Goal: Task Accomplishment & Management: Manage account settings

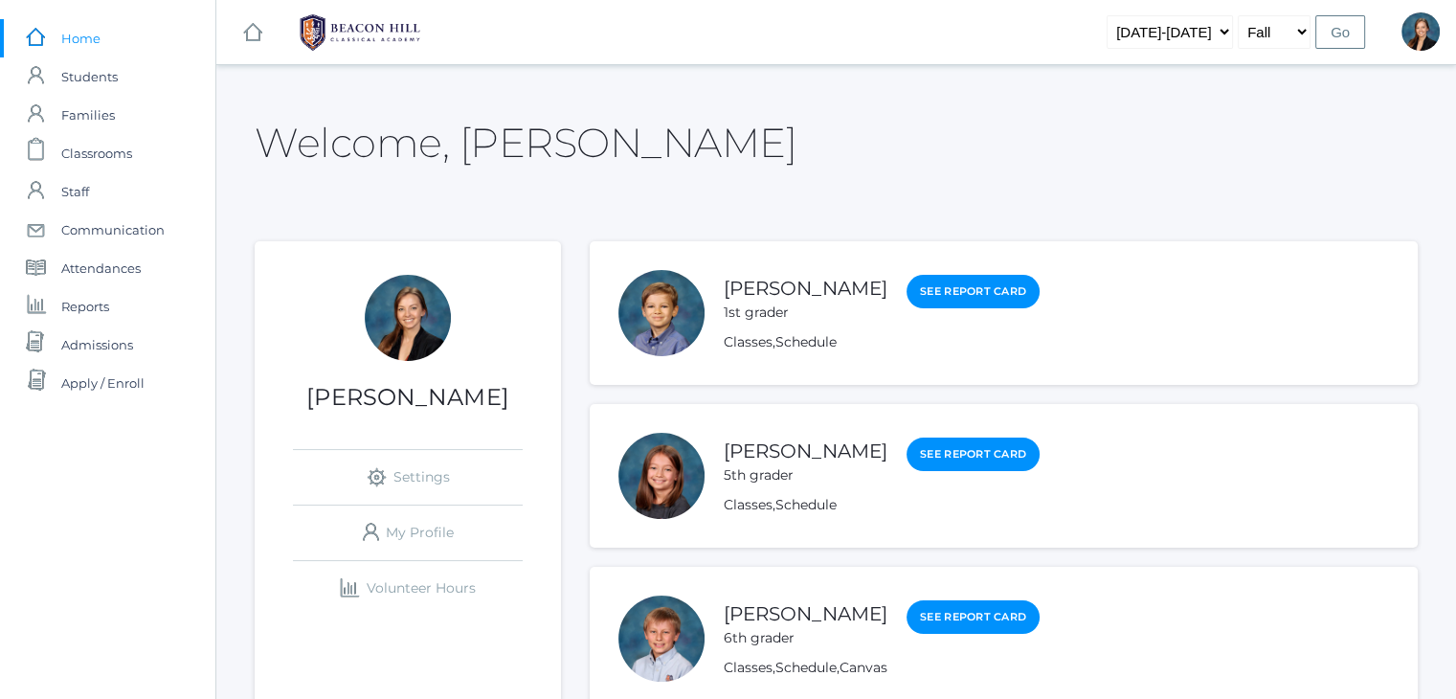
click at [97, 144] on span "Classrooms" at bounding box center [96, 153] width 71 height 38
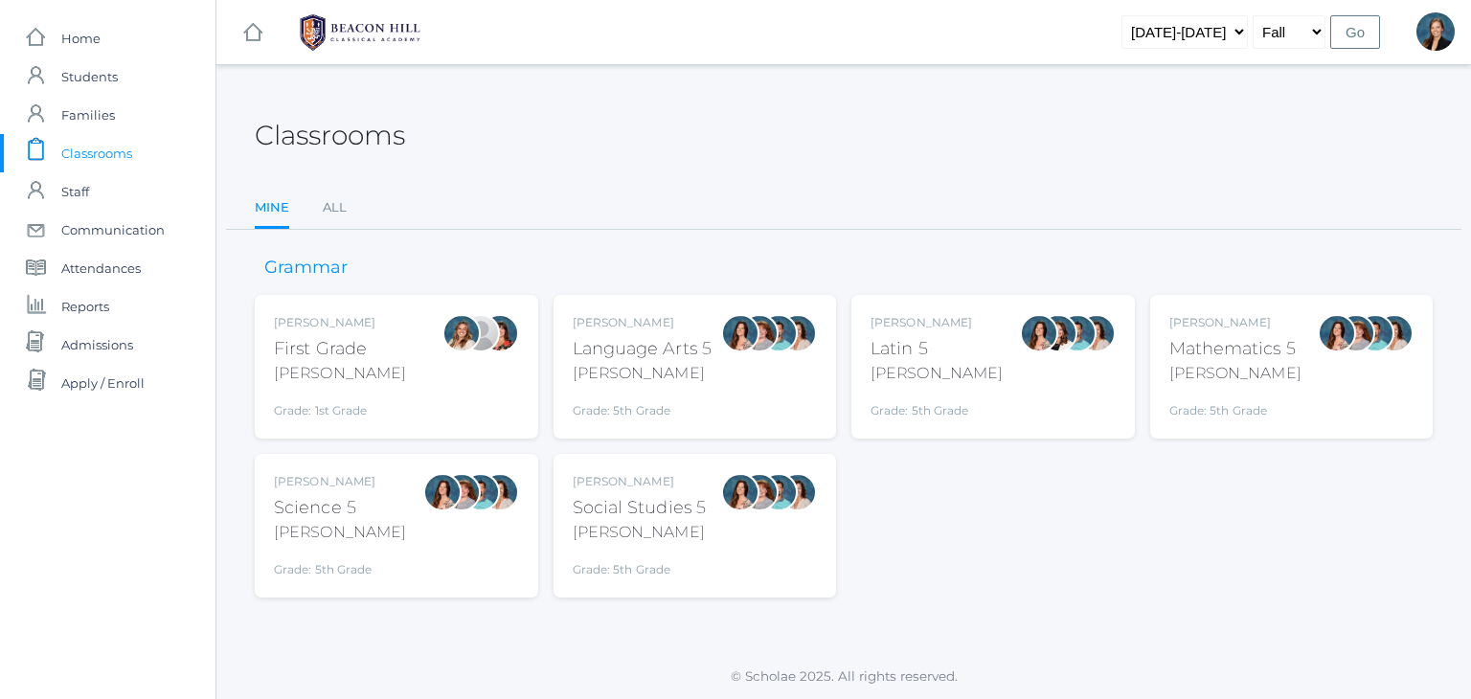
click at [348, 216] on ul "Mine All" at bounding box center [844, 209] width 1178 height 41
click at [332, 213] on link "All" at bounding box center [335, 208] width 24 height 38
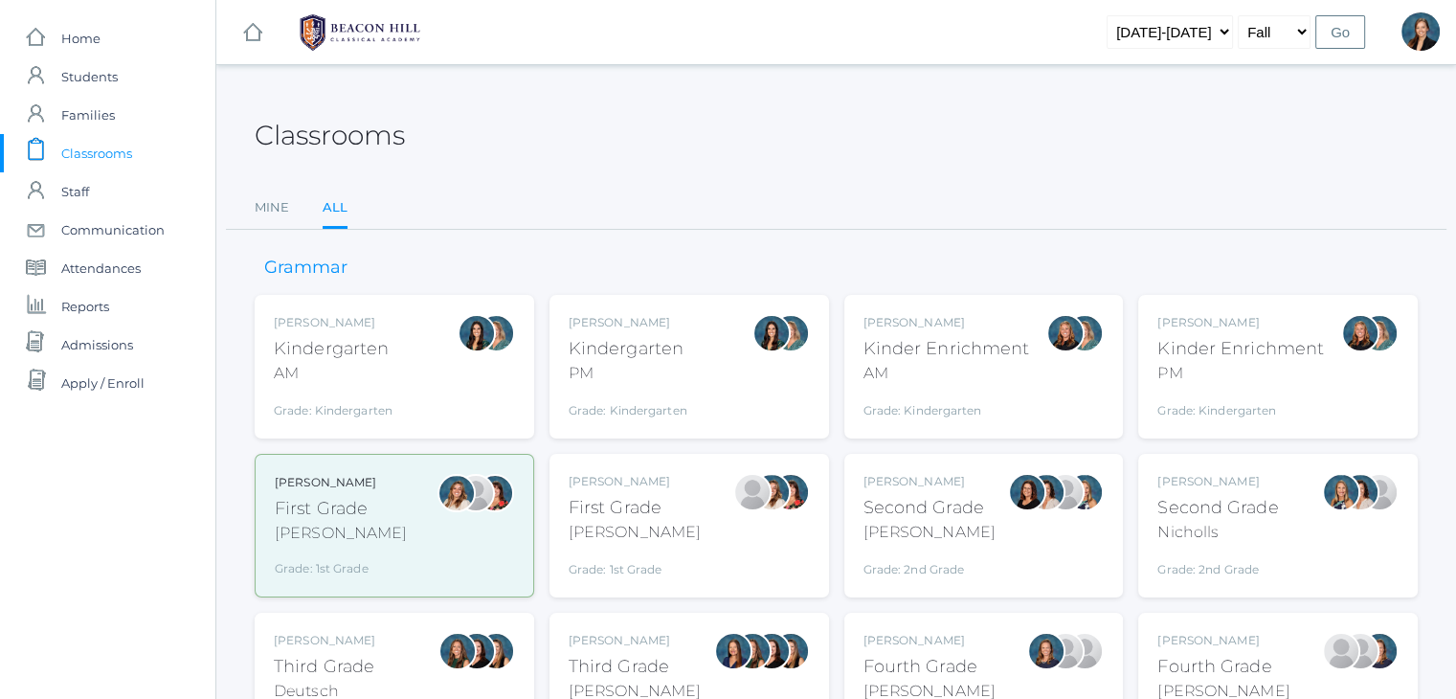
click at [274, 346] on div "Kindergarten" at bounding box center [333, 349] width 119 height 26
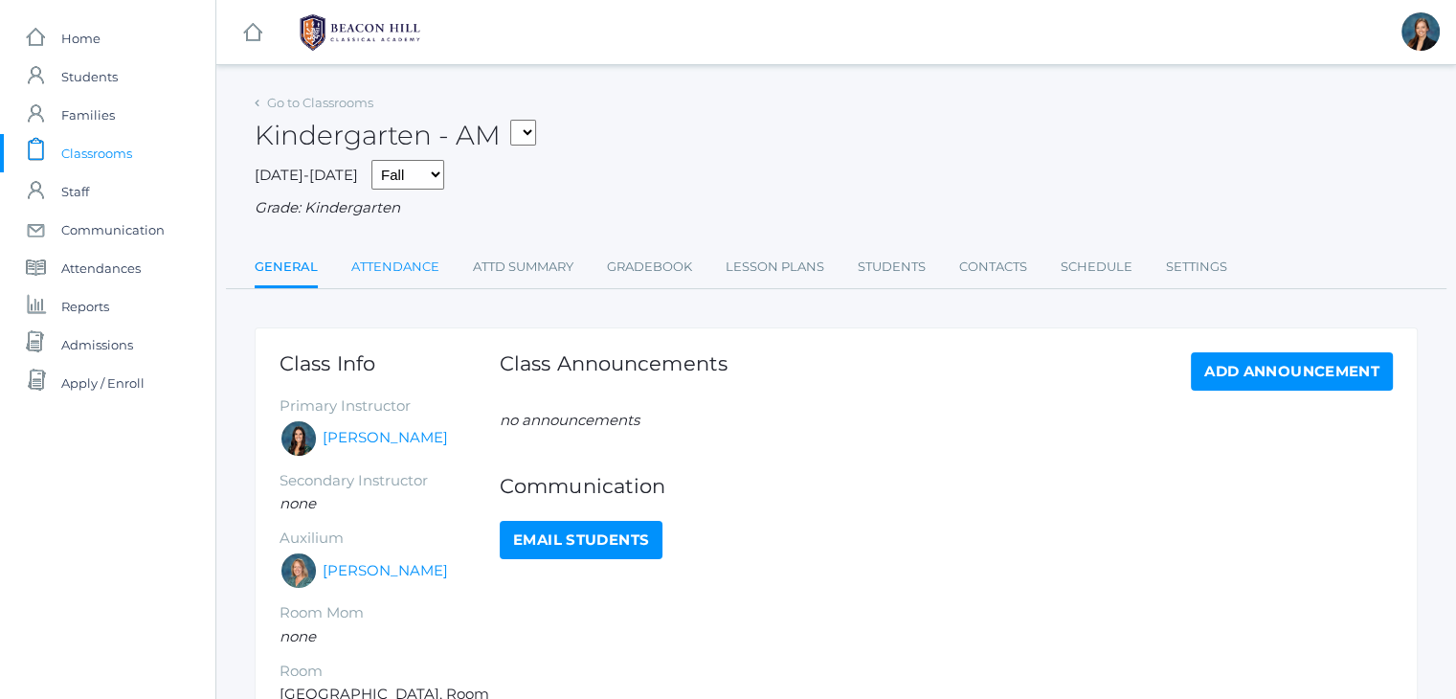
click at [378, 268] on link "Attendance" at bounding box center [395, 267] width 88 height 38
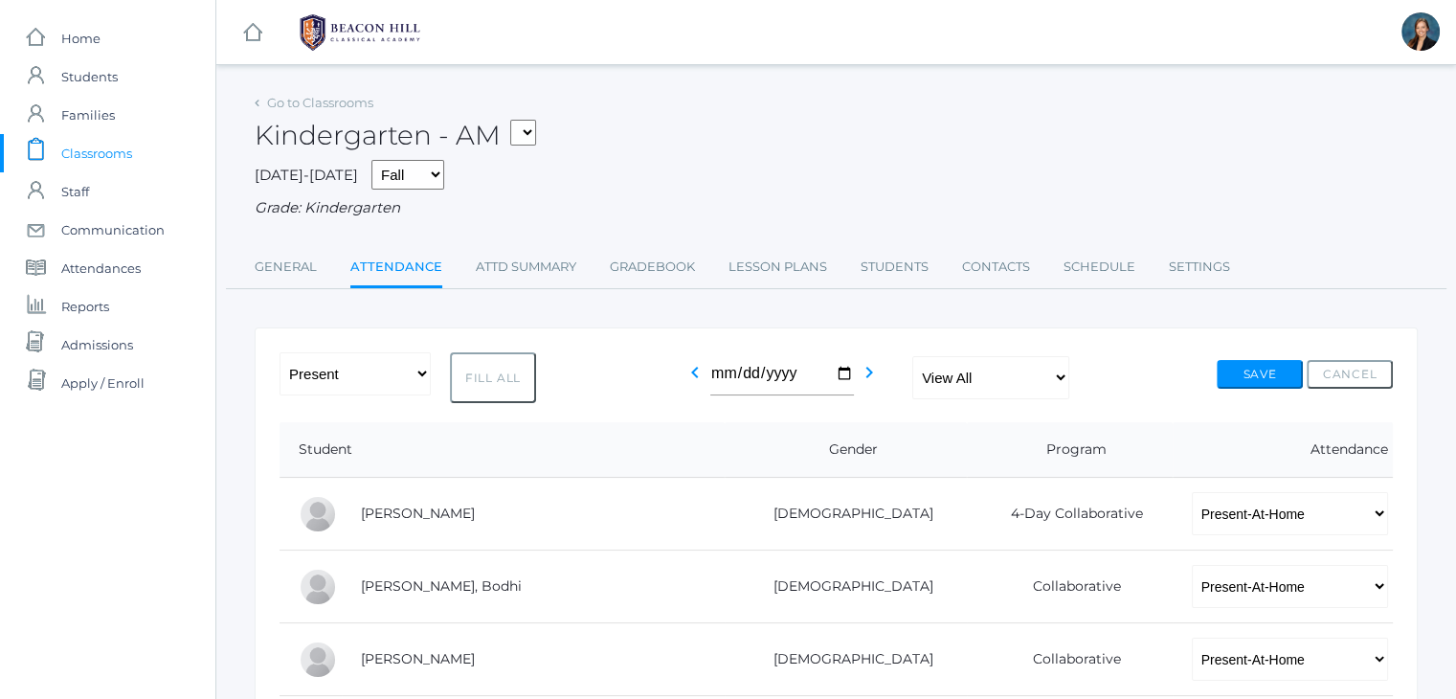
click at [80, 167] on span "Classrooms" at bounding box center [96, 153] width 71 height 38
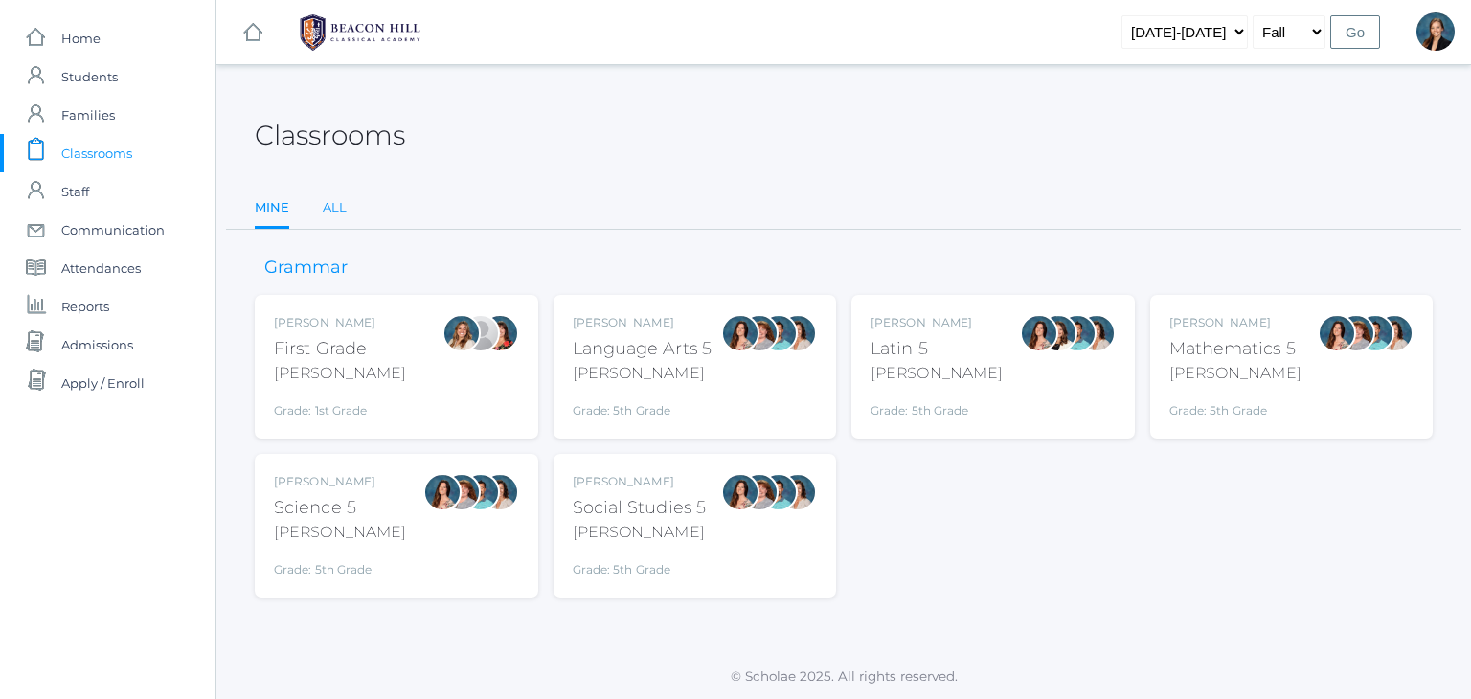
click at [336, 214] on link "All" at bounding box center [335, 208] width 24 height 38
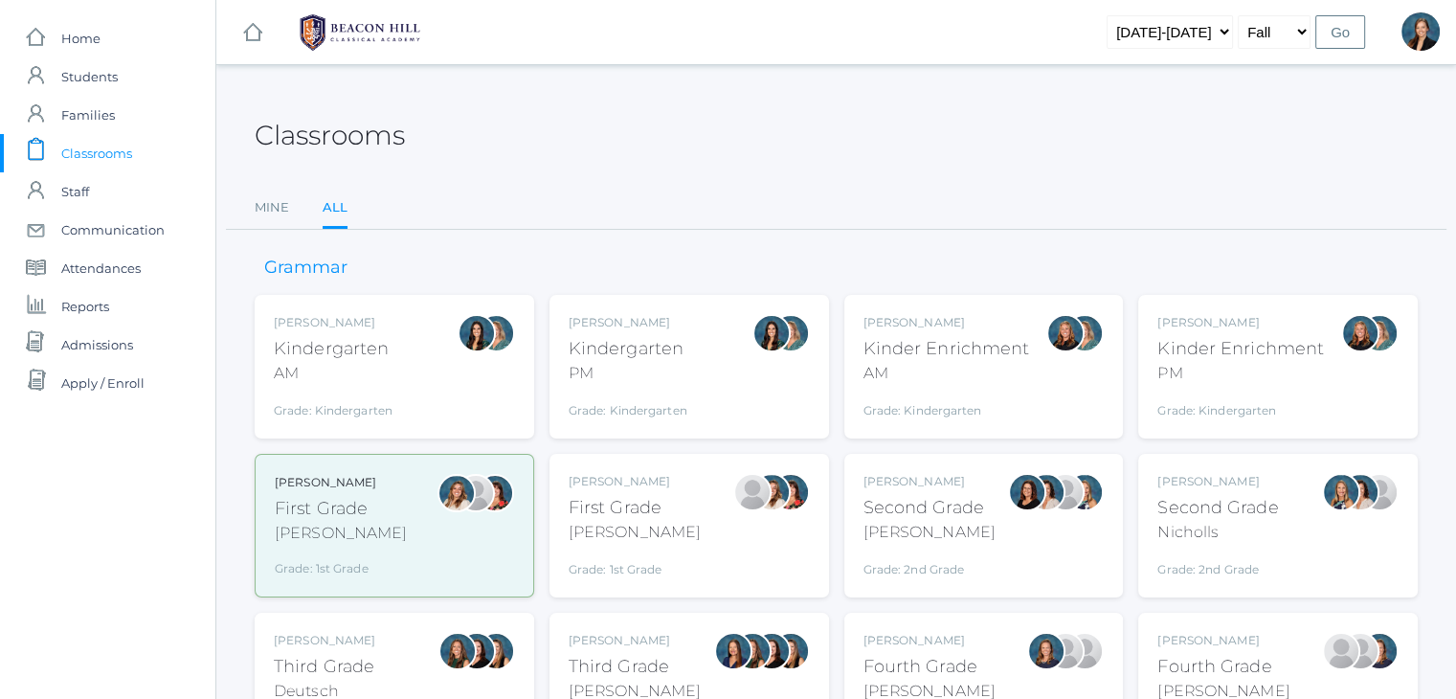
click at [666, 329] on div "Jordyn Dewey" at bounding box center [628, 322] width 119 height 17
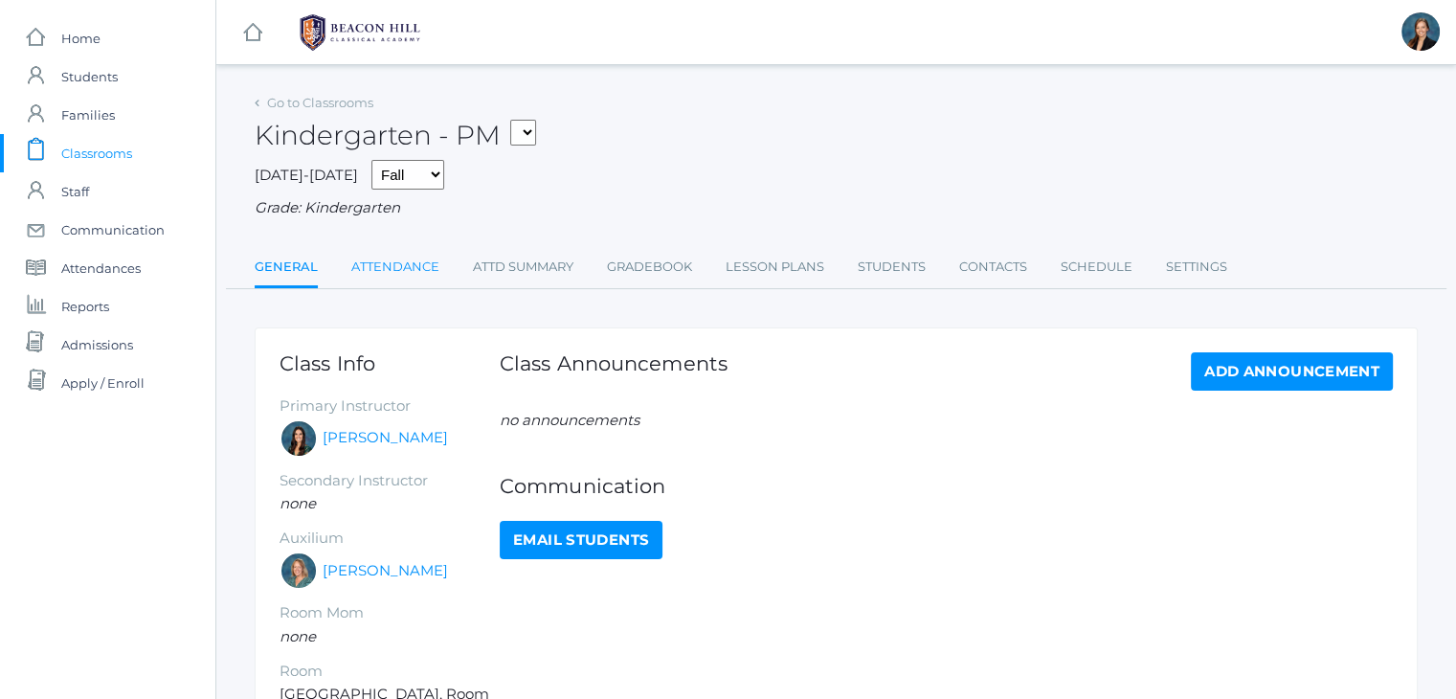
click at [402, 261] on link "Attendance" at bounding box center [395, 267] width 88 height 38
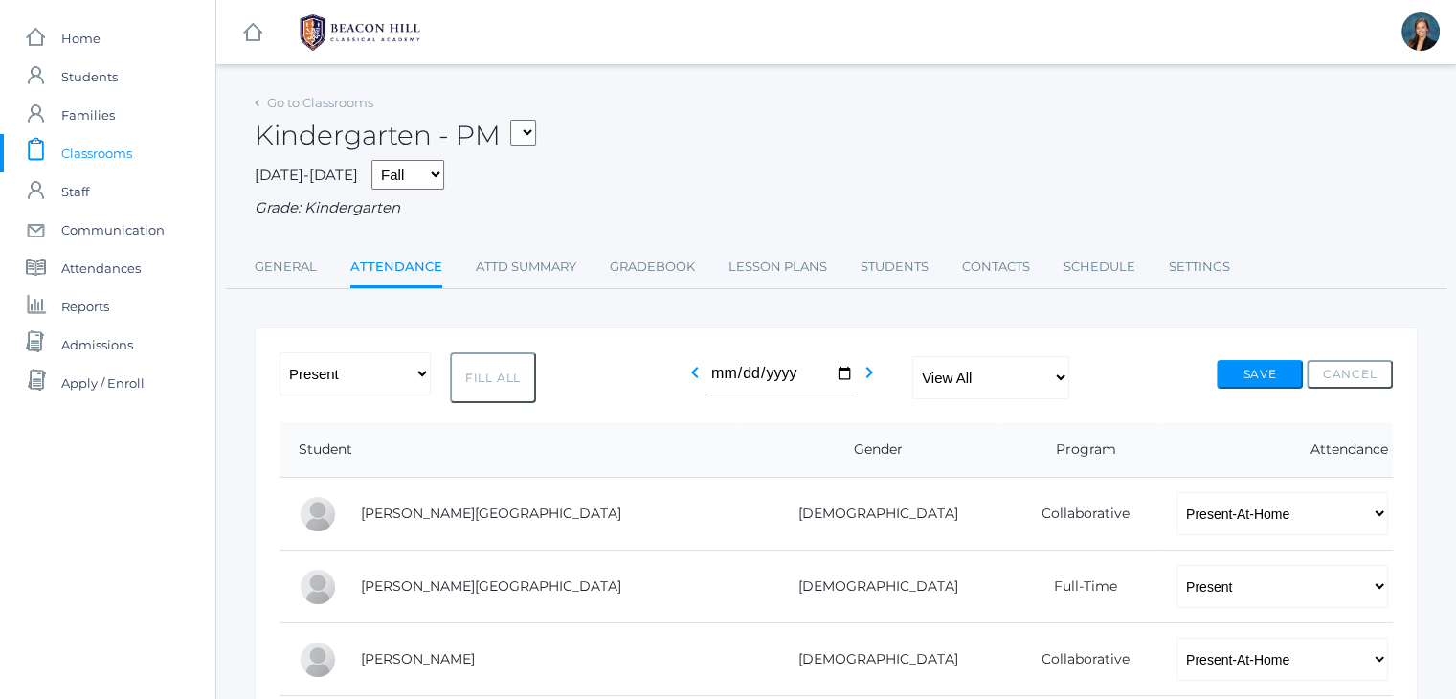
click at [83, 161] on span "Classrooms" at bounding box center [96, 153] width 71 height 38
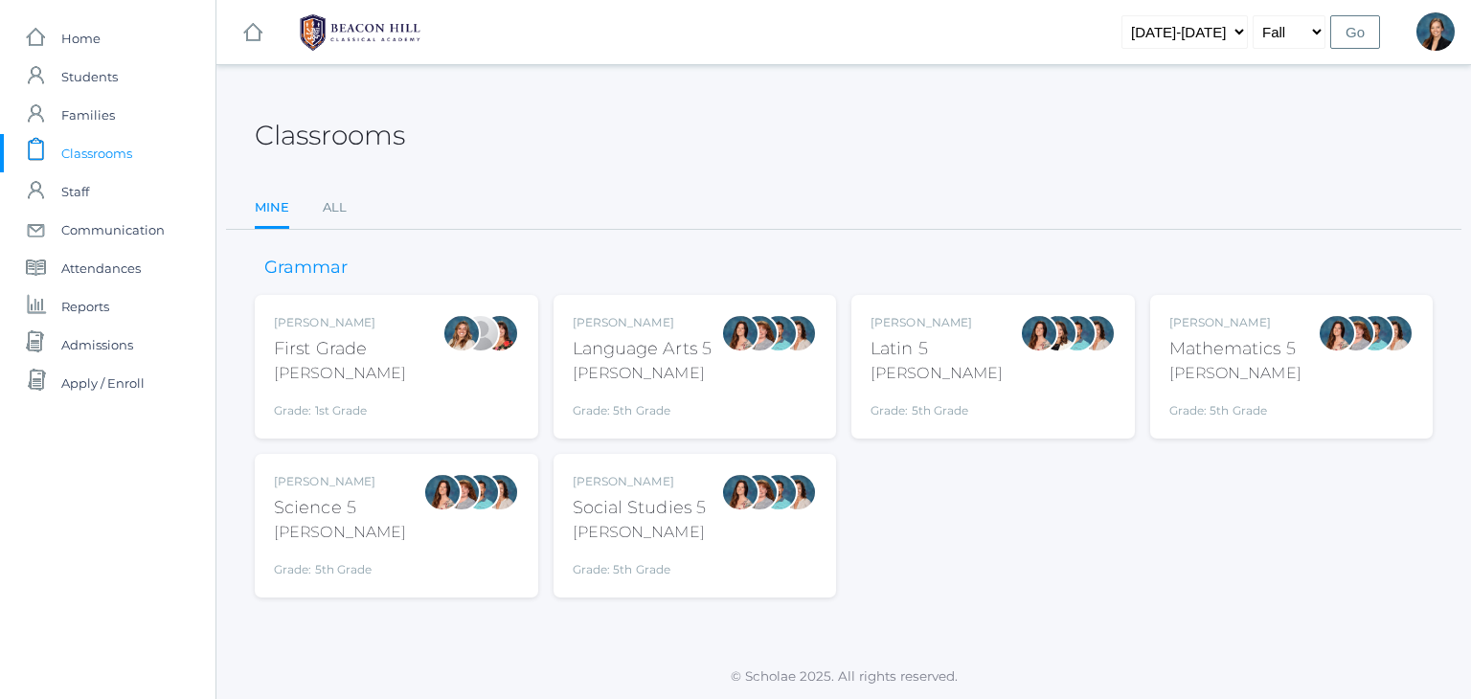
click at [230, 375] on div "Classrooms Mine All Mine All Grammar Liv Barber First Grade Barber Grade: 1st G…" at bounding box center [843, 343] width 1254 height 508
click at [371, 362] on div "Liv Barber First Grade Barber Grade: 1st Grade 01LA" at bounding box center [396, 366] width 245 height 105
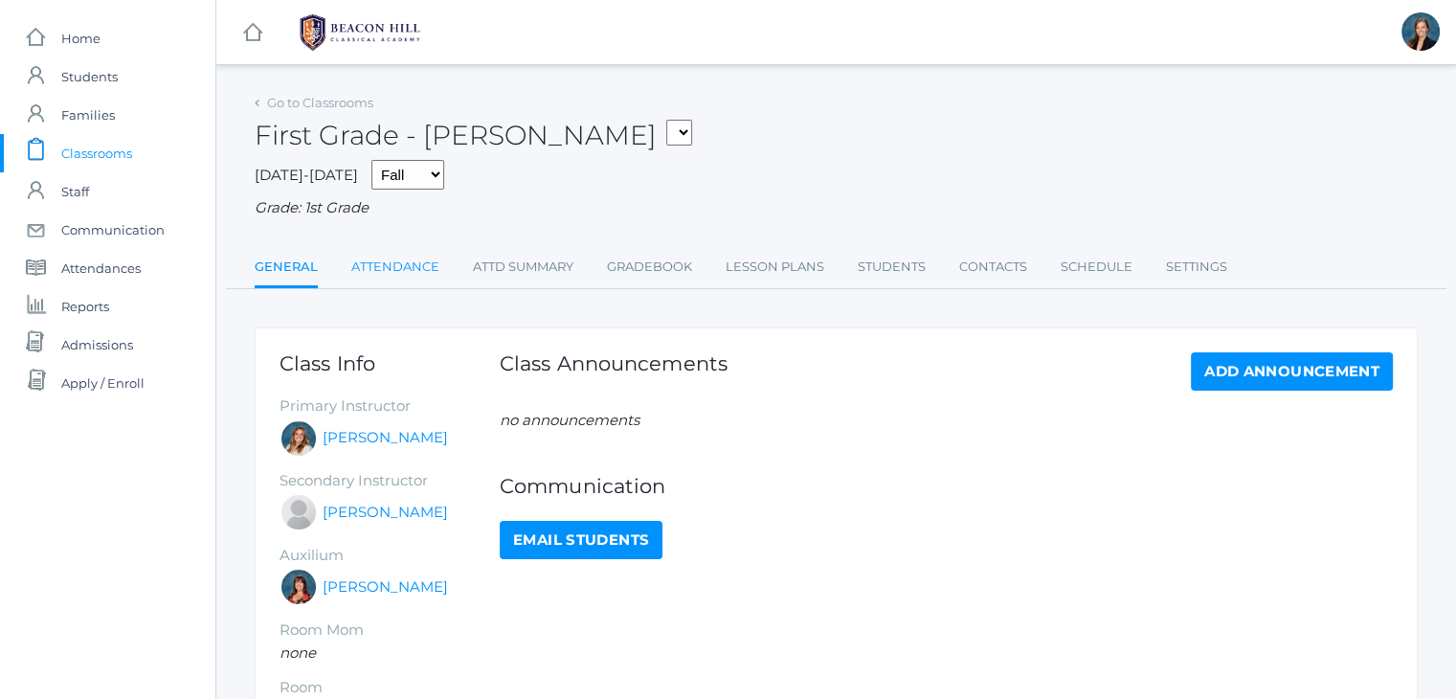
click at [368, 262] on link "Attendance" at bounding box center [395, 267] width 88 height 38
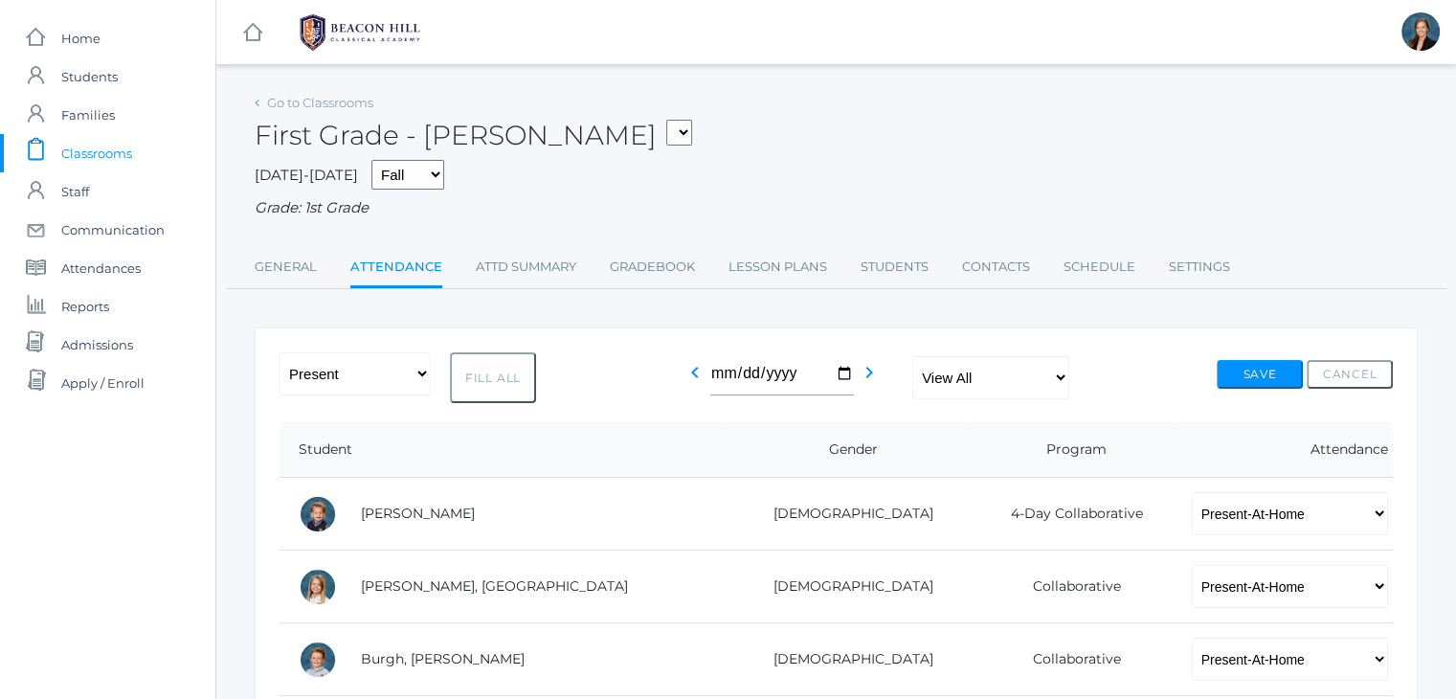
click at [79, 150] on span "Classrooms" at bounding box center [96, 153] width 71 height 38
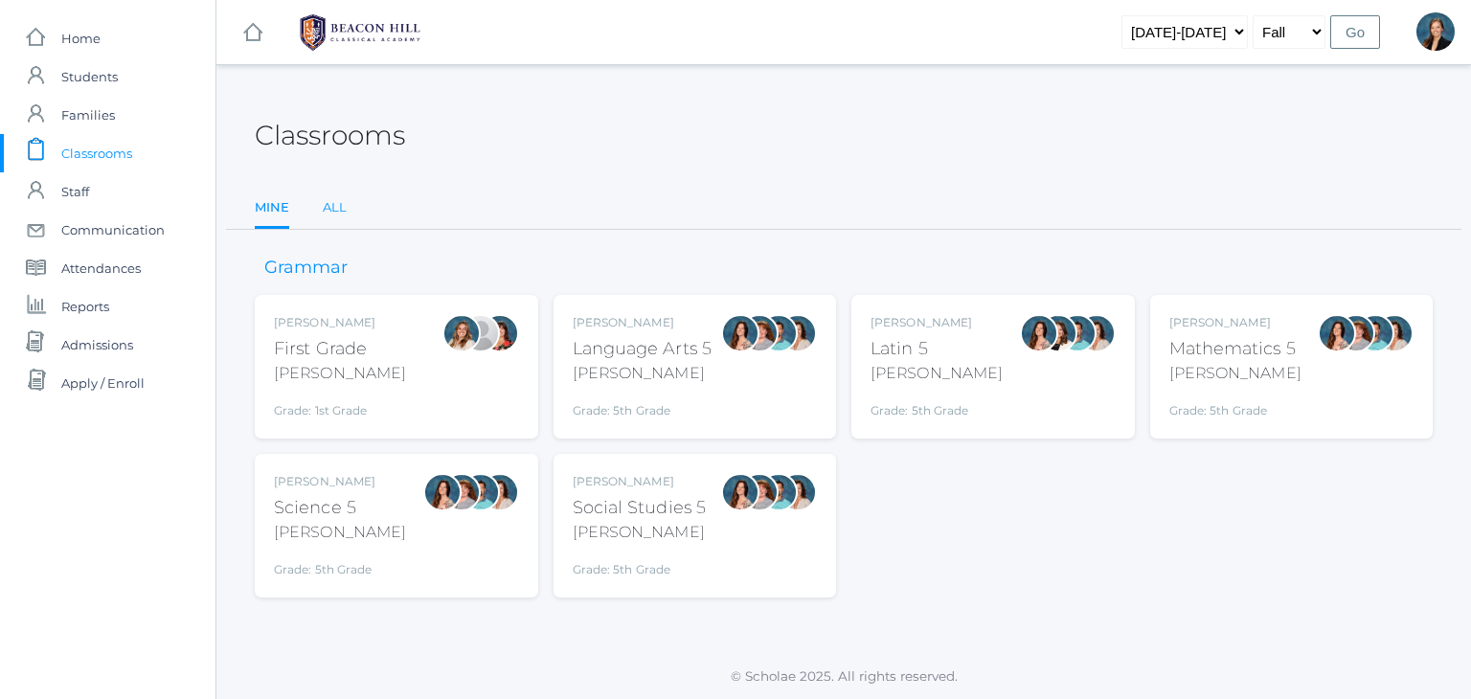
click at [326, 197] on link "All" at bounding box center [335, 208] width 24 height 38
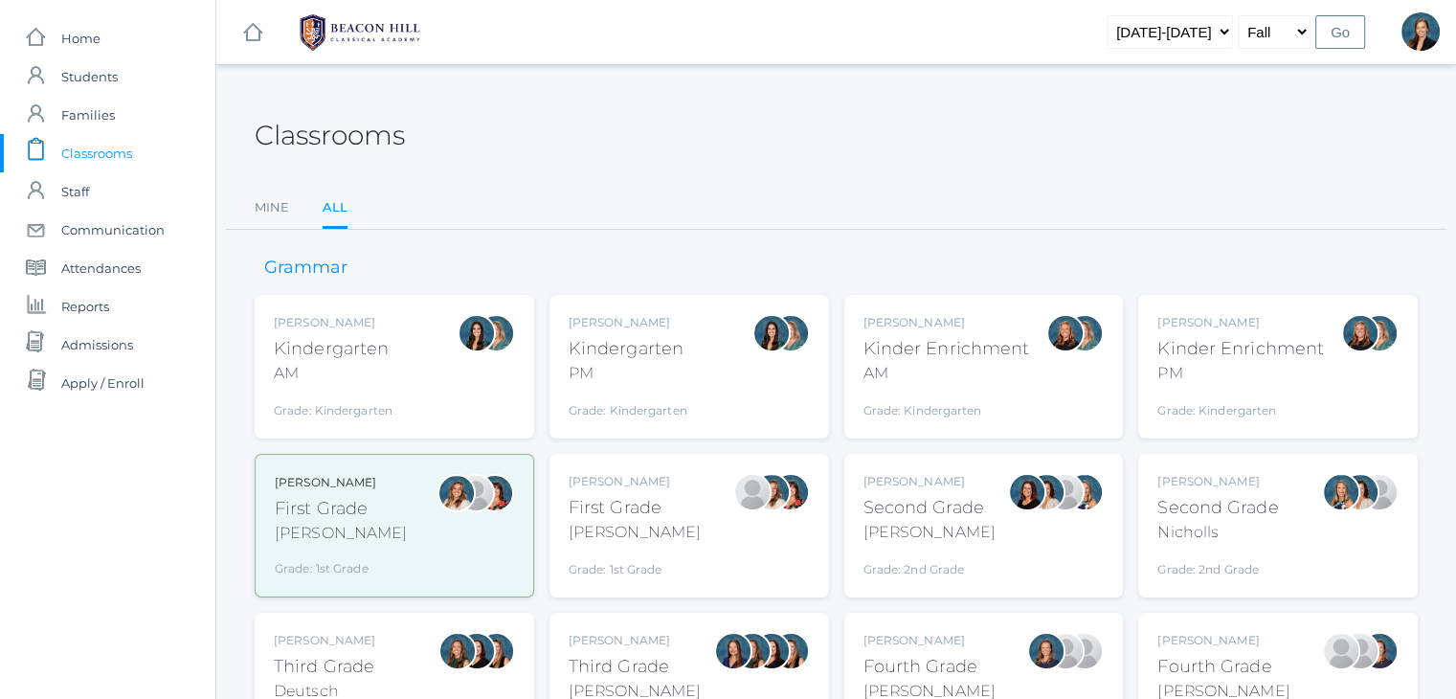
click at [639, 485] on div "[PERSON_NAME]" at bounding box center [635, 481] width 132 height 17
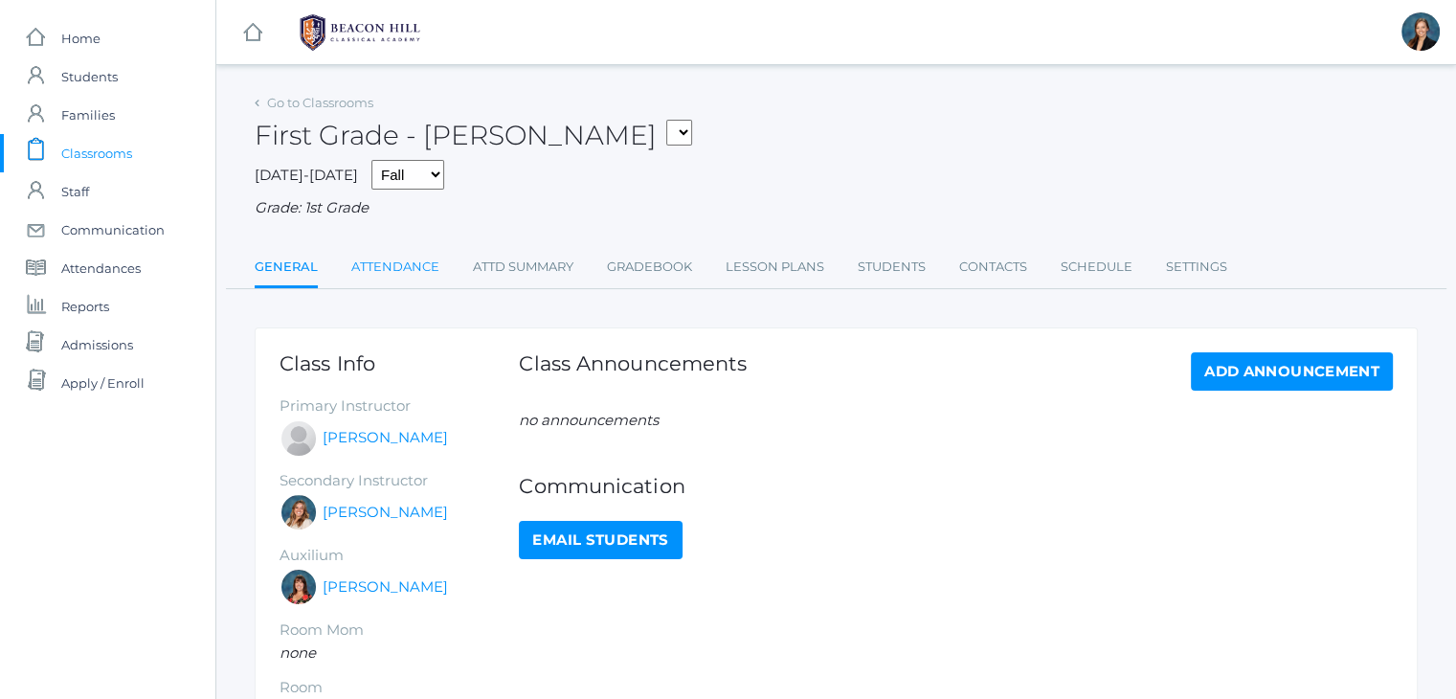
click at [422, 272] on link "Attendance" at bounding box center [395, 267] width 88 height 38
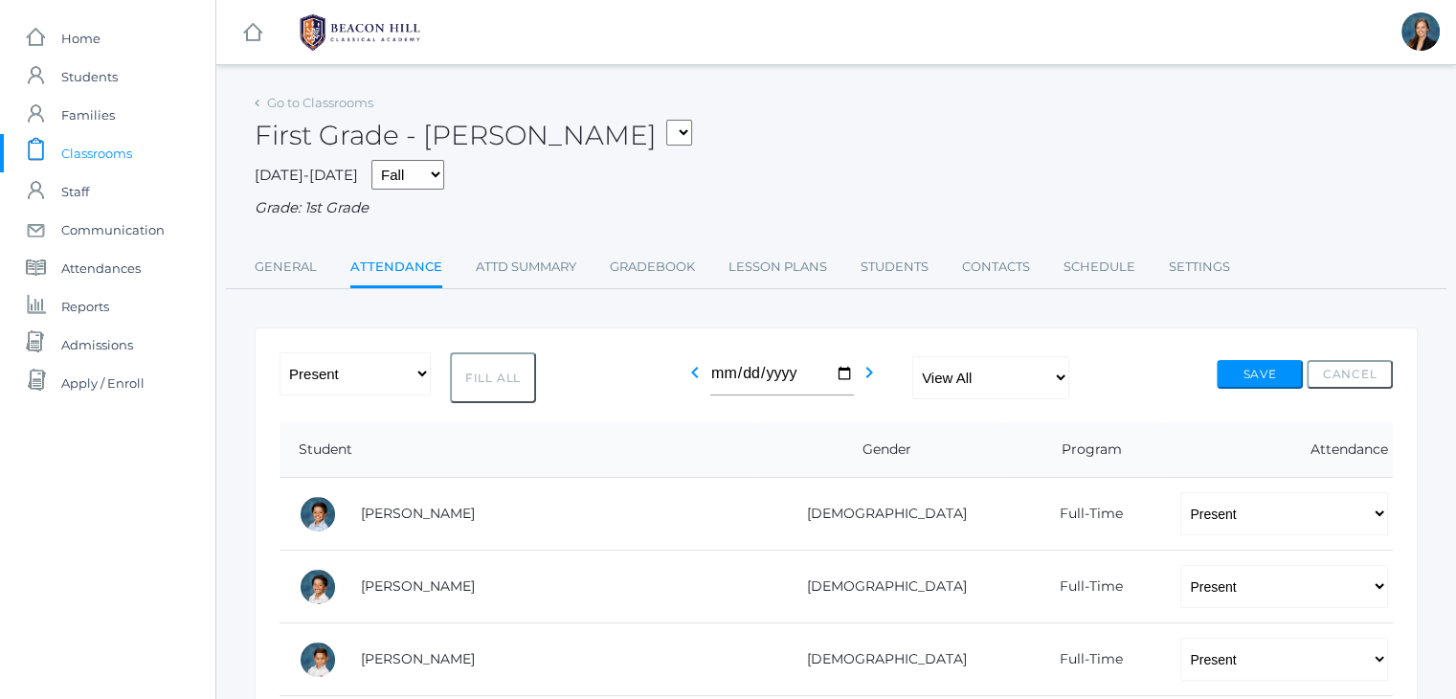
click at [79, 155] on span "Classrooms" at bounding box center [96, 153] width 71 height 38
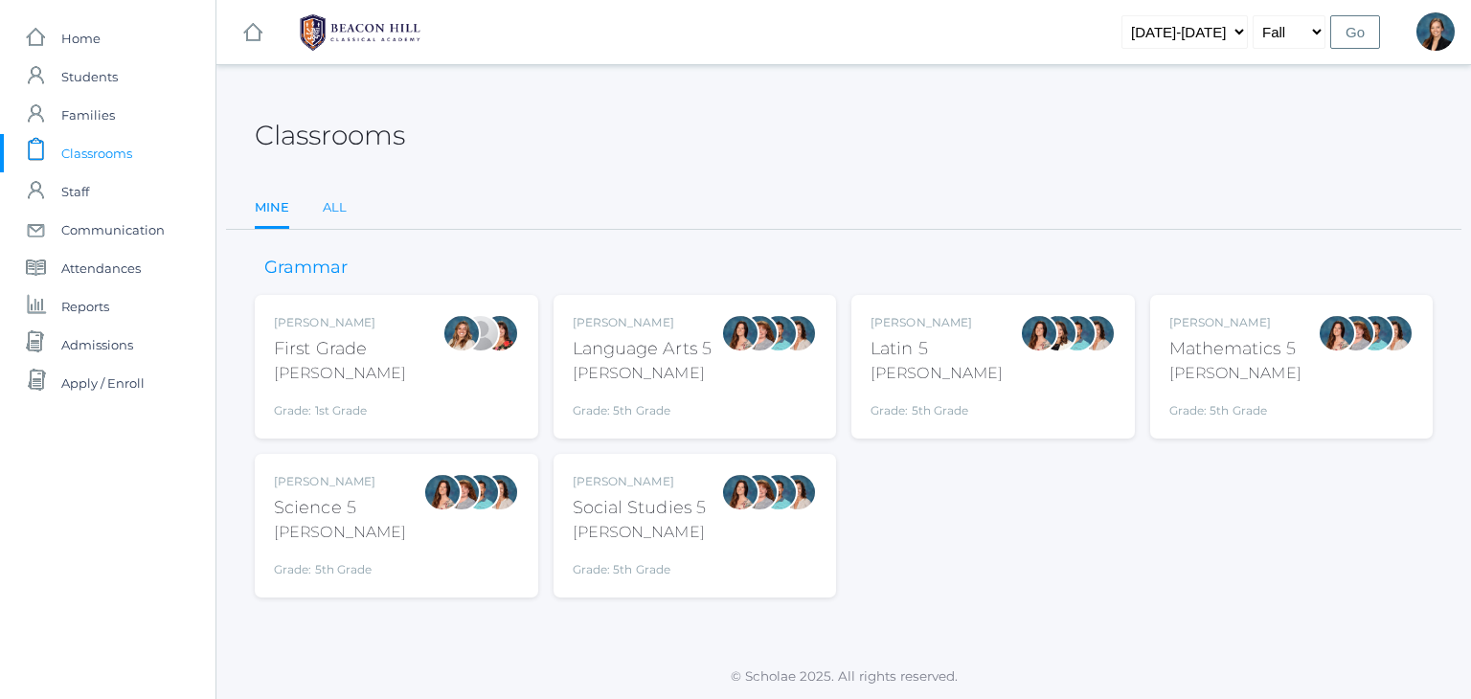
click at [334, 212] on link "All" at bounding box center [335, 208] width 24 height 38
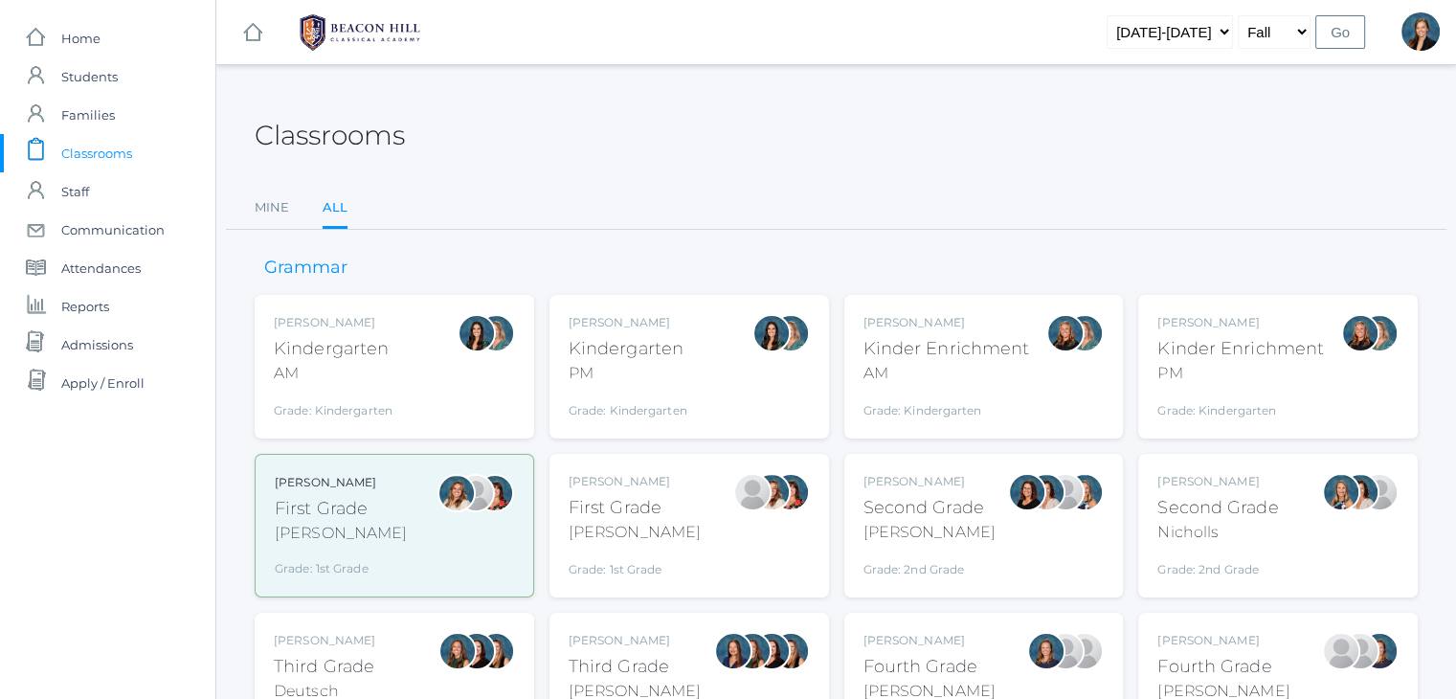
click at [936, 518] on div "Second Grade" at bounding box center [930, 508] width 132 height 26
click at [1195, 454] on div "Courtney Nicholls Second Grade Nicholls Grade: 2nd Grade 02LA" at bounding box center [1278, 526] width 280 height 144
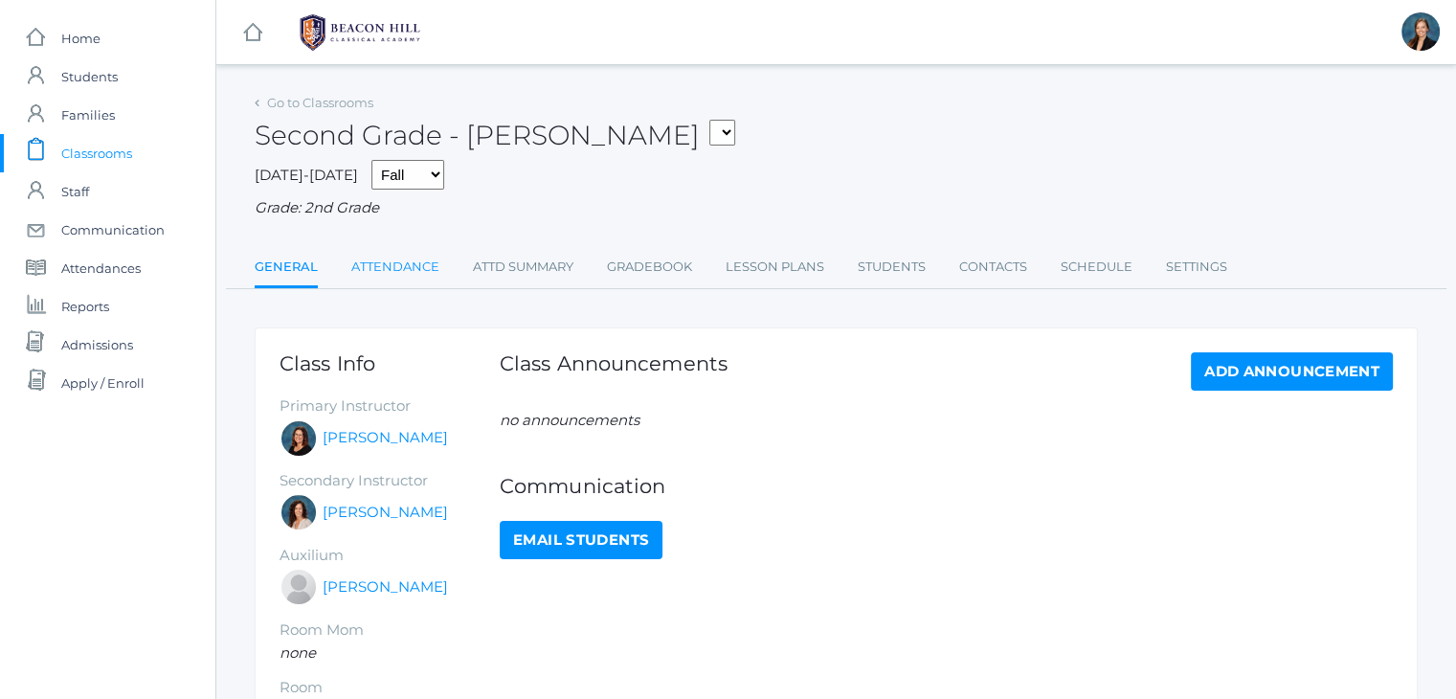
click at [425, 264] on link "Attendance" at bounding box center [395, 267] width 88 height 38
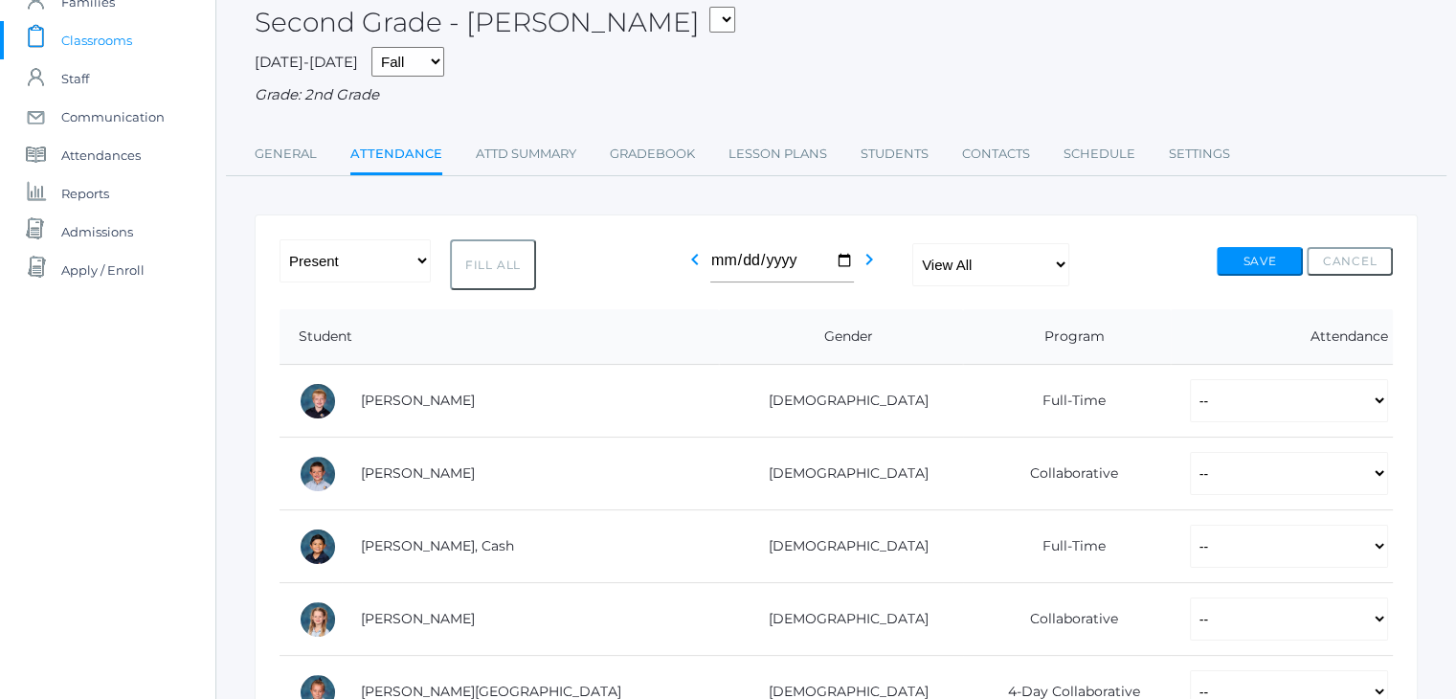
scroll to position [115, 0]
click at [86, 47] on span "Classrooms" at bounding box center [96, 38] width 71 height 38
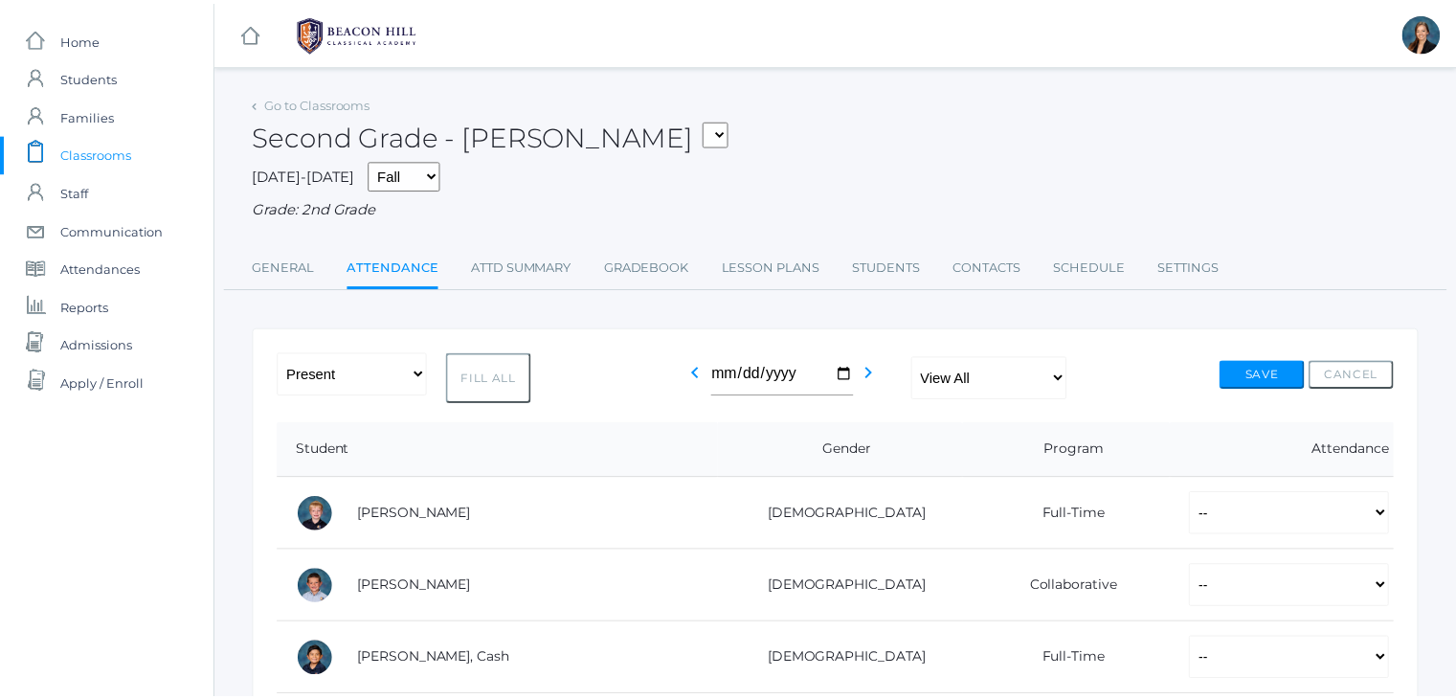
scroll to position [115, 0]
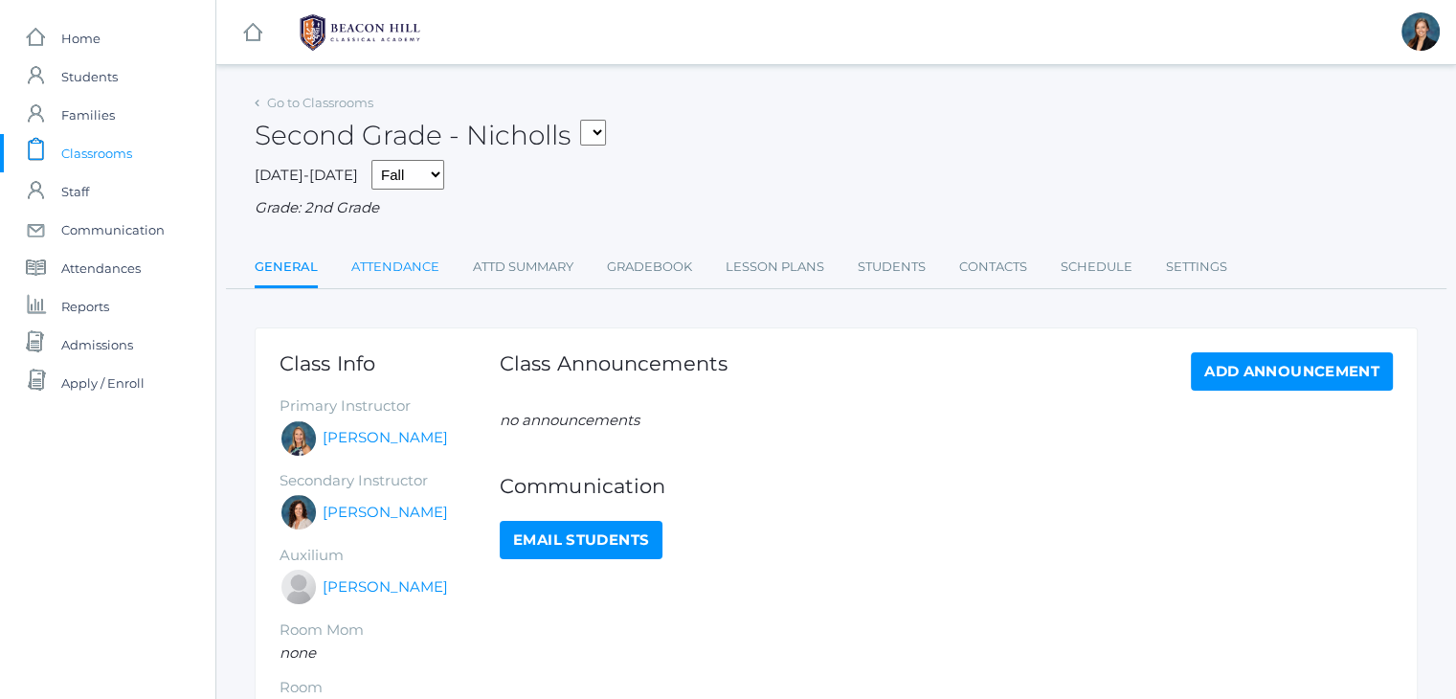
click at [417, 269] on link "Attendance" at bounding box center [395, 267] width 88 height 38
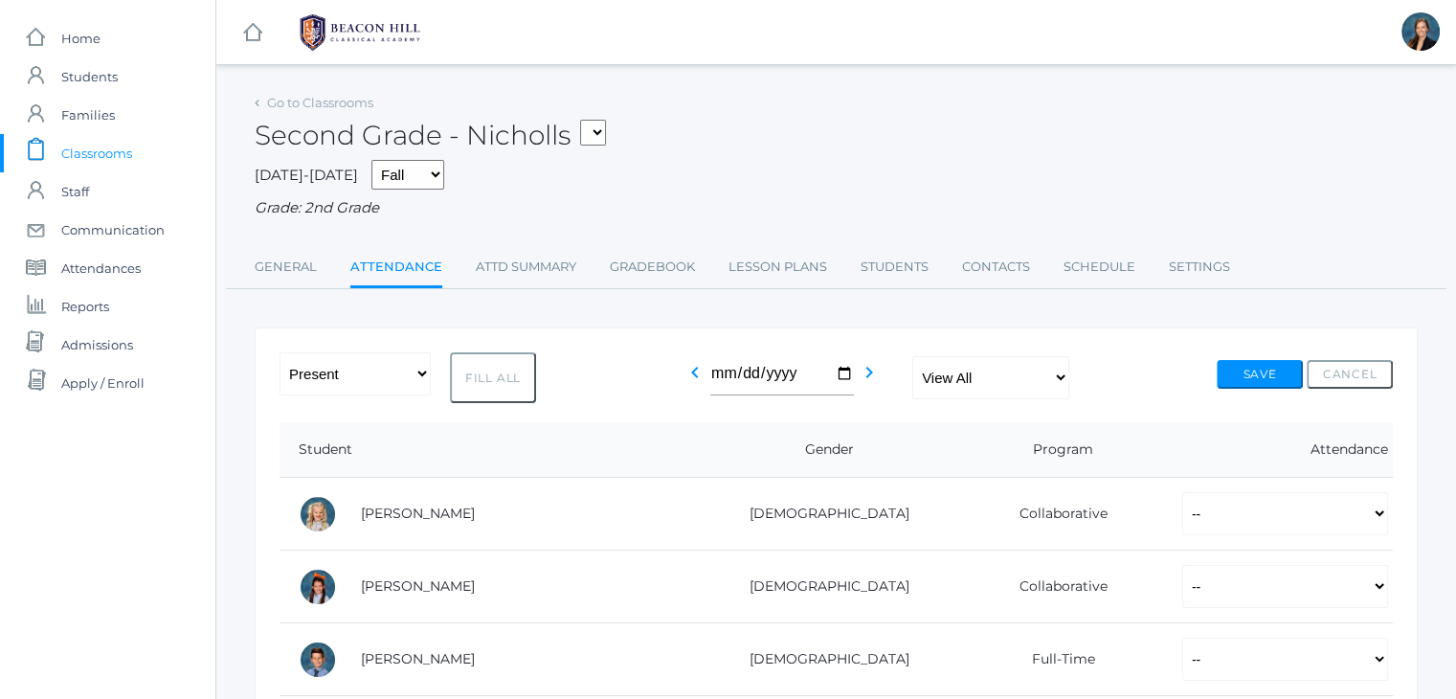
click at [110, 147] on span "Classrooms" at bounding box center [96, 153] width 71 height 38
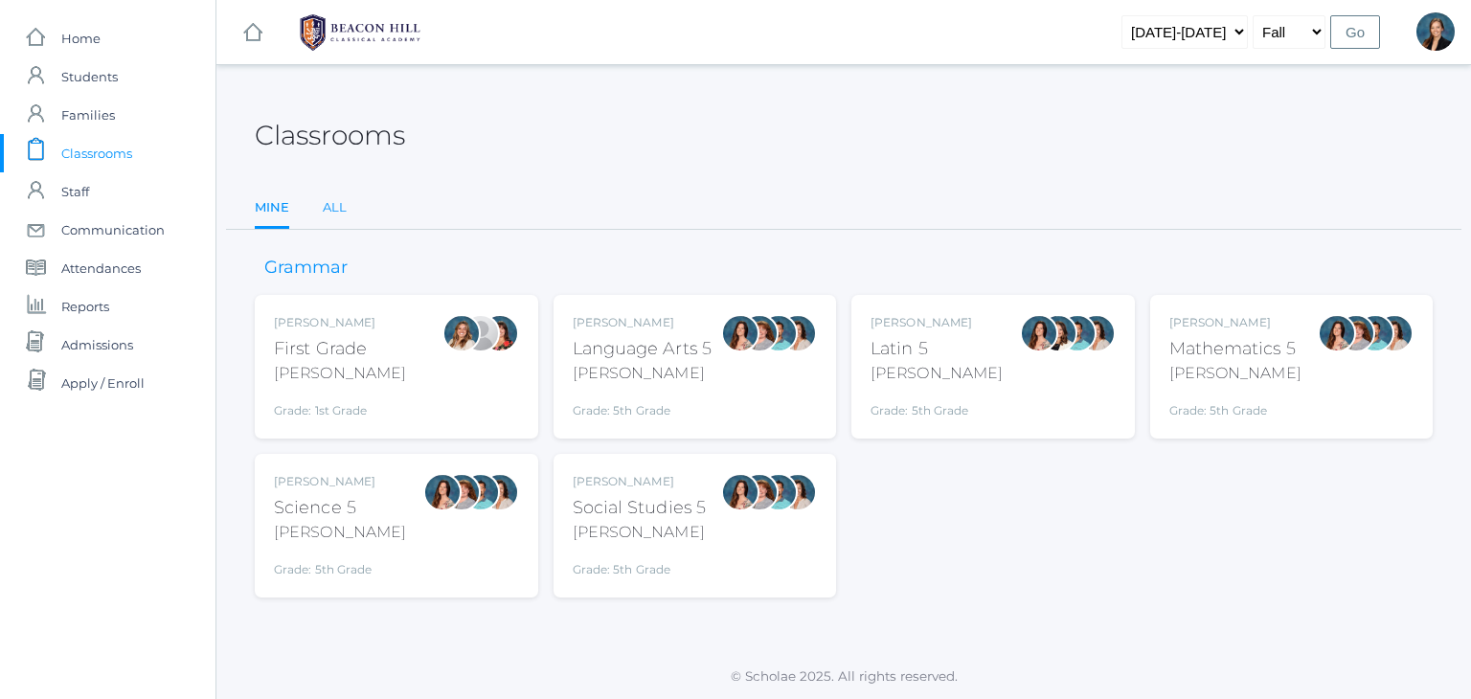
click at [323, 216] on link "All" at bounding box center [335, 208] width 24 height 38
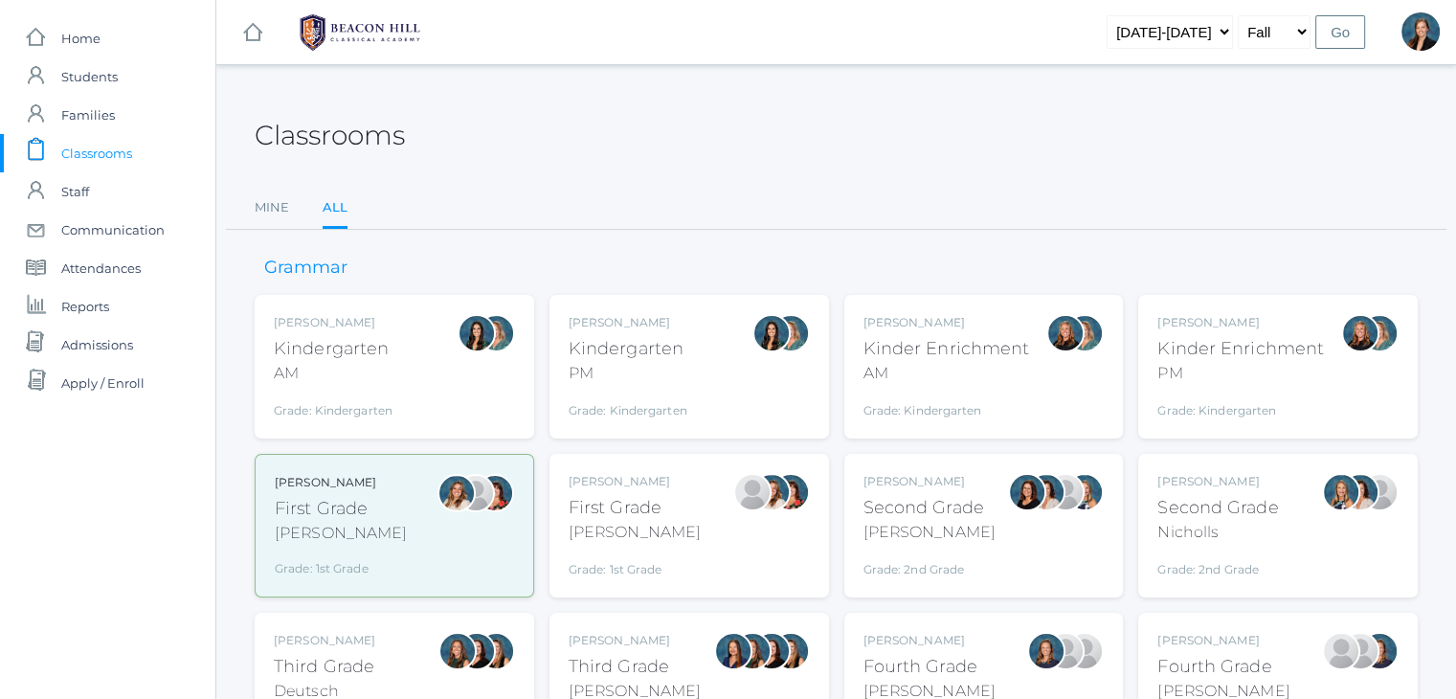
click at [610, 640] on div "[PERSON_NAME]" at bounding box center [635, 640] width 132 height 17
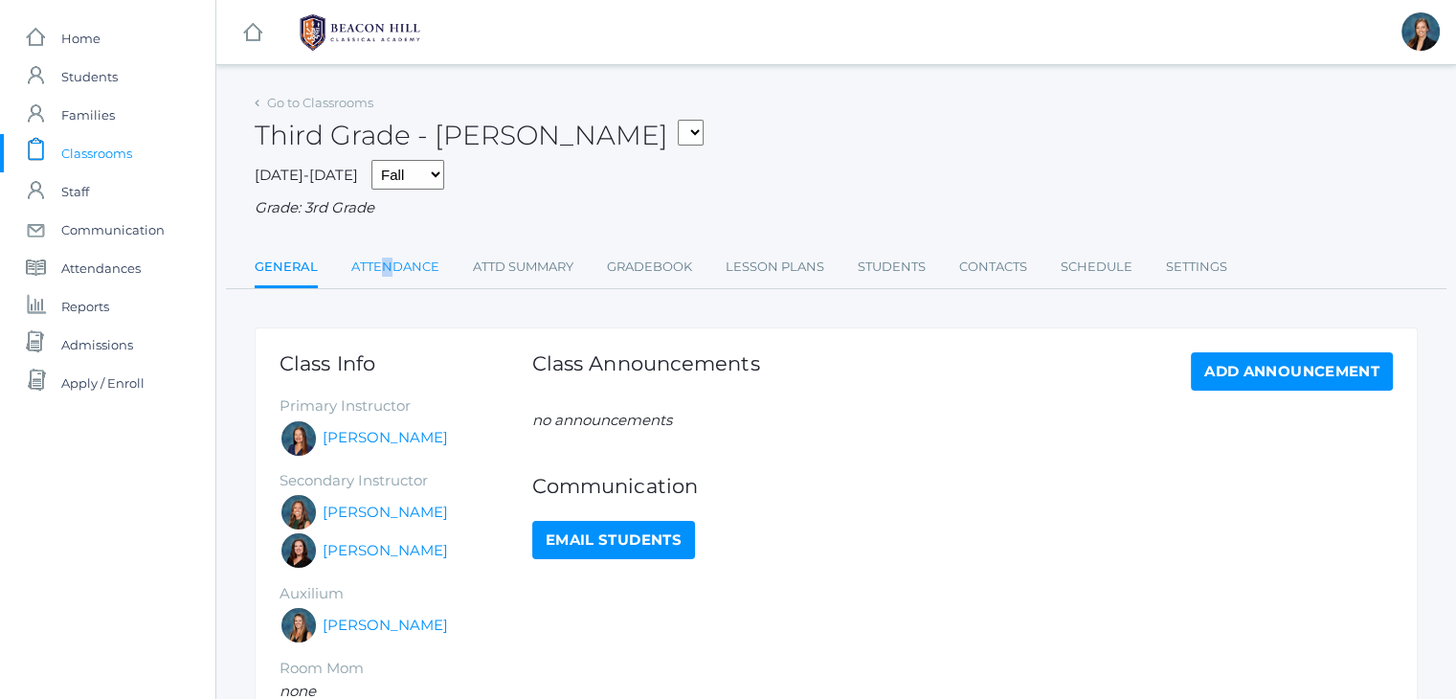
drag, startPoint x: 387, startPoint y: 288, endPoint x: 386, endPoint y: 265, distance: 23.0
click at [386, 265] on li "Attendance" at bounding box center [395, 268] width 88 height 41
click at [386, 265] on link "Attendance" at bounding box center [395, 267] width 88 height 38
click at [88, 142] on span "Classrooms" at bounding box center [96, 153] width 71 height 38
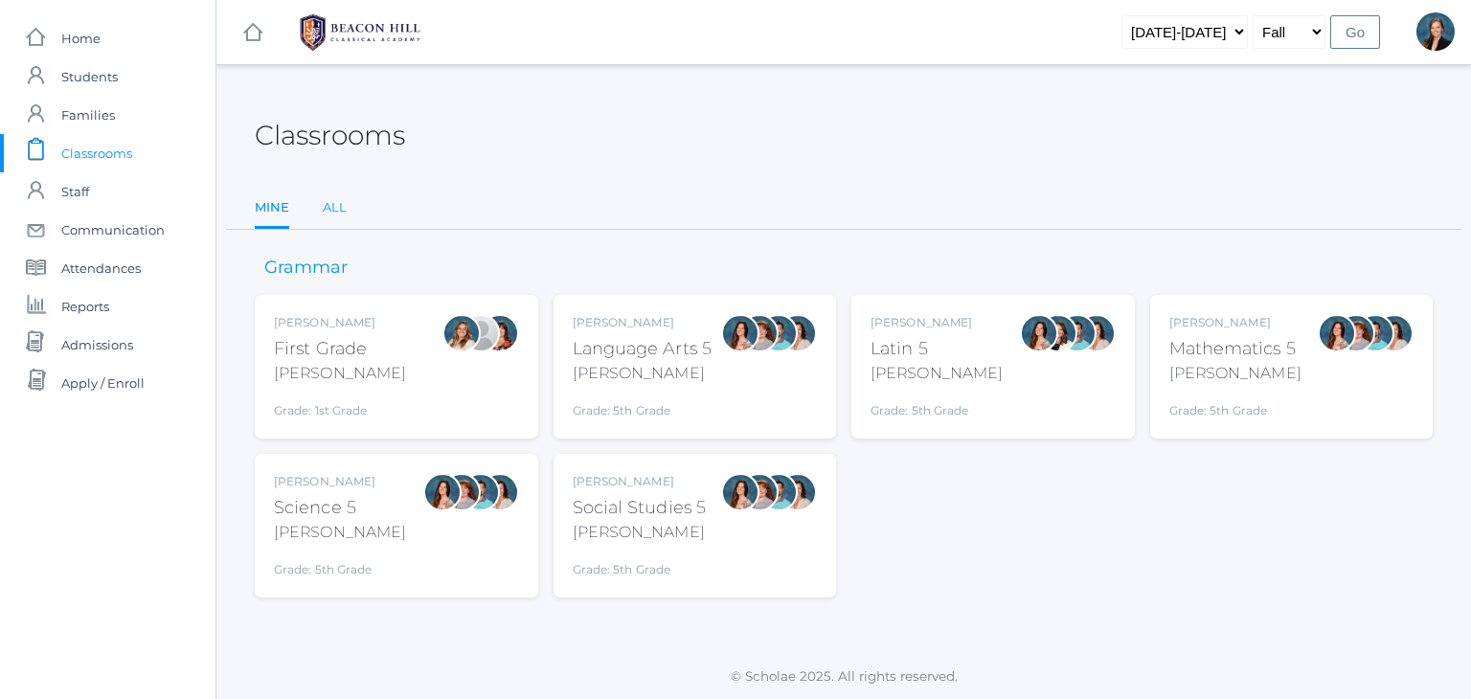
click at [337, 209] on link "All" at bounding box center [335, 208] width 24 height 38
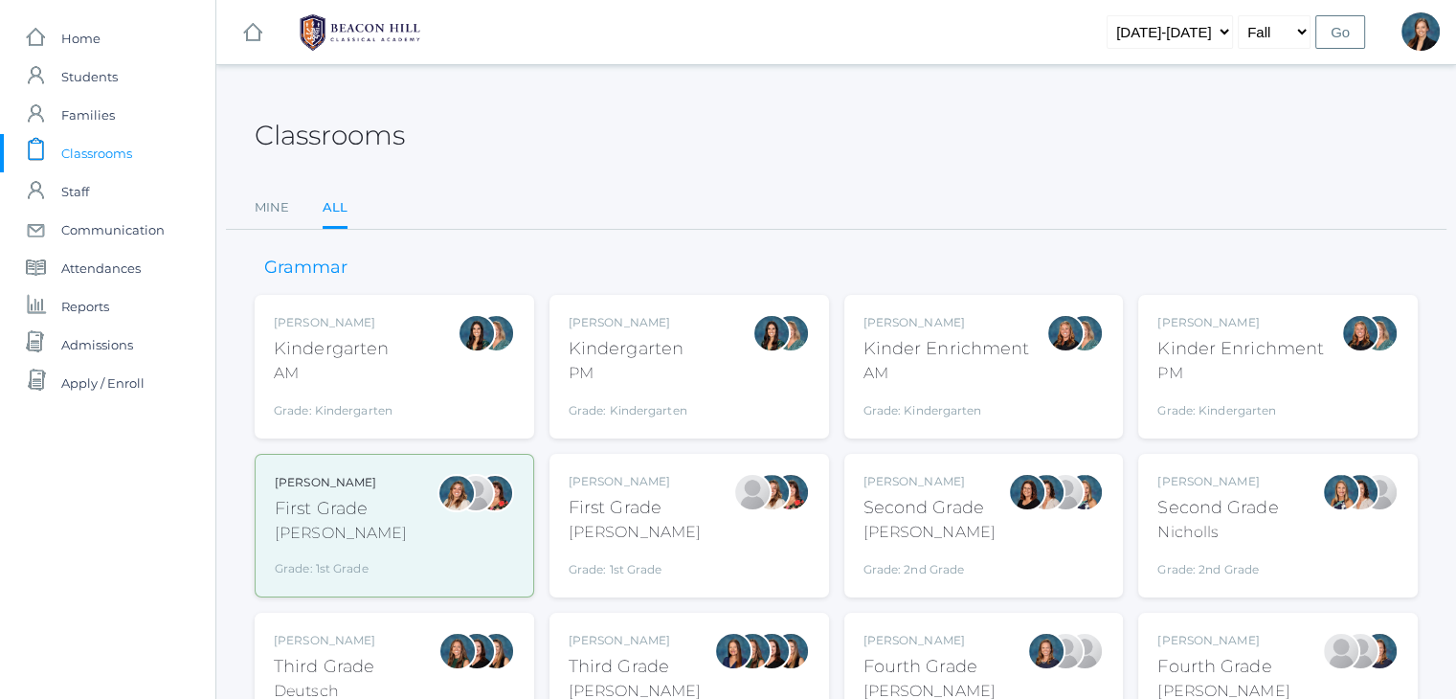
click at [371, 633] on div "Andrea Deutsch" at bounding box center [324, 640] width 101 height 17
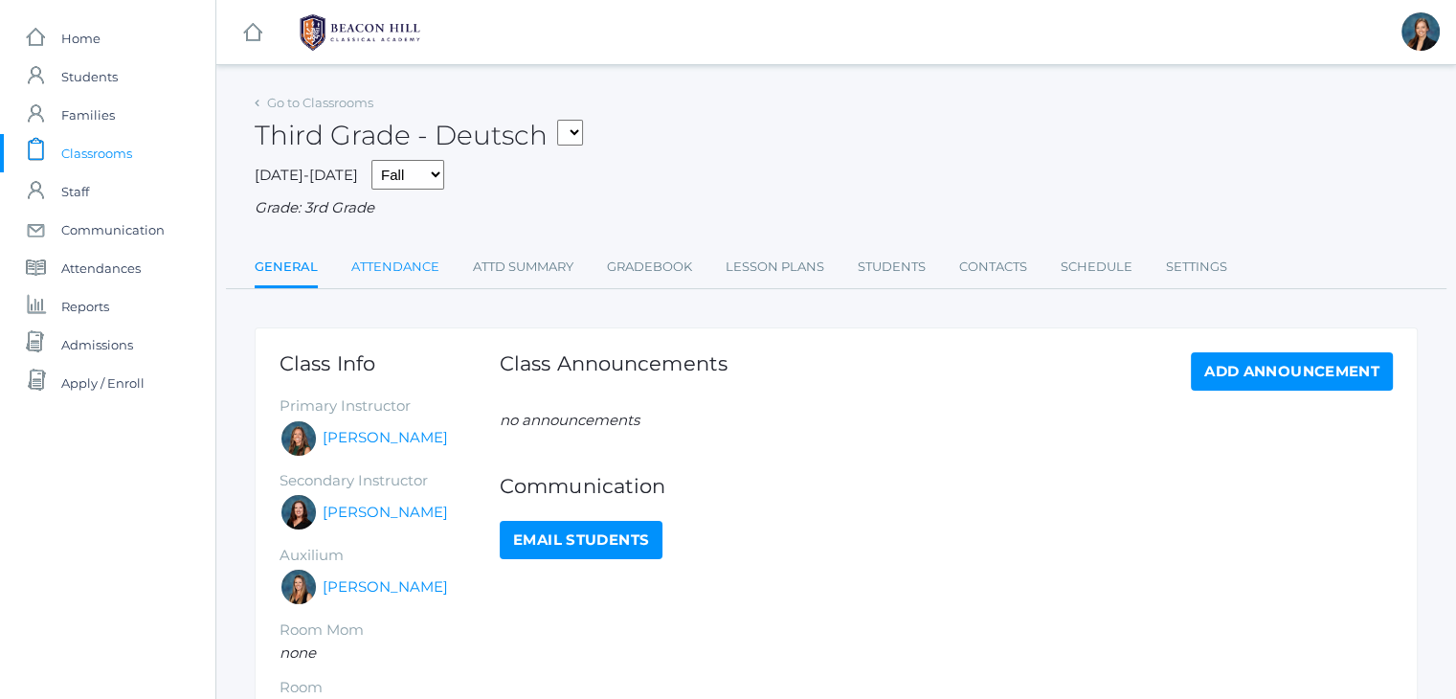
click at [420, 257] on link "Attendance" at bounding box center [395, 267] width 88 height 38
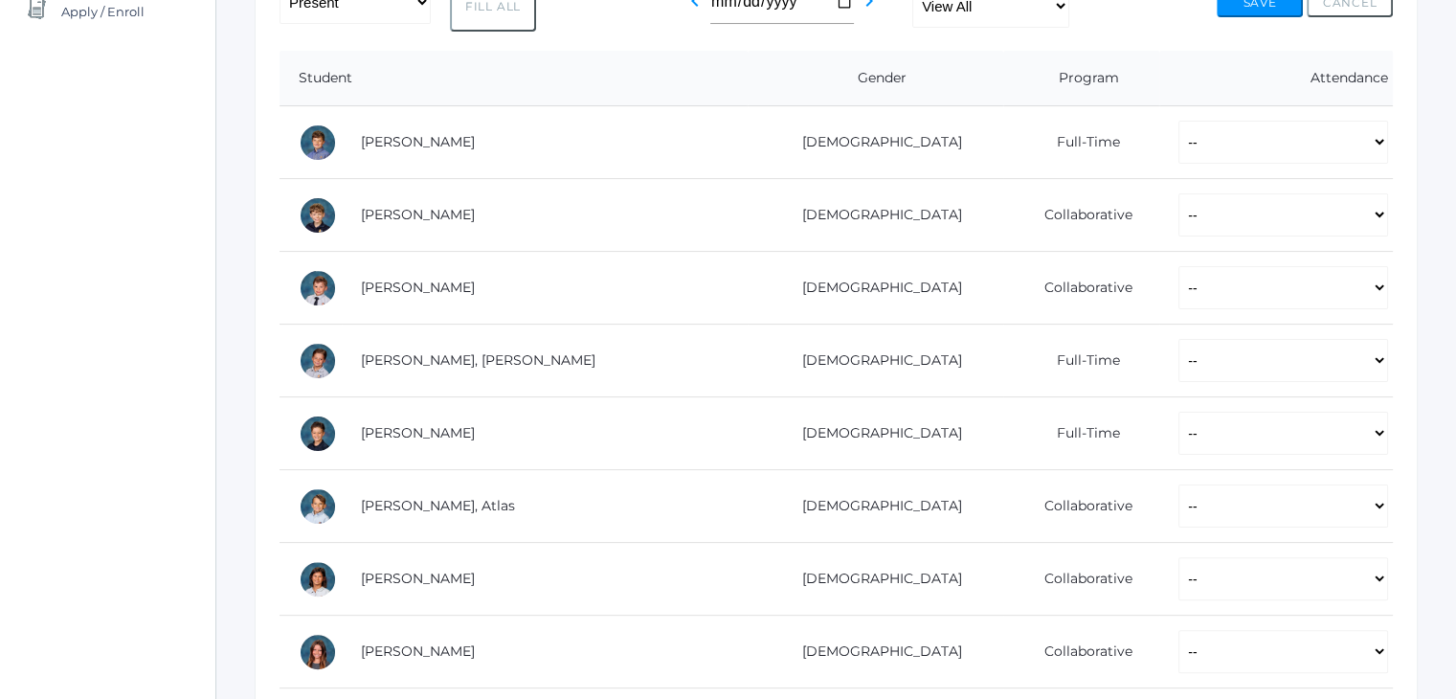
scroll to position [383, 0]
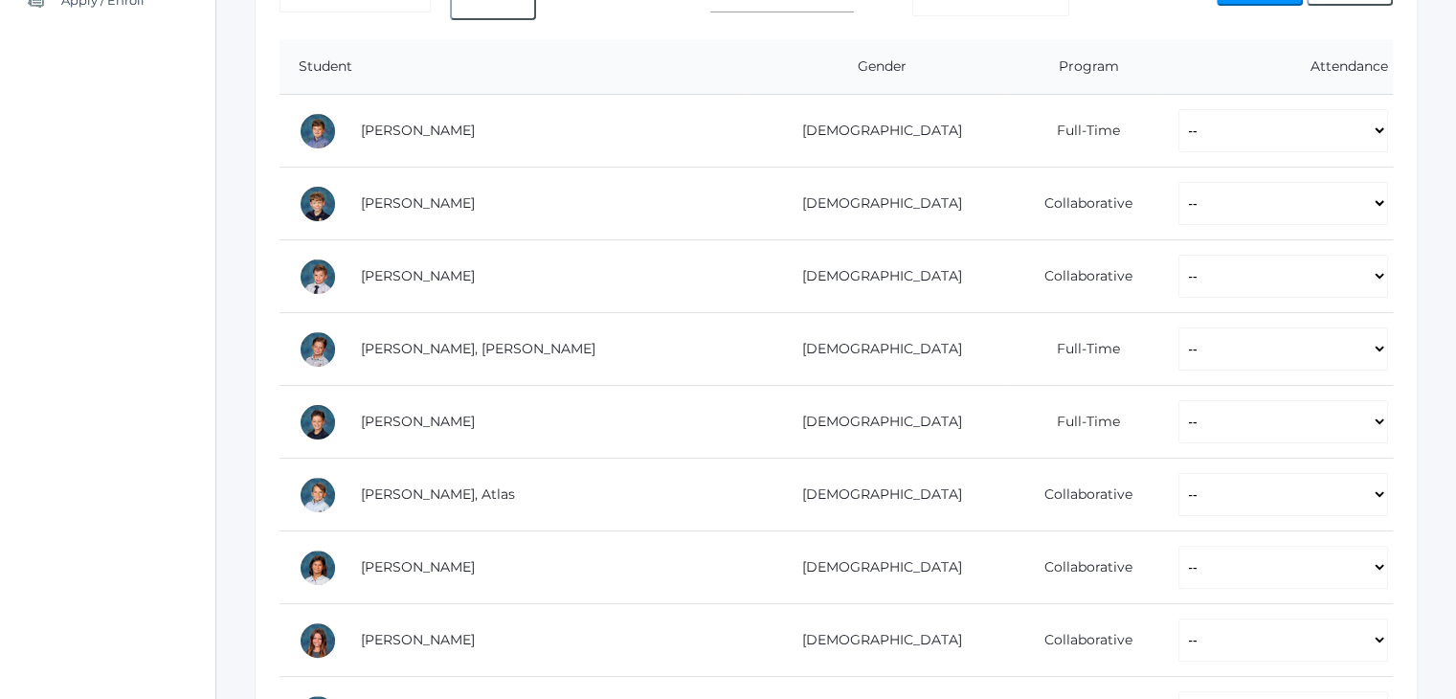
click at [123, 189] on div "icons/ui/navigation/home Created with Sketch. Home icons/user/plain Created wit…" at bounding box center [107, 694] width 215 height 2155
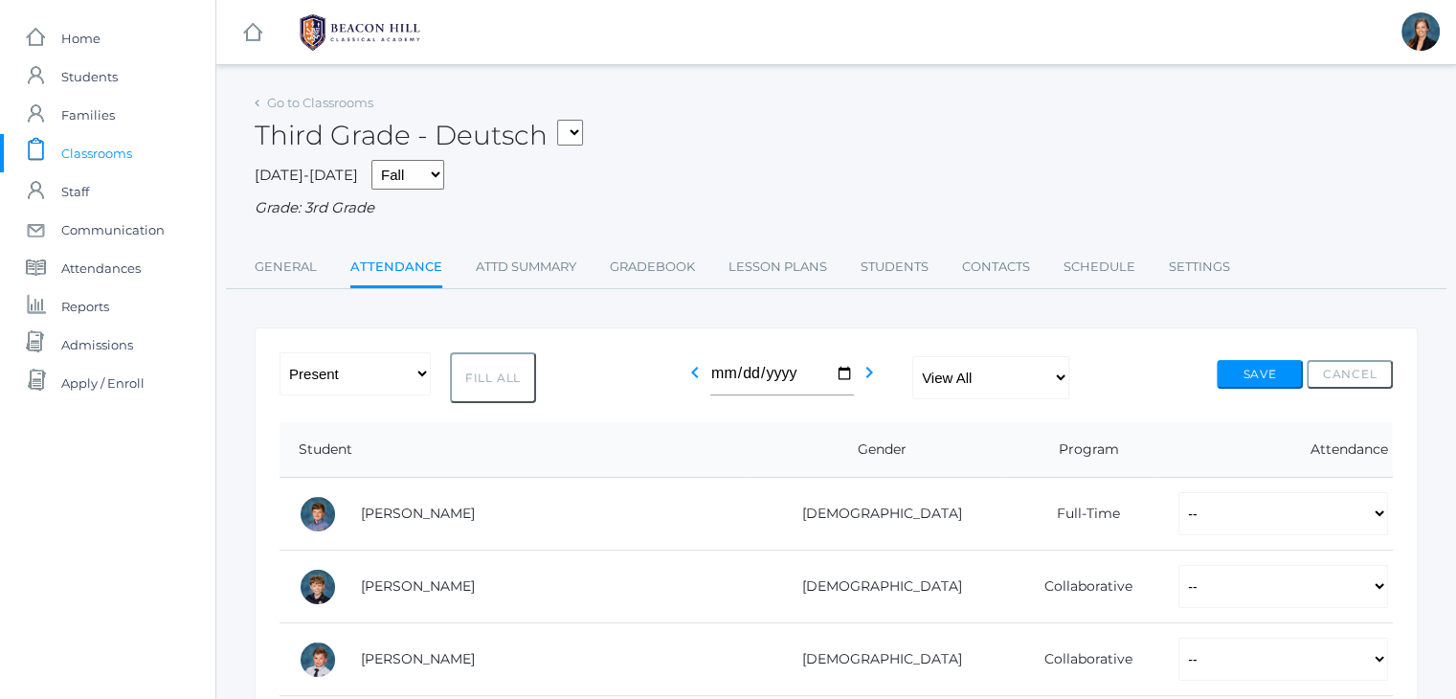
click at [96, 146] on span "Classrooms" at bounding box center [96, 153] width 71 height 38
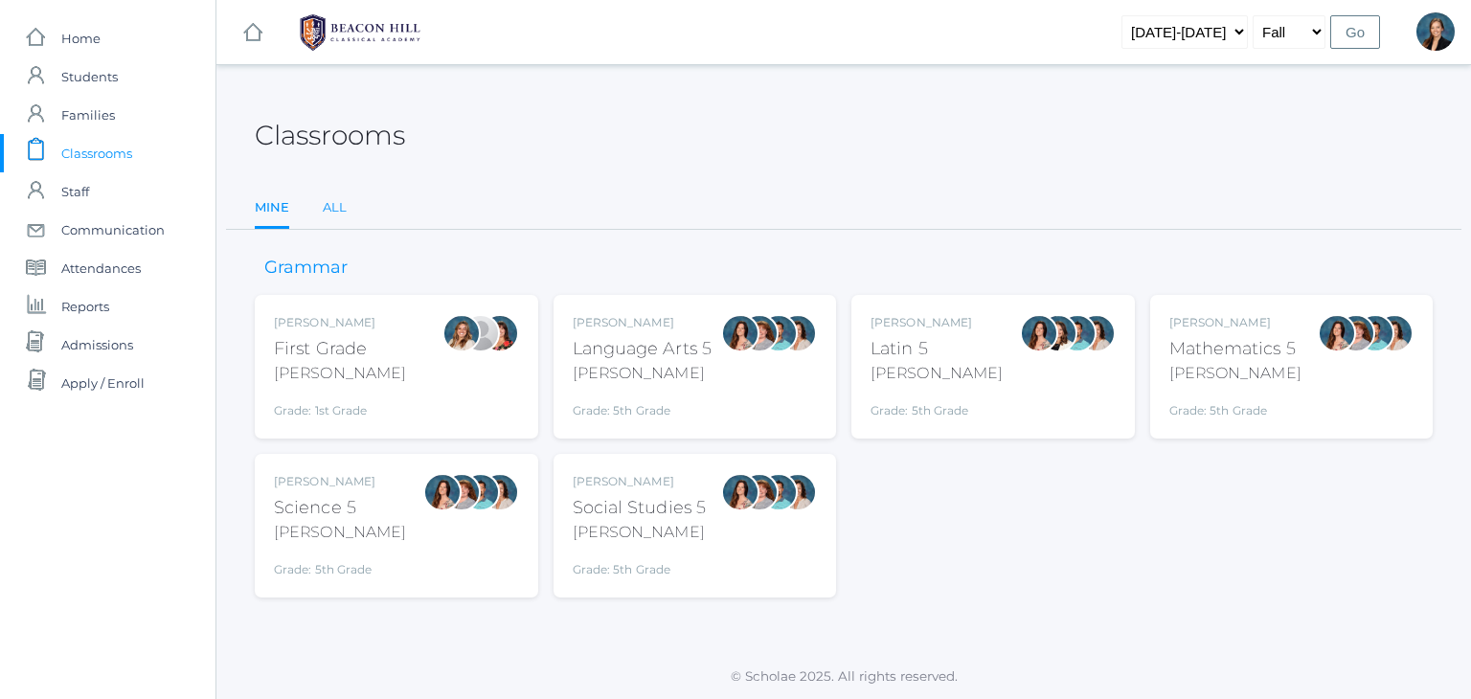
click at [327, 208] on link "All" at bounding box center [335, 208] width 24 height 38
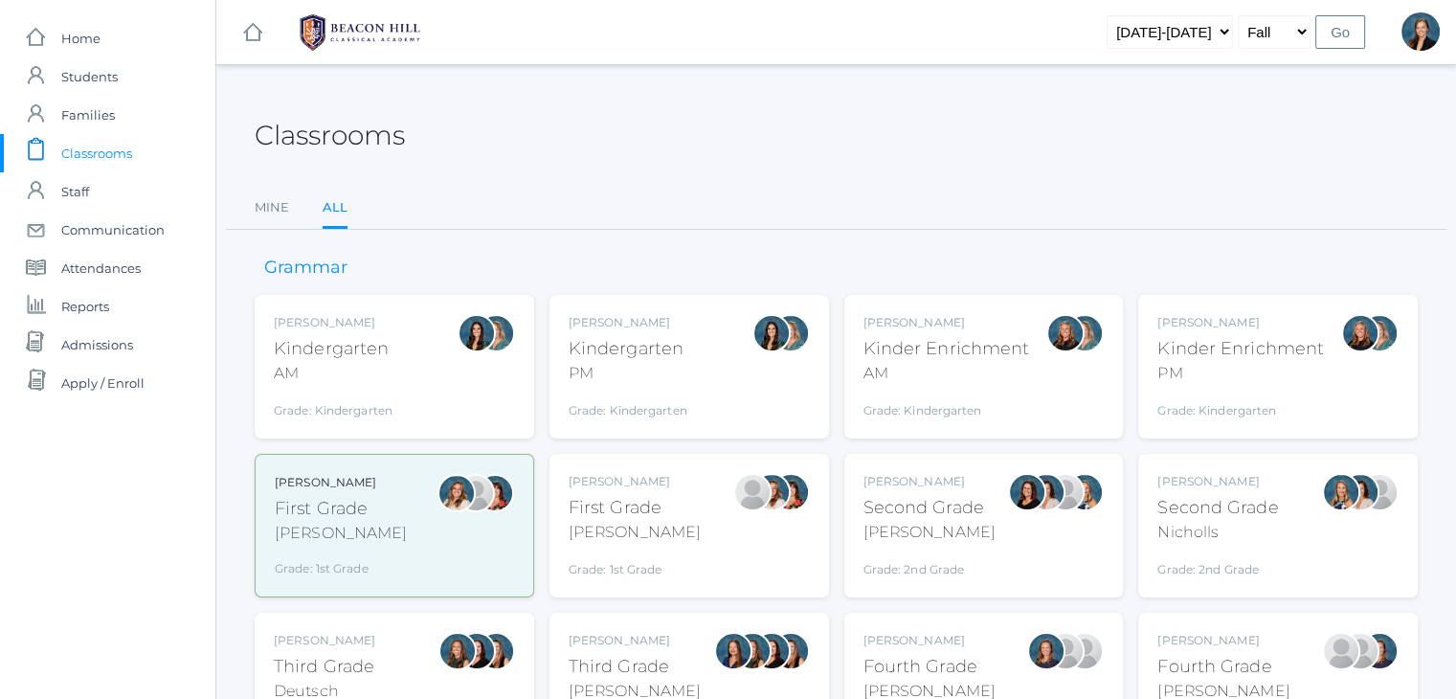
click at [1170, 654] on div "Fourth Grade" at bounding box center [1223, 667] width 132 height 26
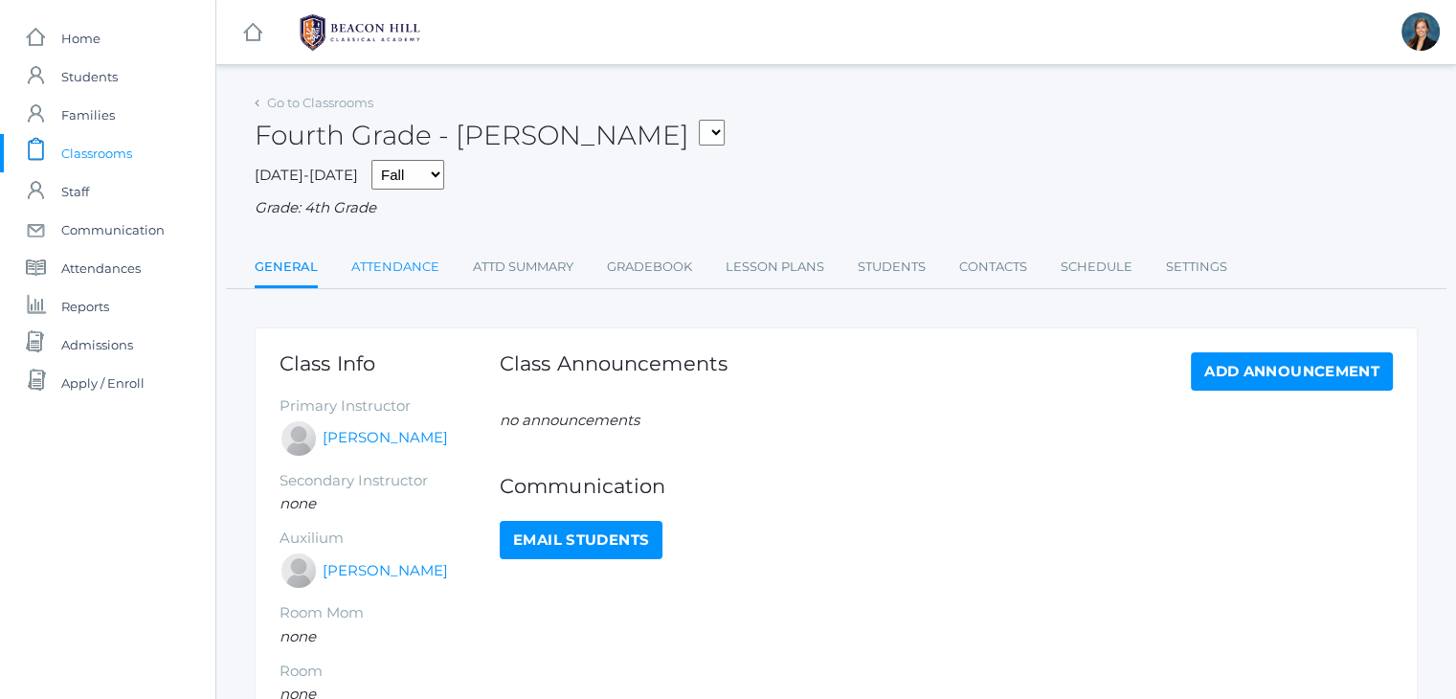
click at [375, 271] on link "Attendance" at bounding box center [395, 267] width 88 height 38
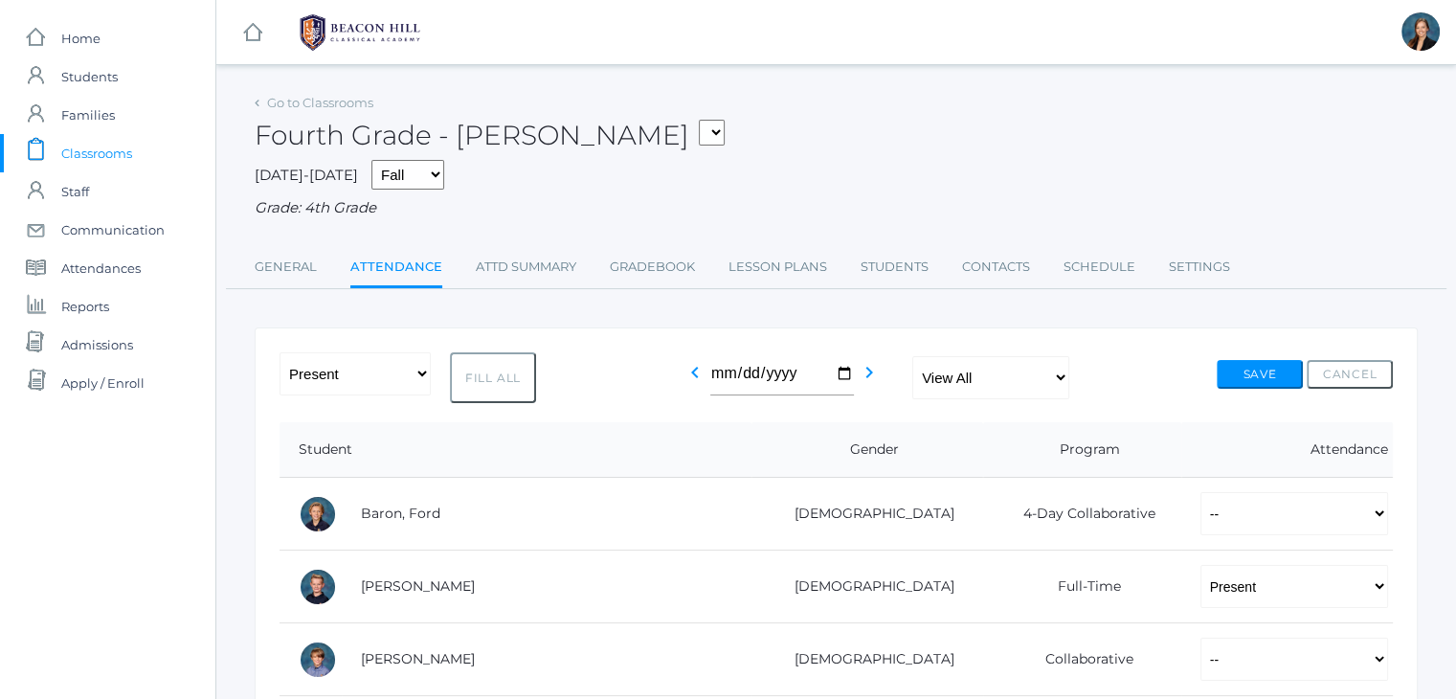
click at [91, 152] on span "Classrooms" at bounding box center [96, 153] width 71 height 38
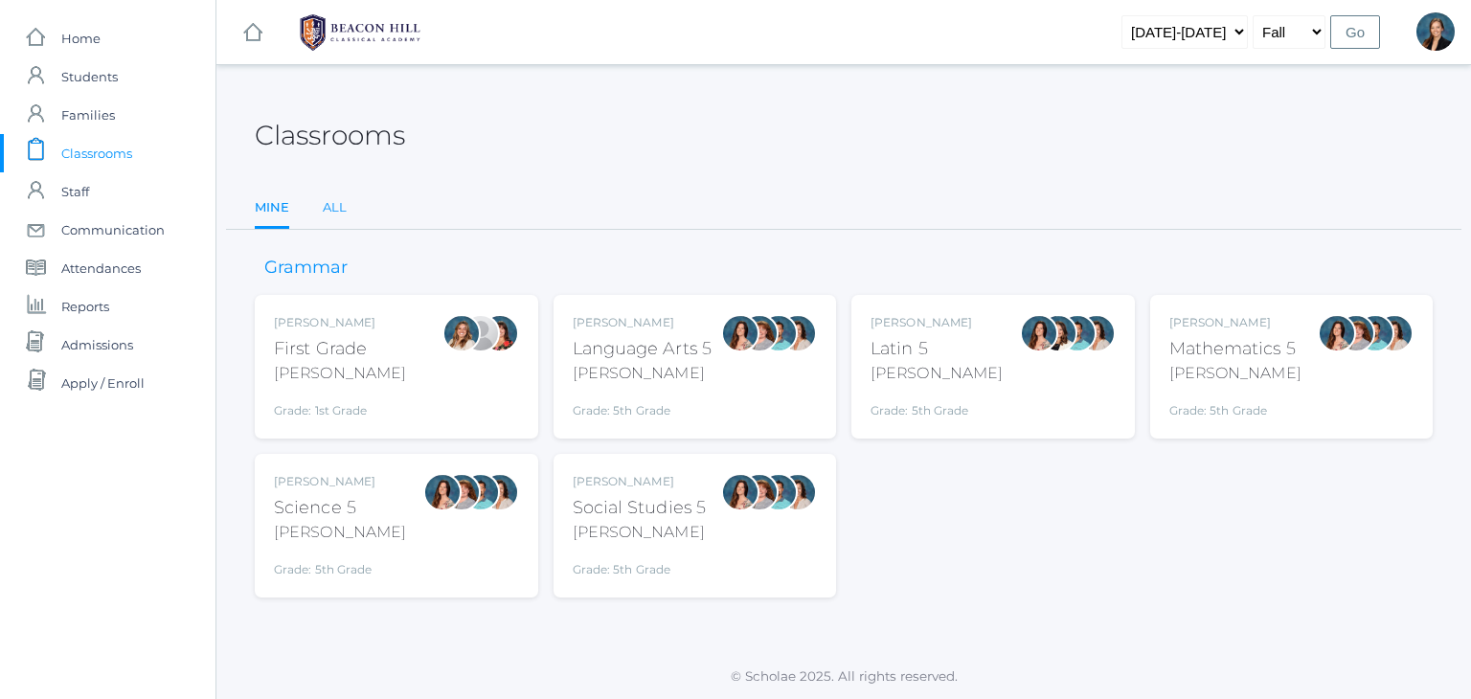
click at [338, 206] on link "All" at bounding box center [335, 208] width 24 height 38
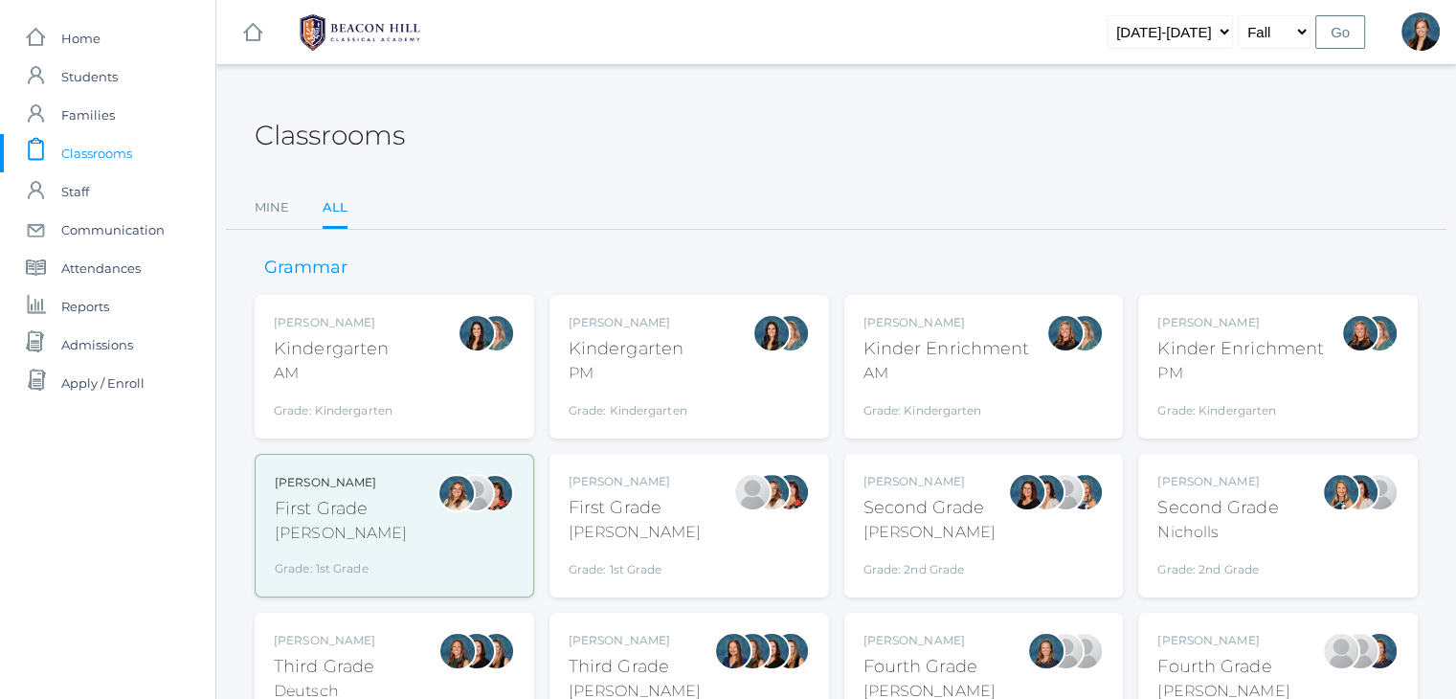
click at [957, 685] on div "Bradley" at bounding box center [930, 691] width 132 height 23
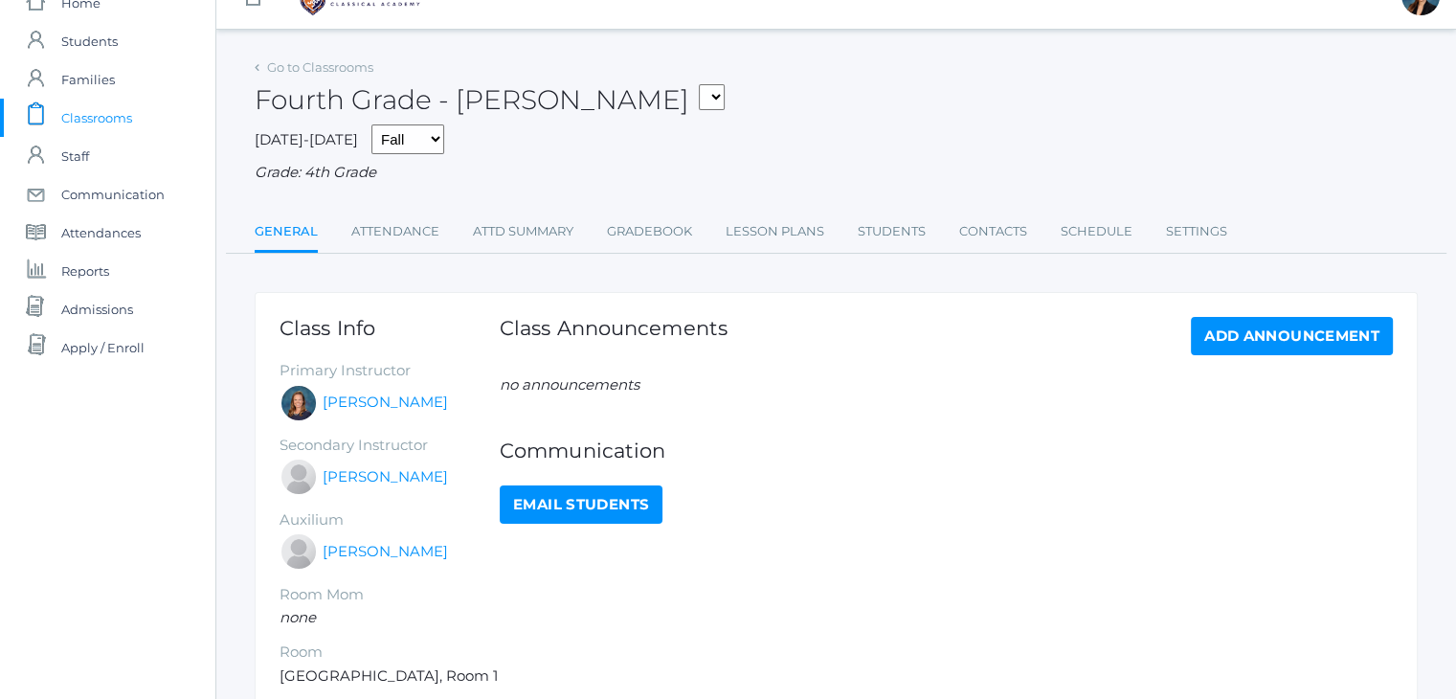
scroll to position [38, 0]
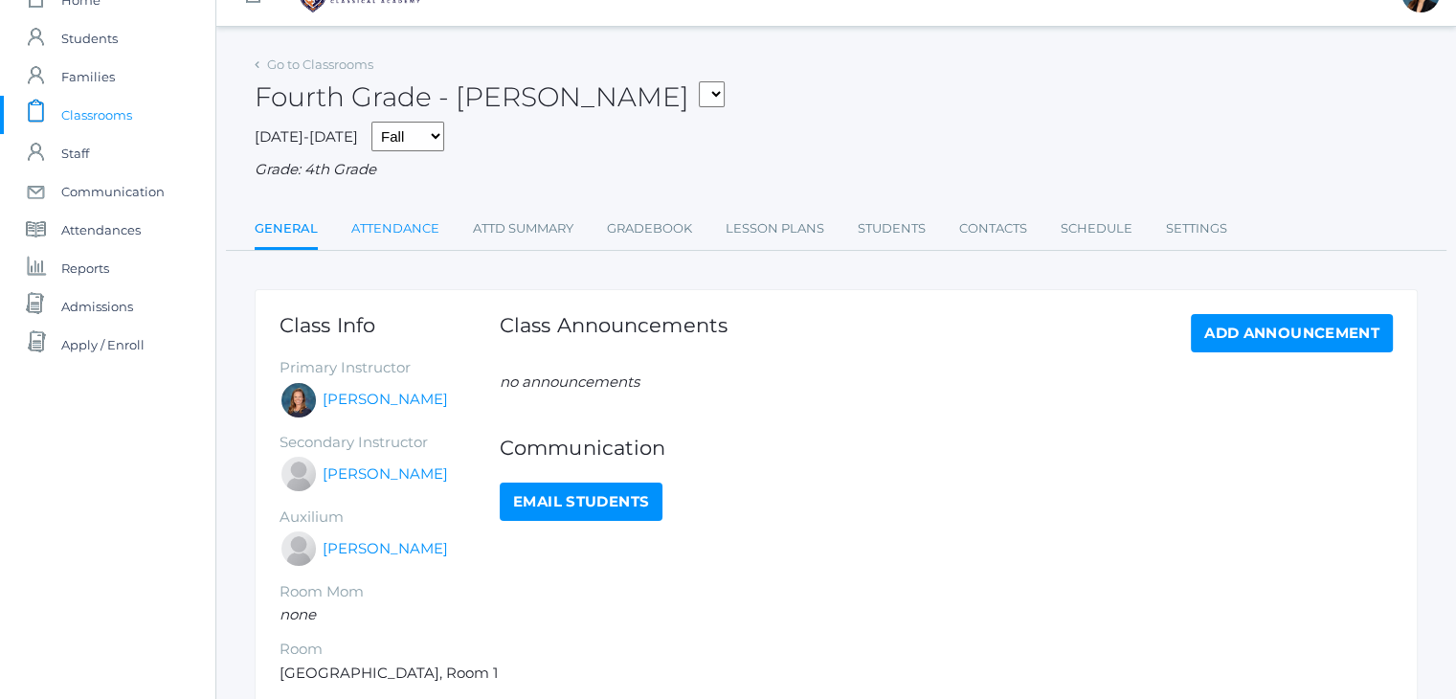
click at [410, 236] on link "Attendance" at bounding box center [395, 229] width 88 height 38
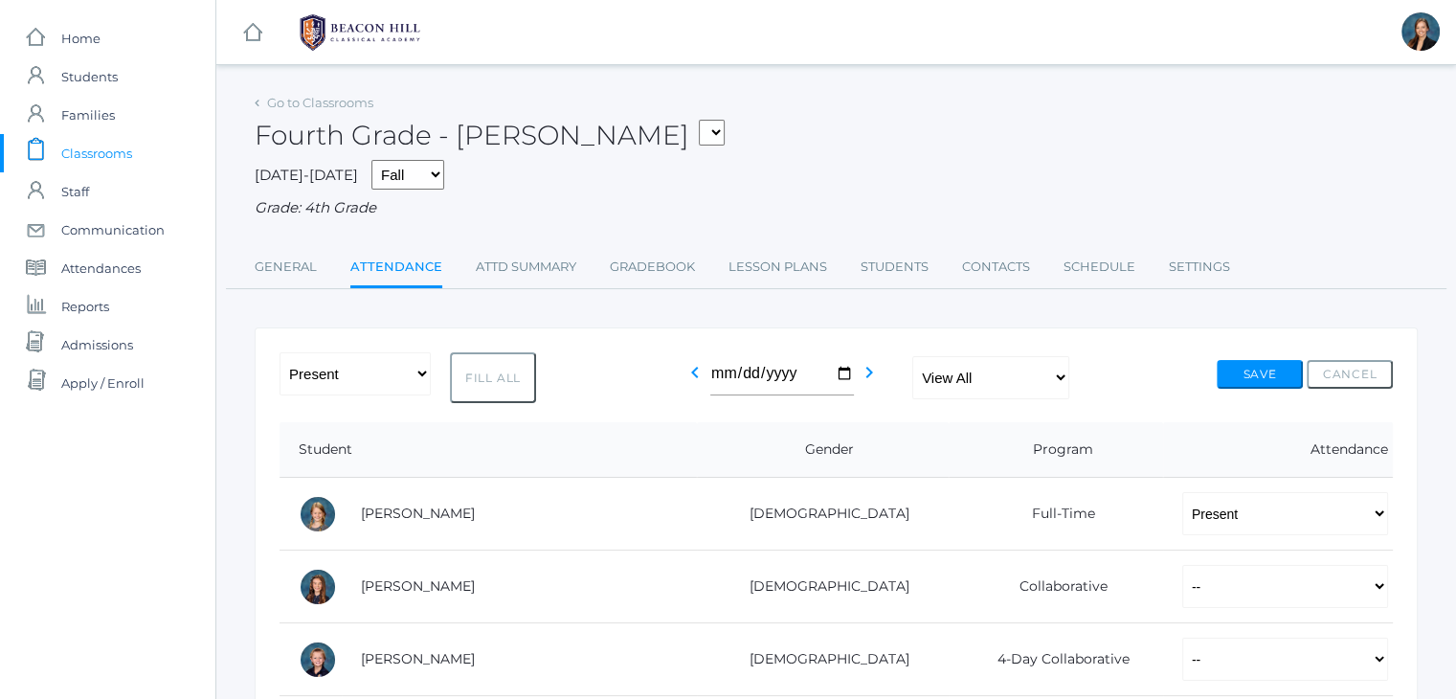
click at [66, 149] on span "Classrooms" at bounding box center [96, 153] width 71 height 38
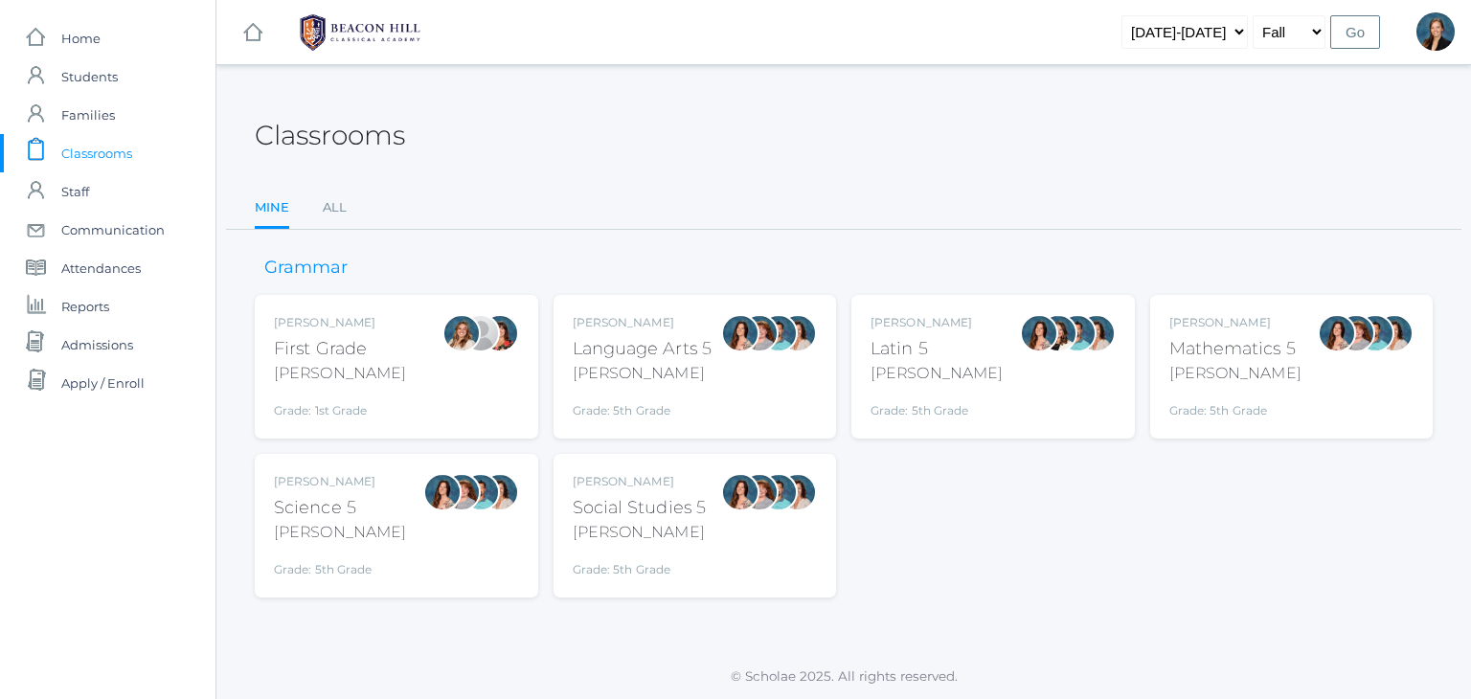
click at [635, 387] on div "[PERSON_NAME] Language Arts 5 [PERSON_NAME] Grade: 5th Grade 05LA" at bounding box center [643, 366] width 140 height 105
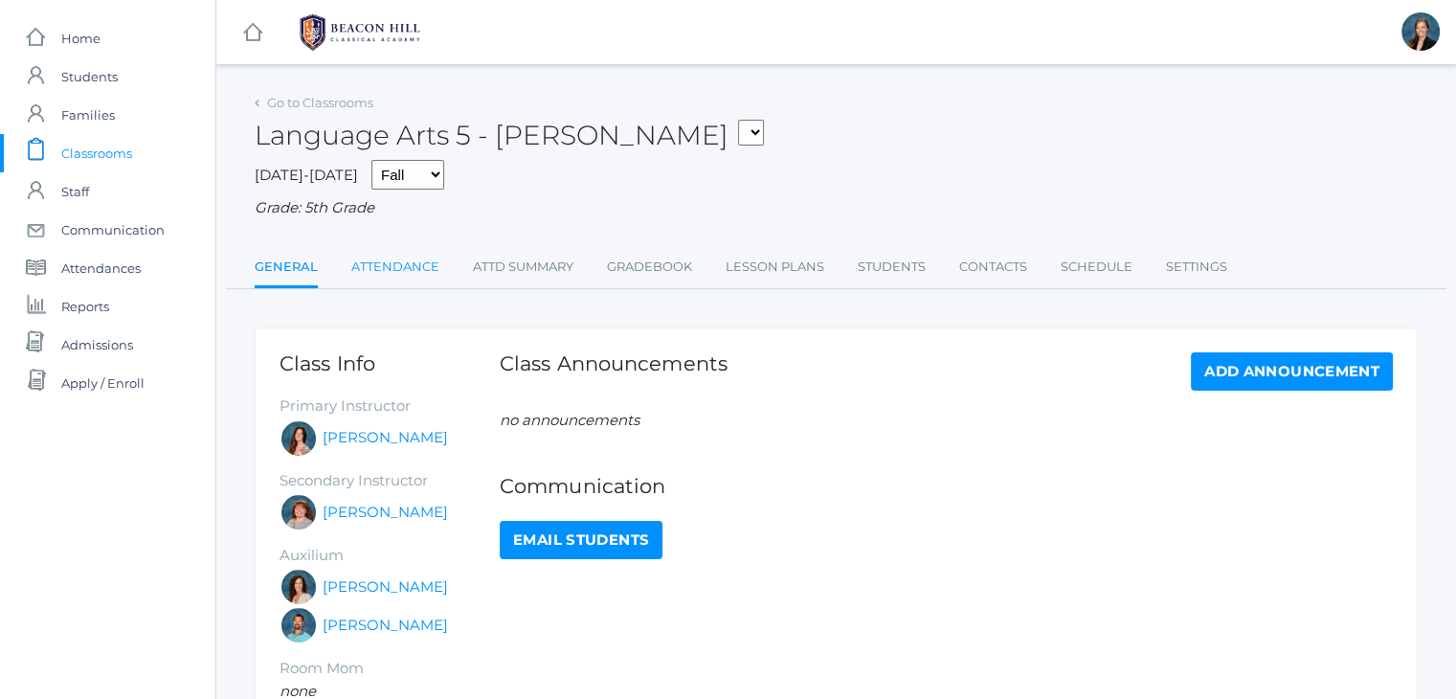
click at [400, 272] on link "Attendance" at bounding box center [395, 267] width 88 height 38
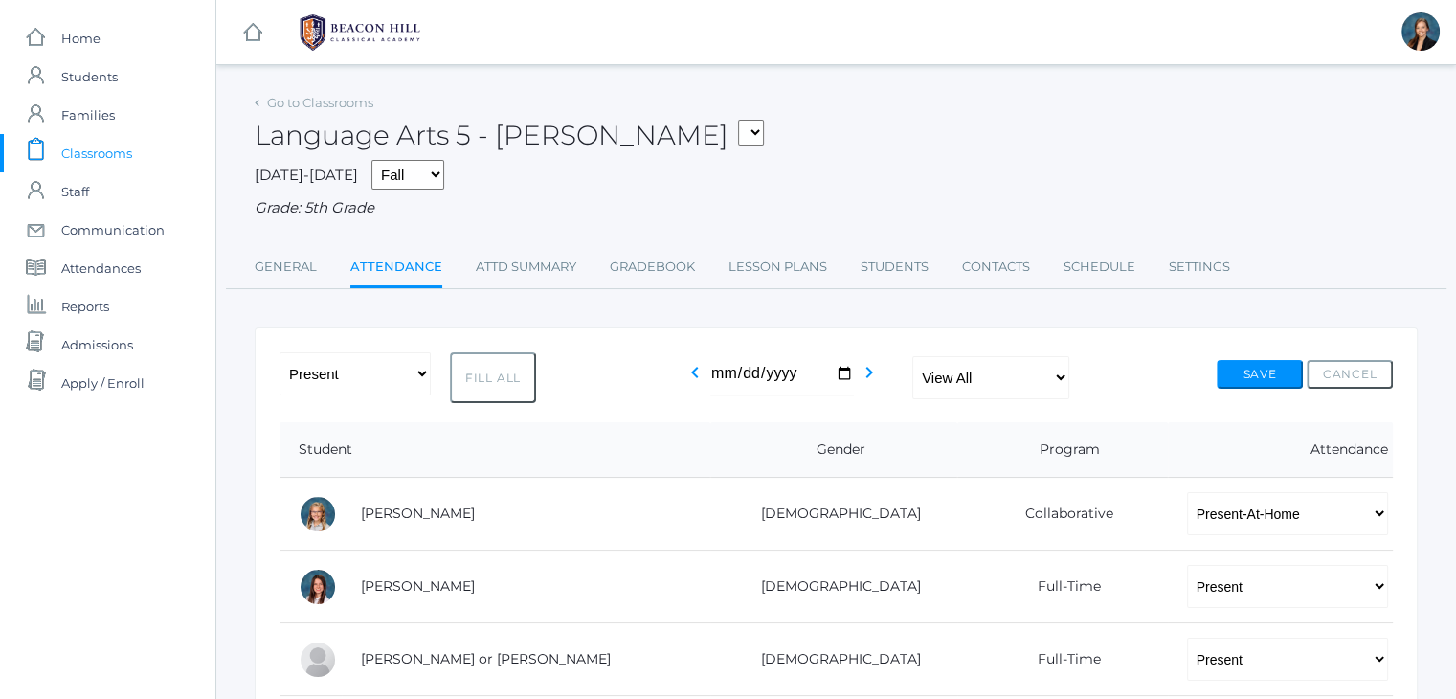
click at [938, 137] on div "Language Arts 5 - Salazar 01LA - First Grade Barber 05LATIN - Latin 5 Salazar 0…" at bounding box center [836, 124] width 1163 height 71
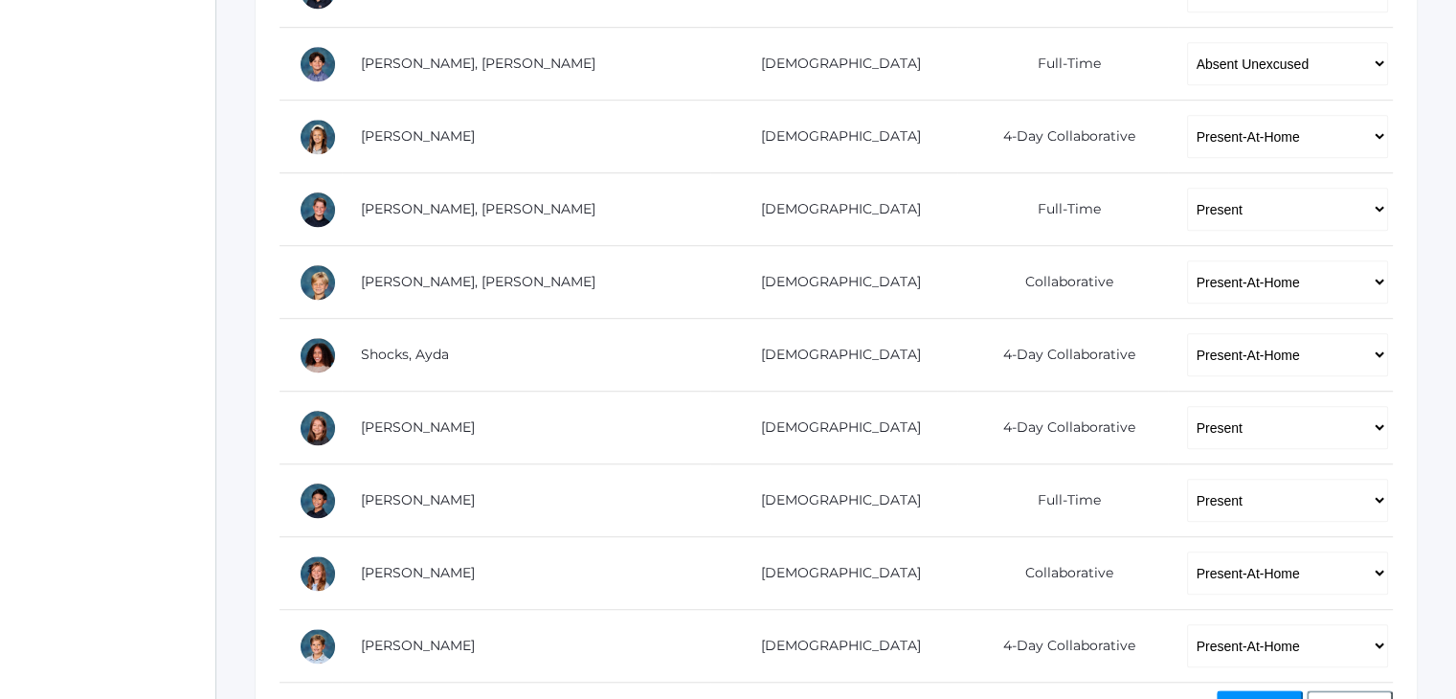
scroll to position [1225, 0]
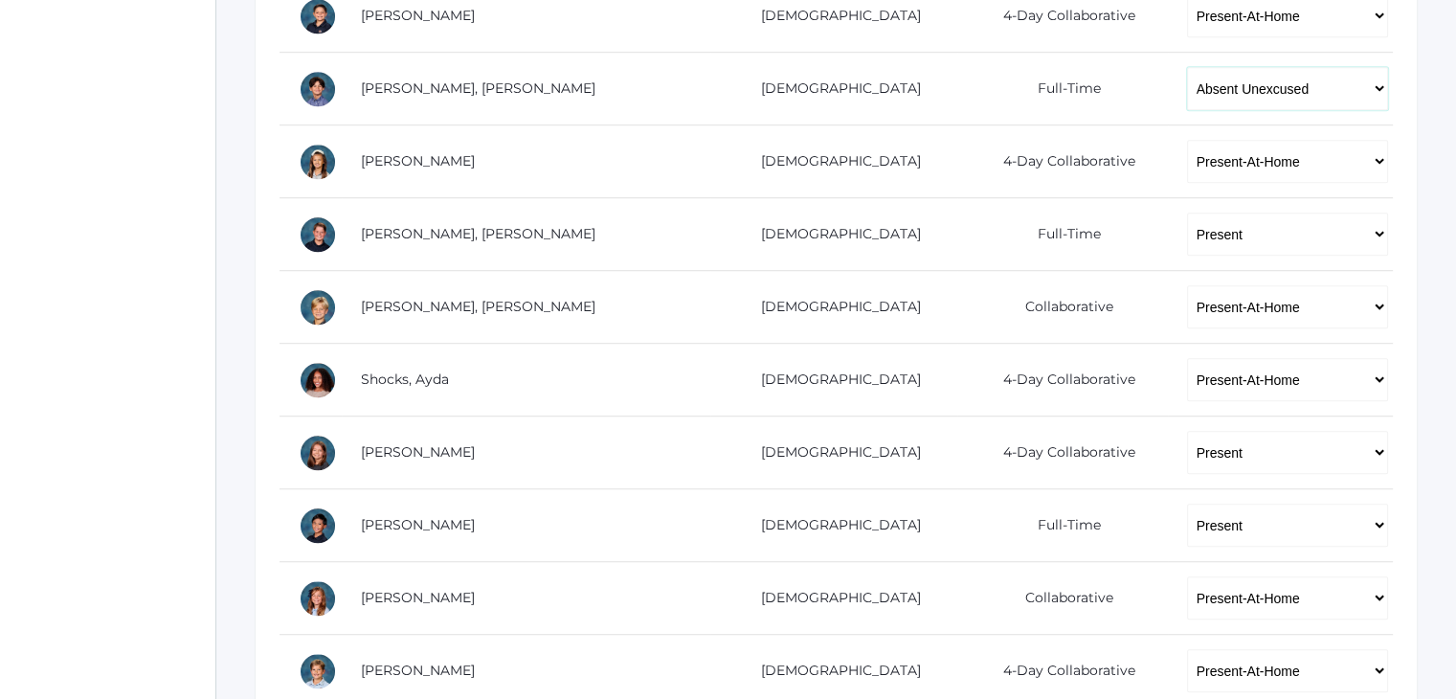
click at [1285, 78] on select "-- Present Present-At-Home Tardy Excused Tardy Unexcused Absent Excused Absent …" at bounding box center [1288, 88] width 202 height 43
click at [1187, 67] on select "-- Present Present-At-Home Tardy Excused Tardy Unexcused Absent Excused Absent …" at bounding box center [1288, 88] width 202 height 43
click at [1187, 82] on select "-- Present Present-At-Home Tardy Excused Tardy Unexcused Absent Excused Absent …" at bounding box center [1288, 88] width 202 height 43
select select "TU"
click at [1187, 67] on select "-- Present Present-At-Home Tardy Excused Tardy Unexcused Absent Excused Absent …" at bounding box center [1288, 88] width 202 height 43
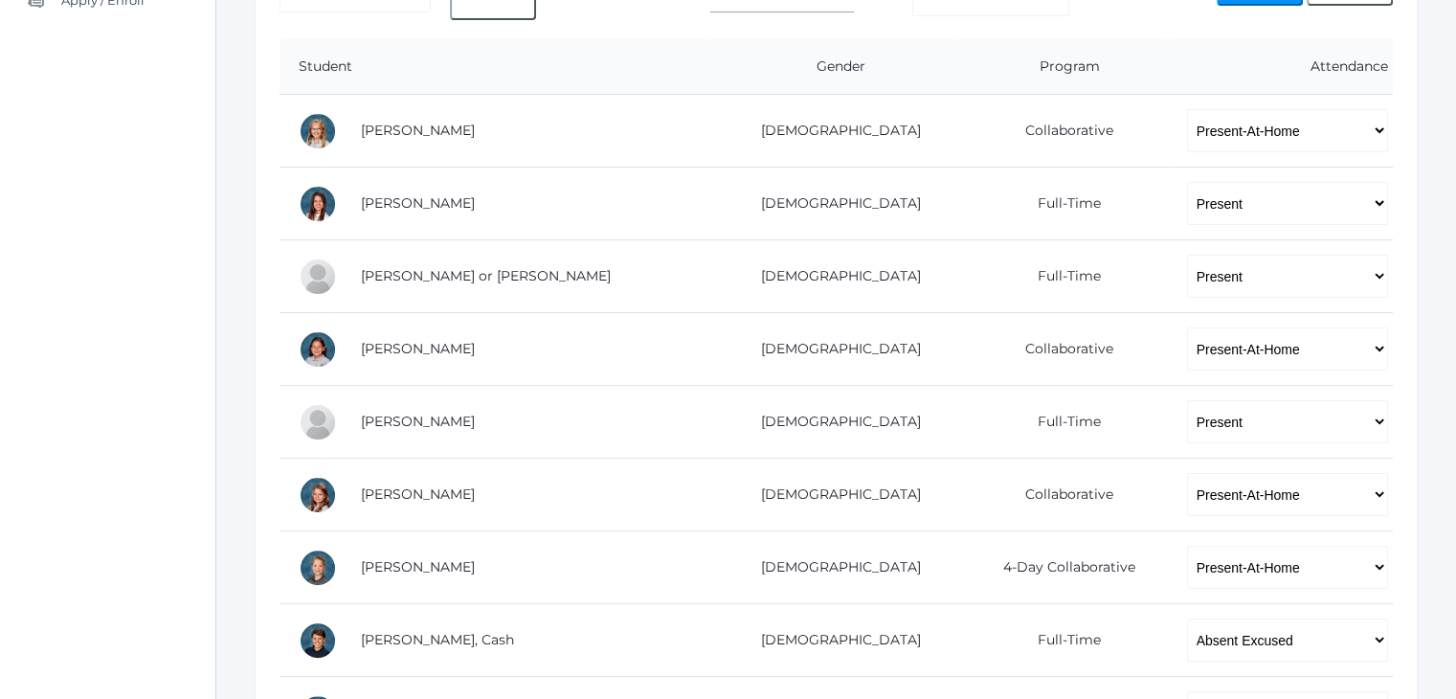
scroll to position [345, 0]
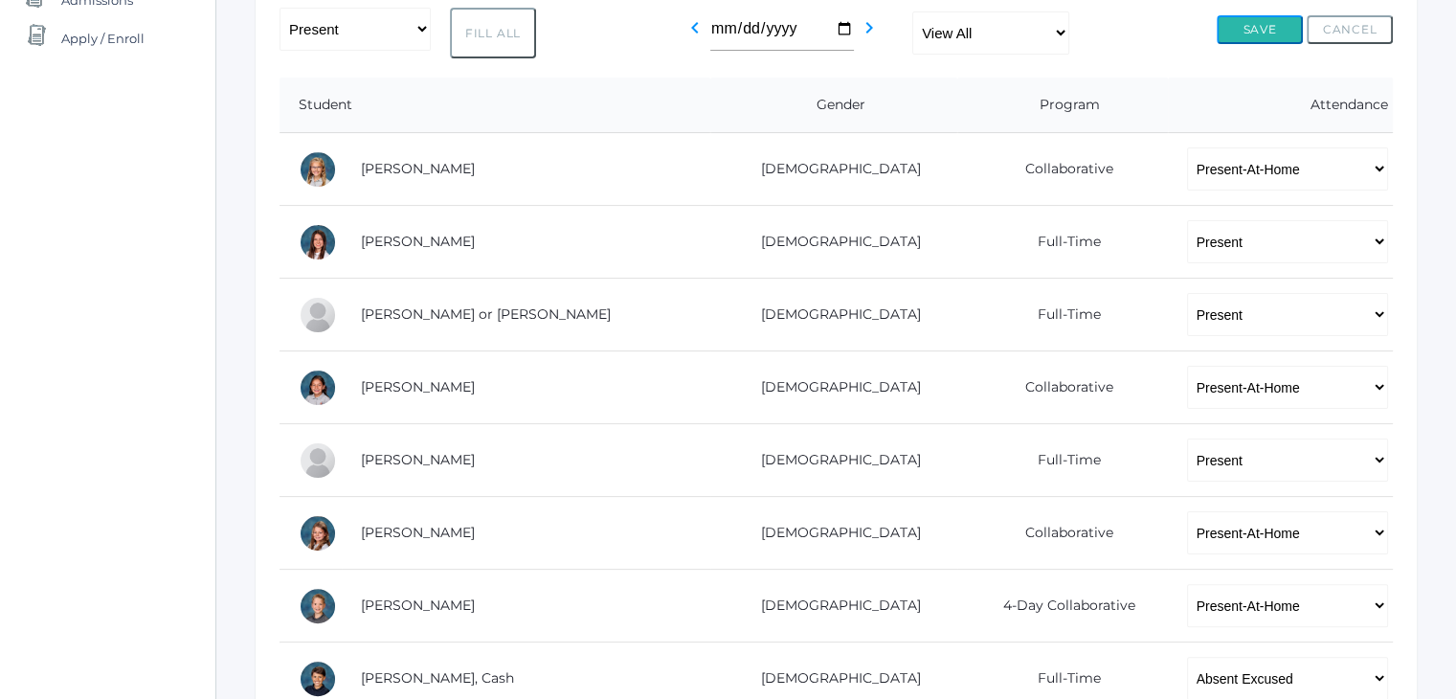
click at [1239, 34] on button "Save" at bounding box center [1260, 29] width 86 height 29
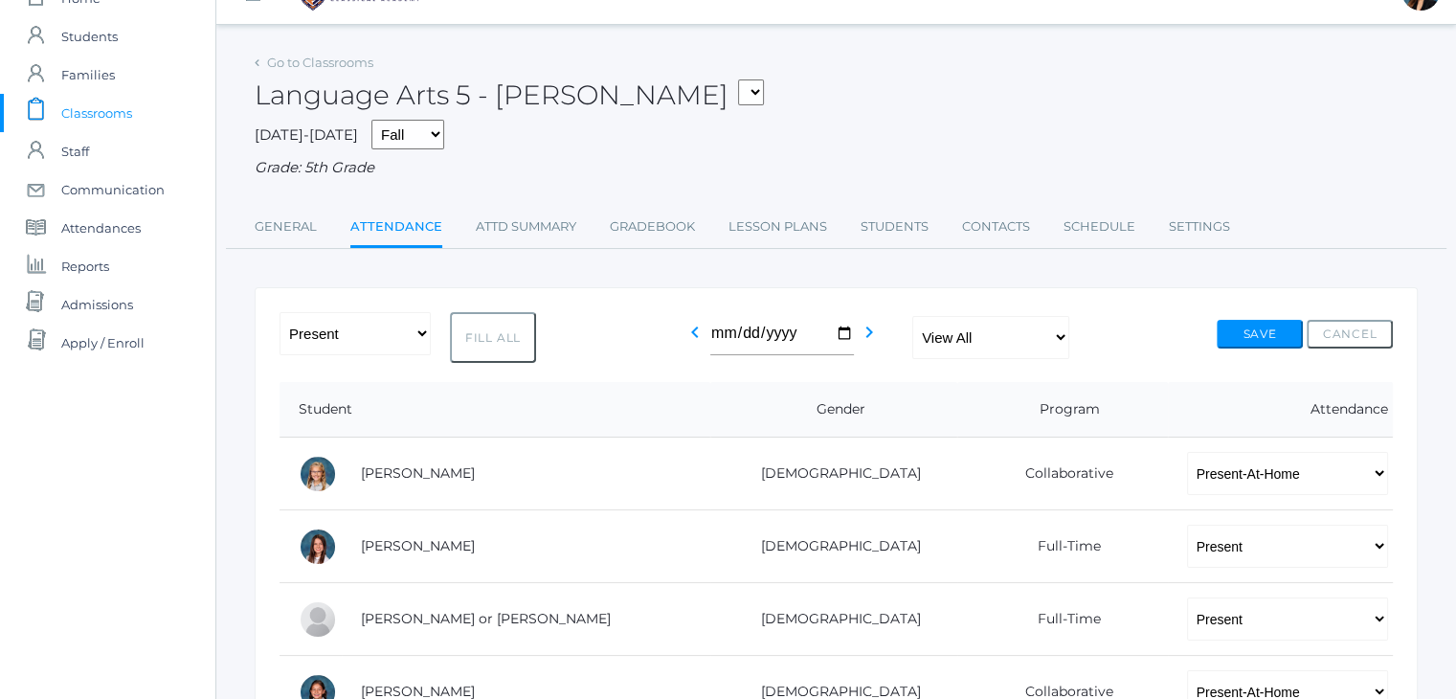
scroll to position [0, 0]
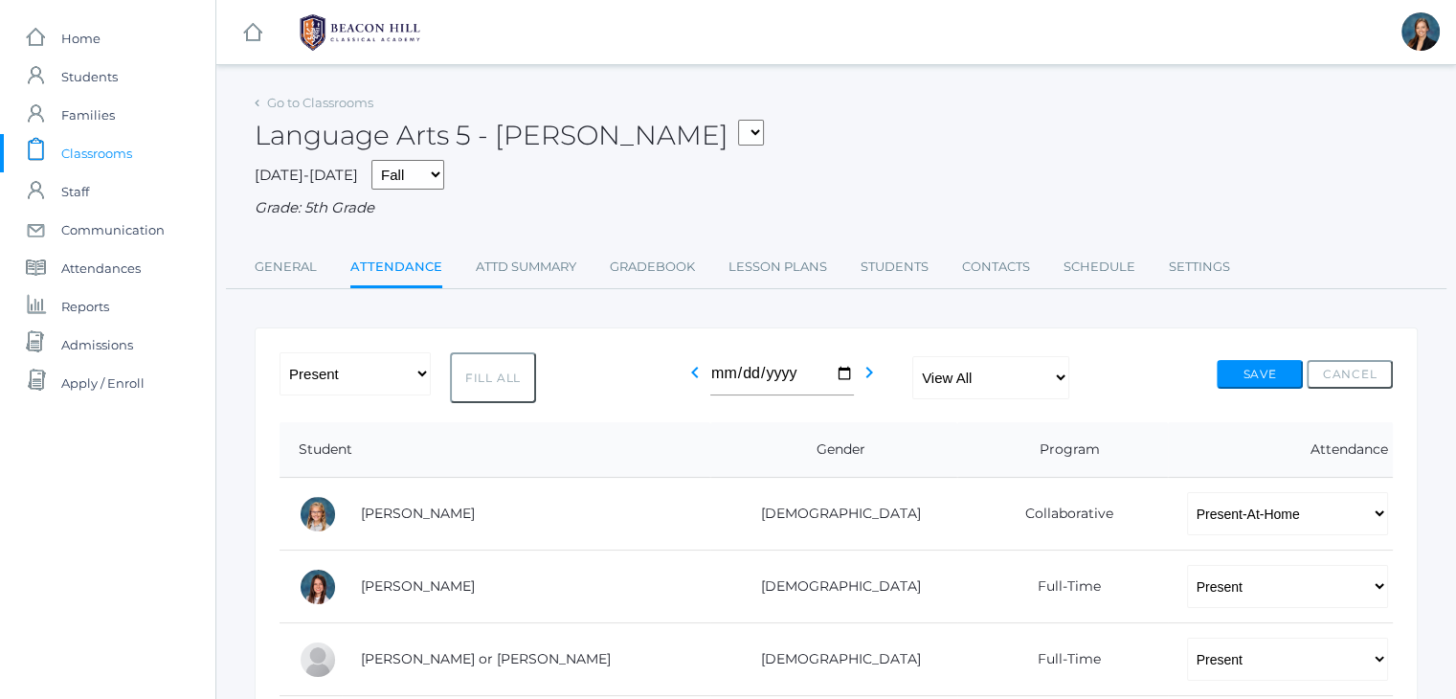
click at [68, 150] on span "Classrooms" at bounding box center [96, 153] width 71 height 38
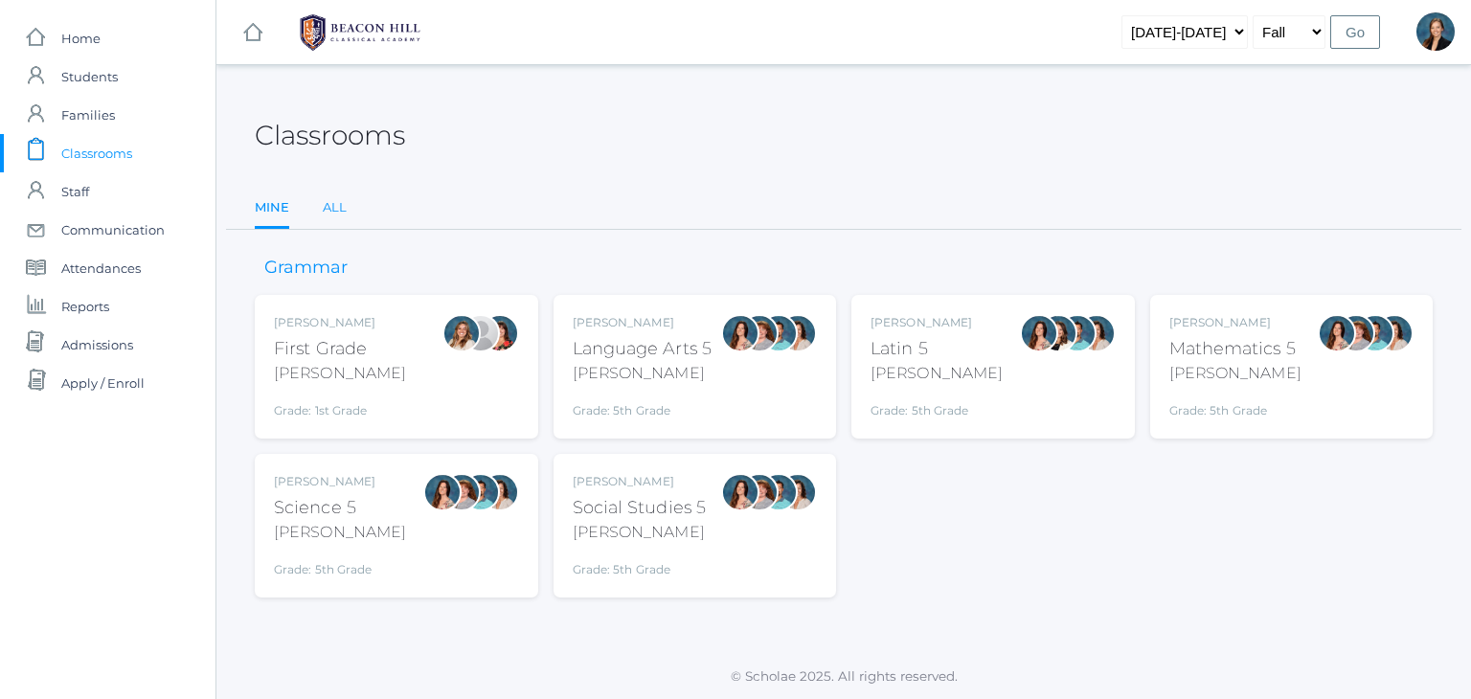
click at [326, 210] on link "All" at bounding box center [335, 208] width 24 height 38
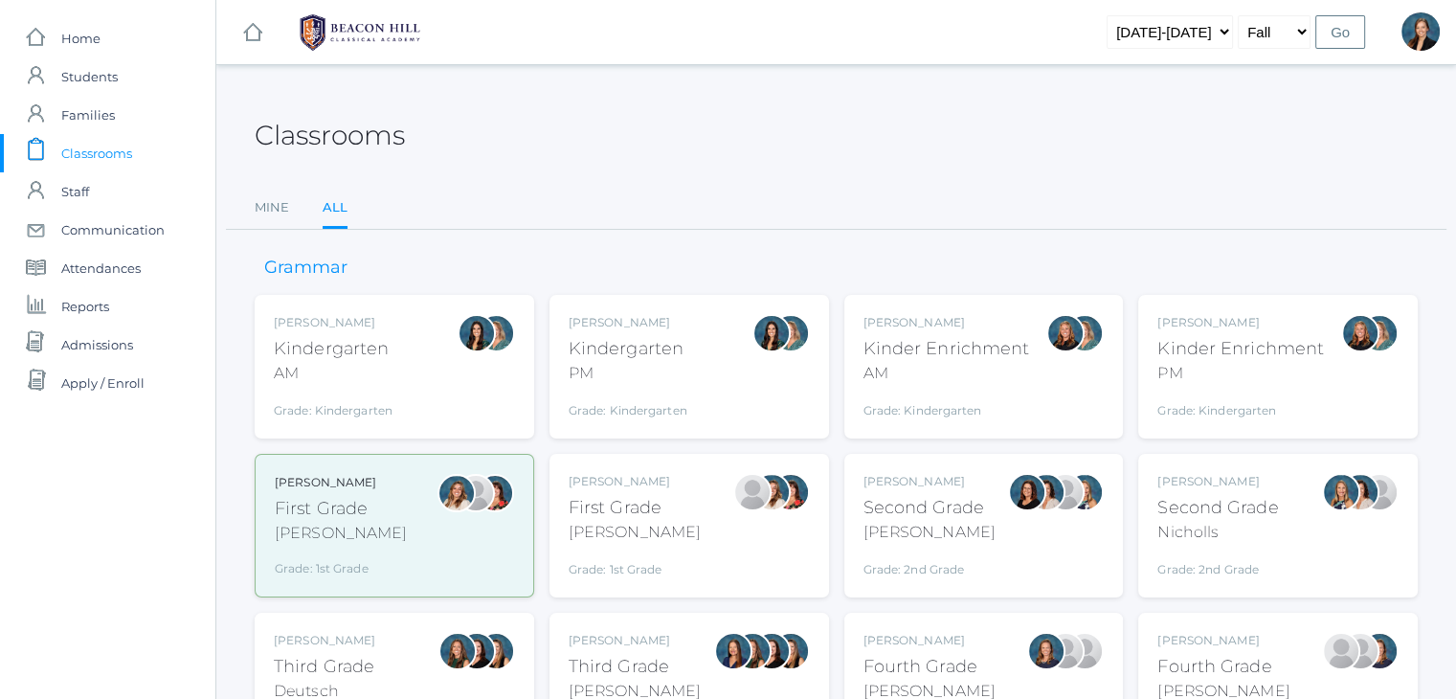
click at [724, 116] on div "Classrooms" at bounding box center [836, 124] width 1163 height 71
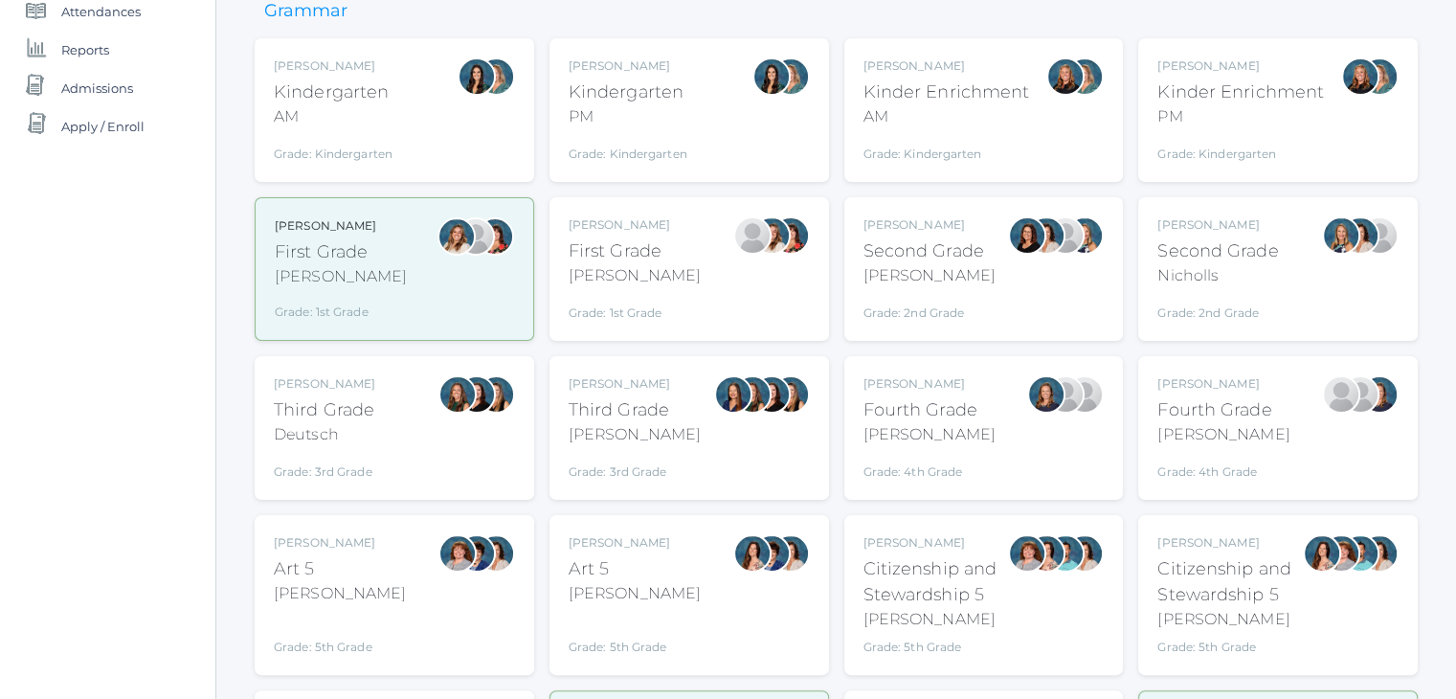
scroll to position [268, 0]
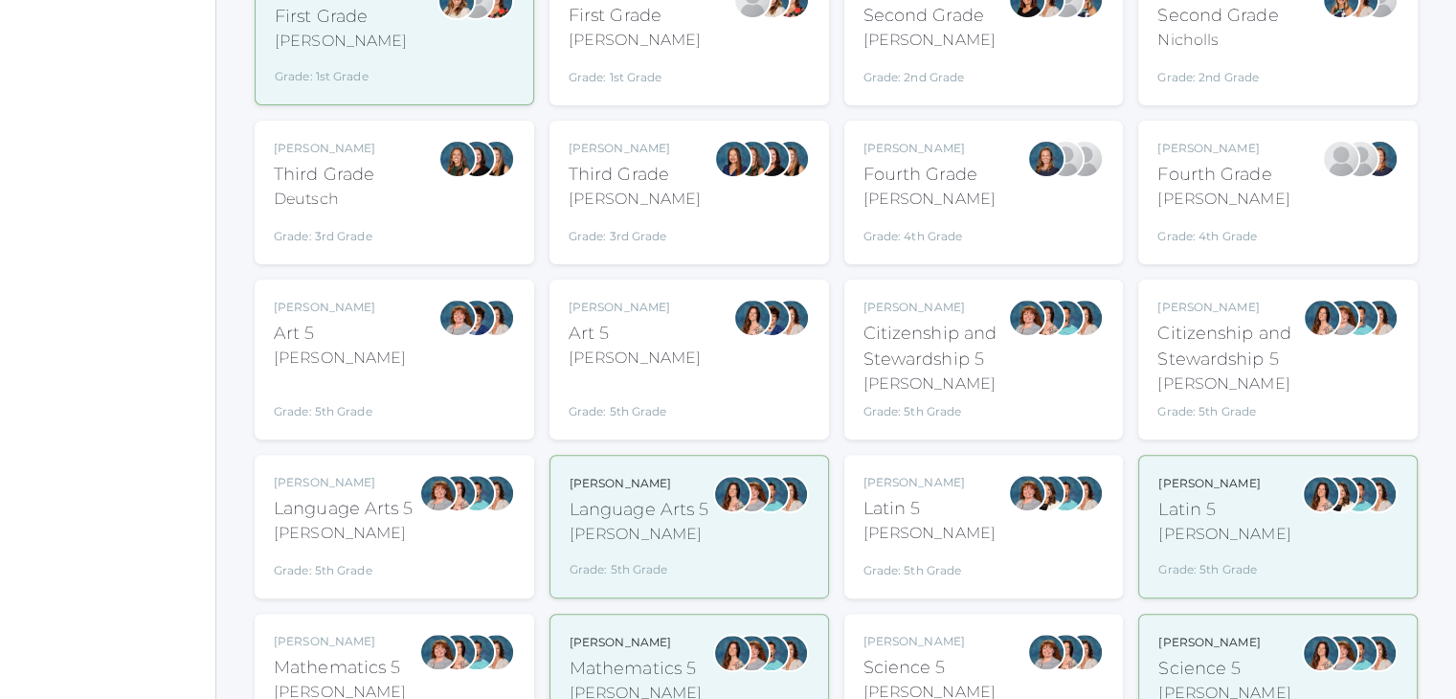
scroll to position [498, 0]
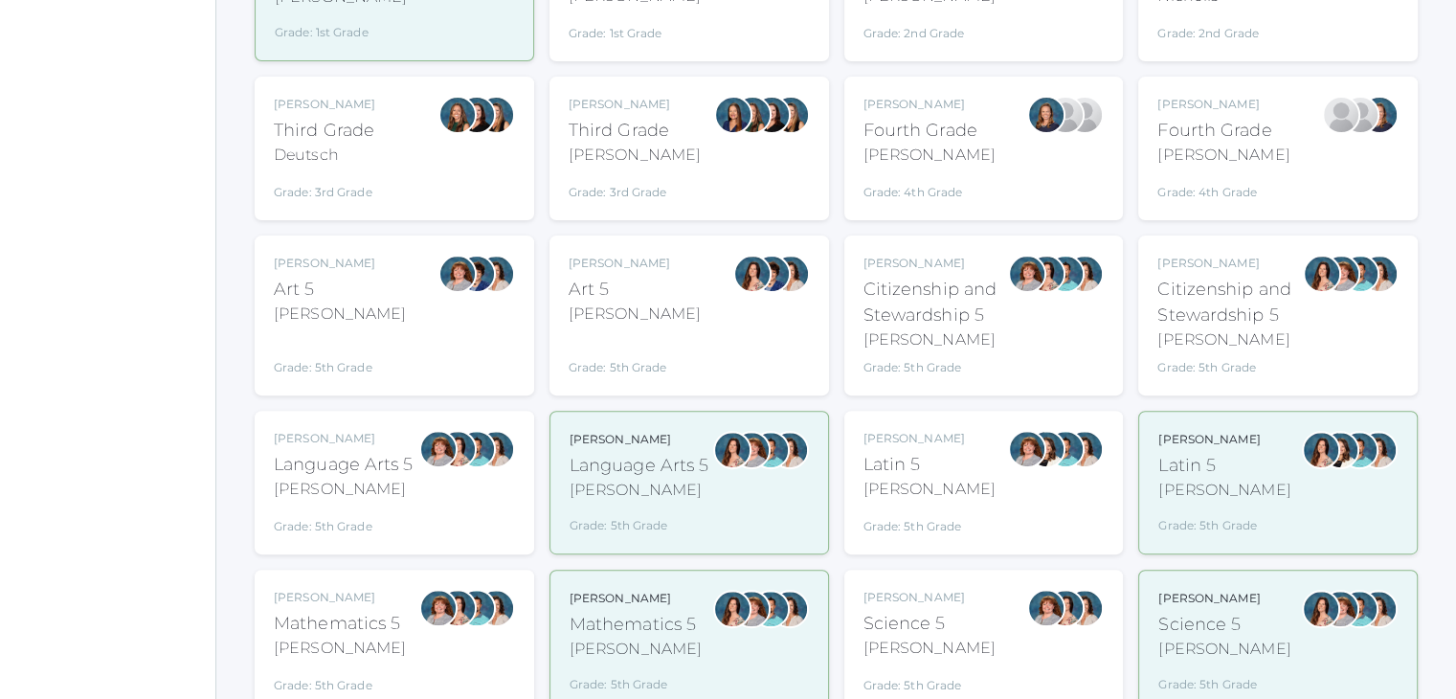
scroll to position [574, 0]
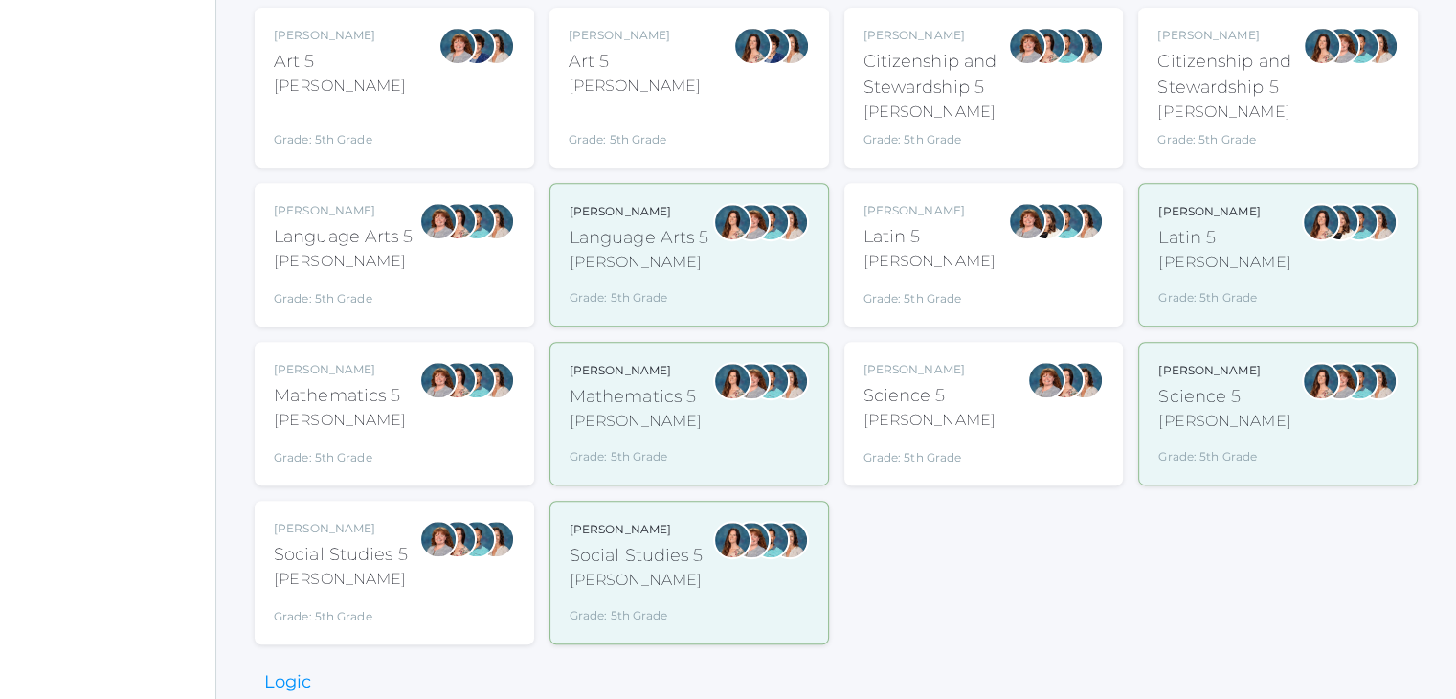
scroll to position [766, 0]
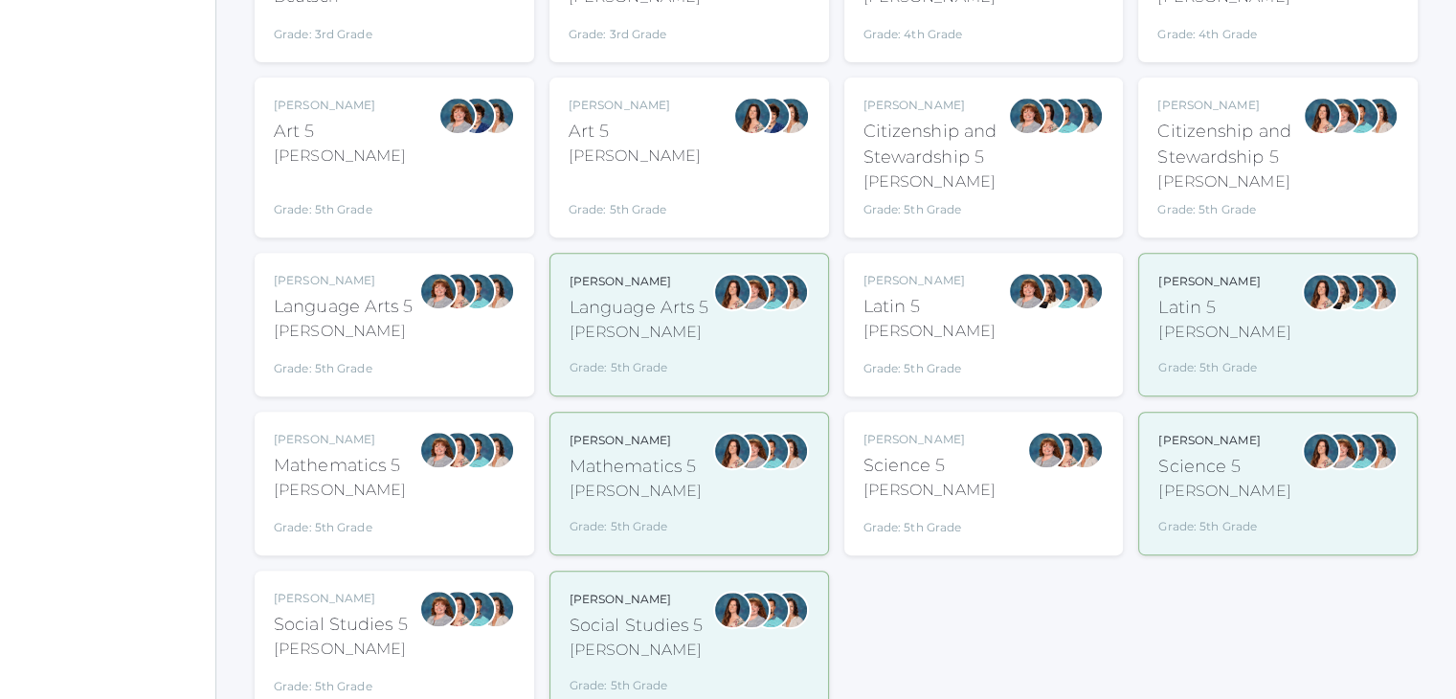
scroll to position [689, 0]
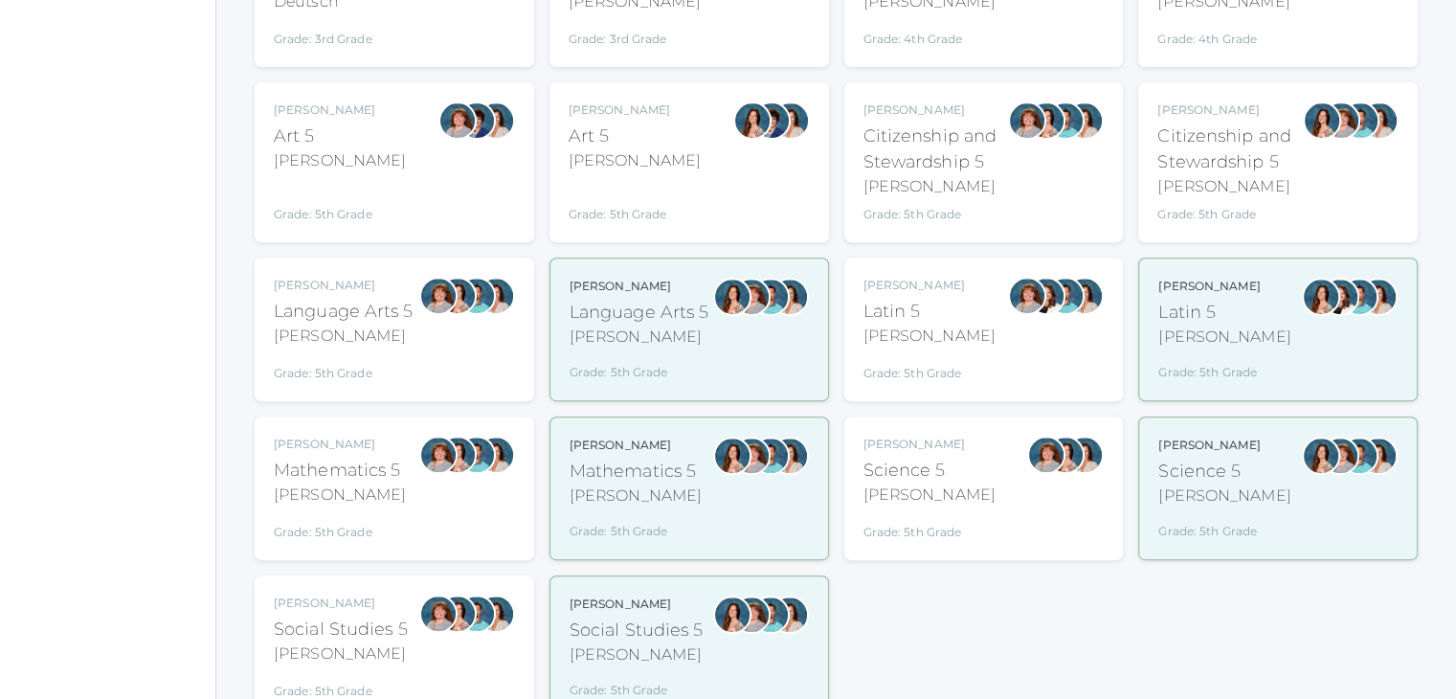
click at [312, 334] on div "[PERSON_NAME]" at bounding box center [344, 336] width 140 height 23
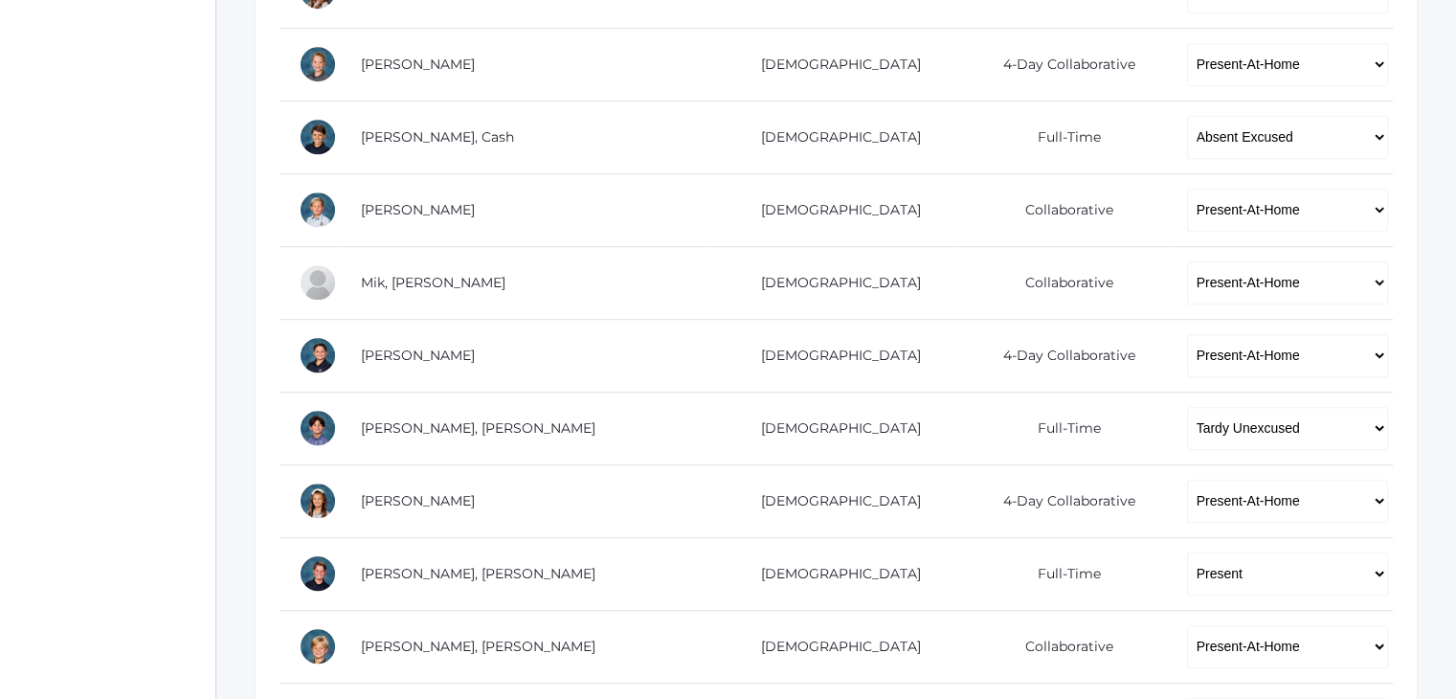
scroll to position [920, 0]
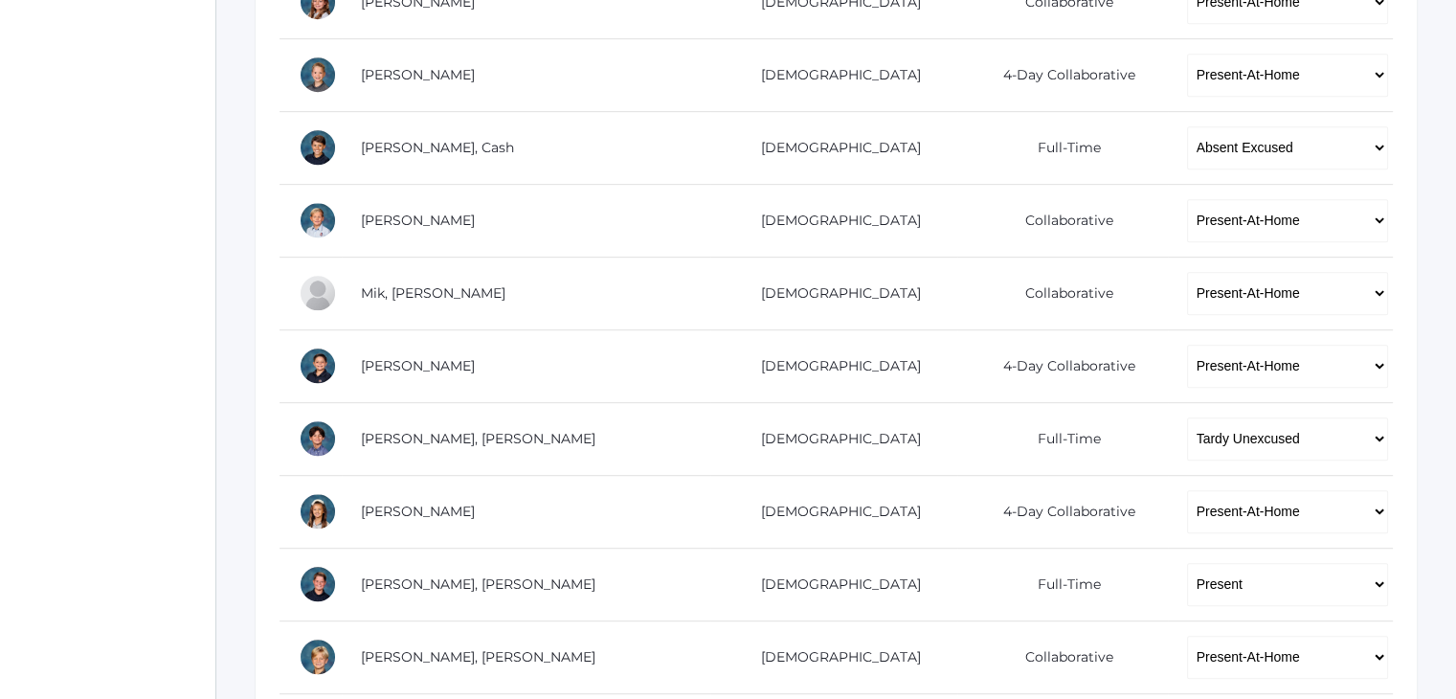
drag, startPoint x: 1440, startPoint y: 428, endPoint x: 1448, endPoint y: 493, distance: 65.5
click at [1448, 493] on div "Go to Classrooms Language Arts 5 - [PERSON_NAME] 01LA - First Grade [PERSON_NAM…" at bounding box center [836, 176] width 1240 height 1924
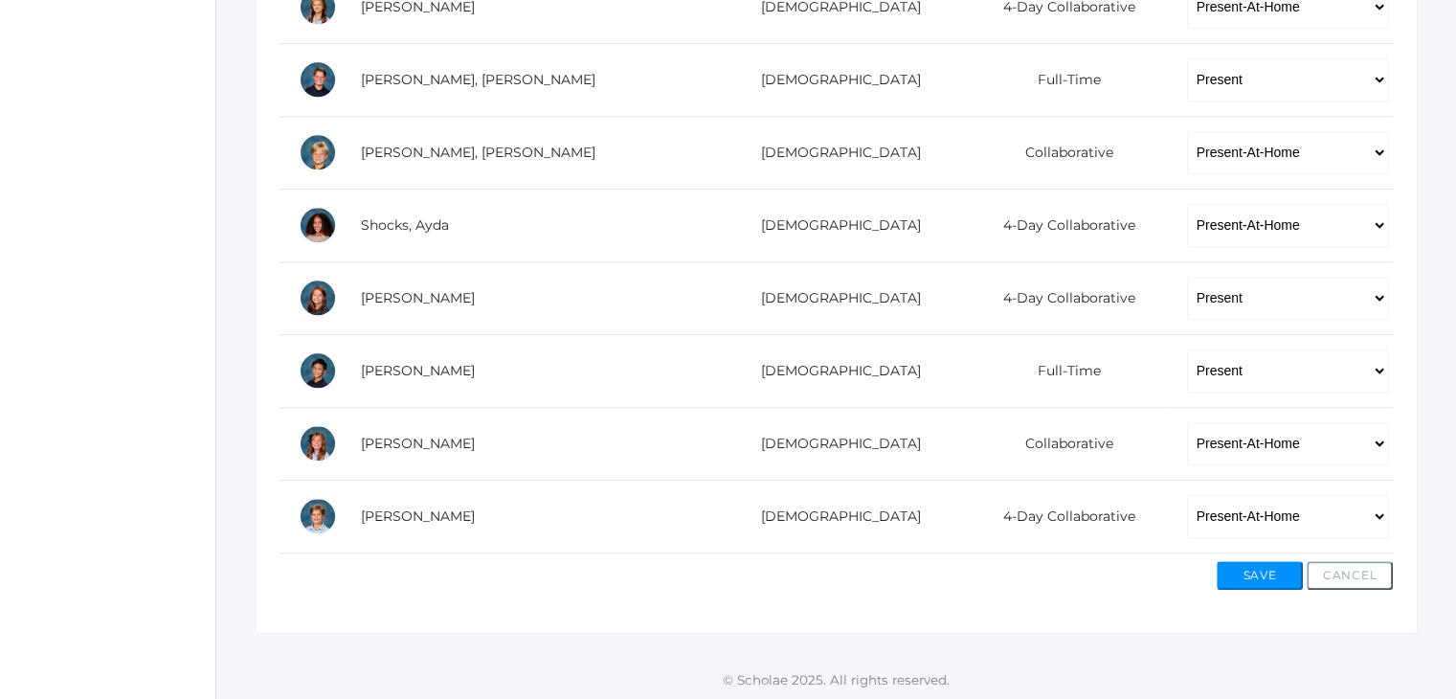
scroll to position [0, 0]
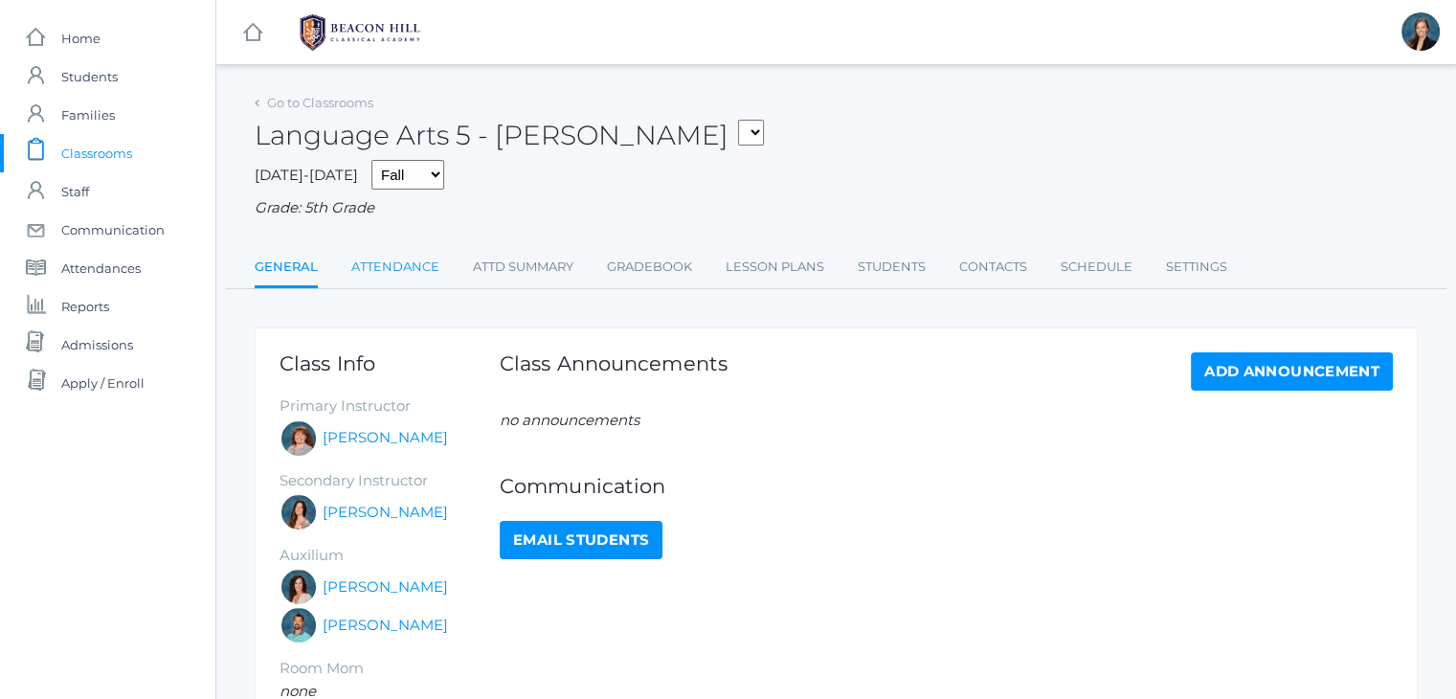
click at [392, 265] on link "Attendance" at bounding box center [395, 267] width 88 height 38
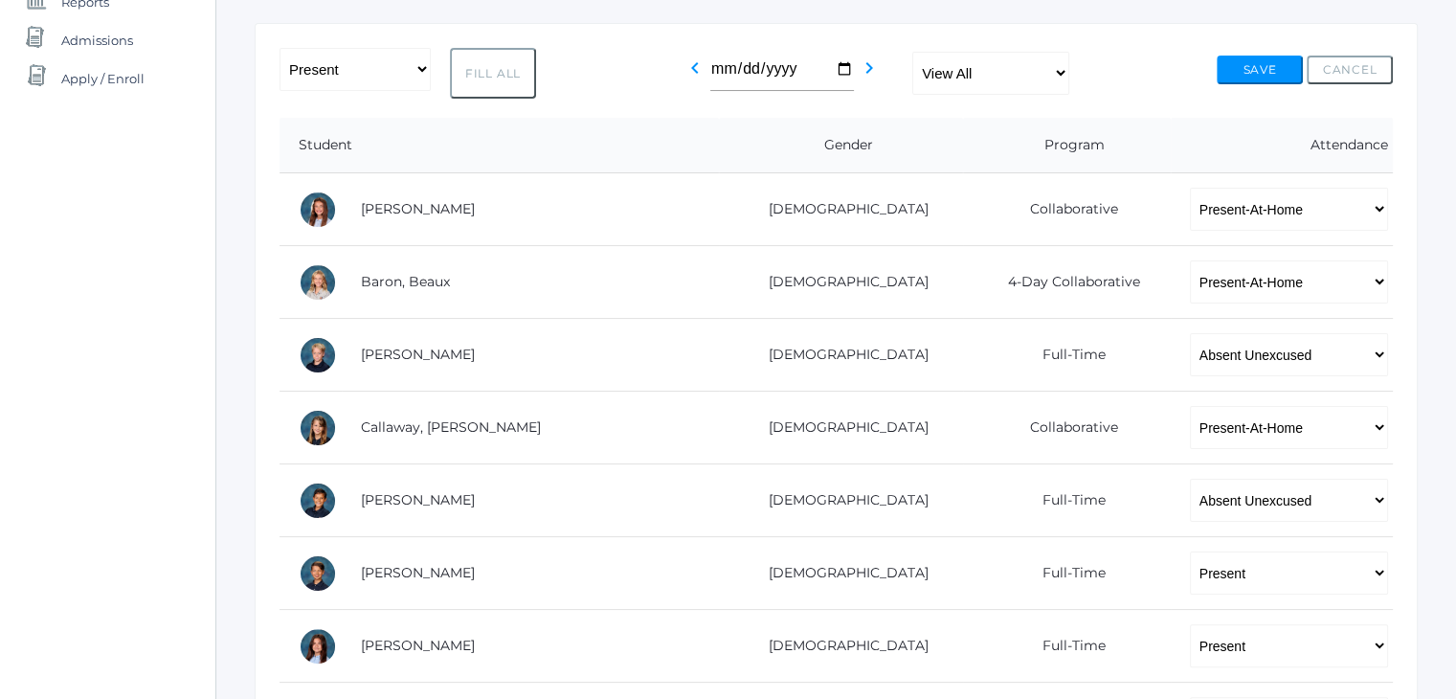
scroll to position [306, 0]
drag, startPoint x: 1195, startPoint y: 349, endPoint x: 1174, endPoint y: 465, distance: 117.7
select select "TE"
click at [1190, 331] on select "-- Present Present-At-Home Tardy Excused Tardy Unexcused Absent Excused Absent …" at bounding box center [1289, 352] width 198 height 43
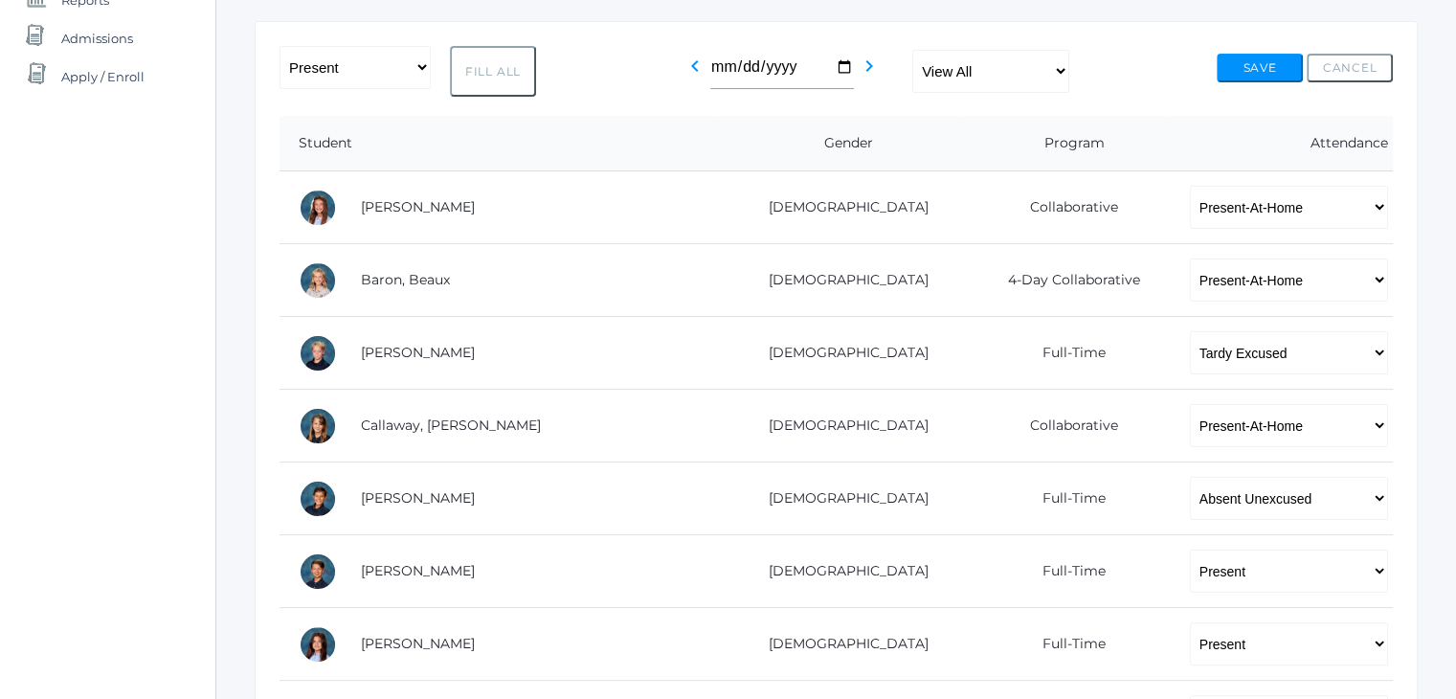
click at [210, 345] on div "icons/ui/navigation/home Created with Sketch. Home icons/user/plain Created wit…" at bounding box center [107, 626] width 215 height 1864
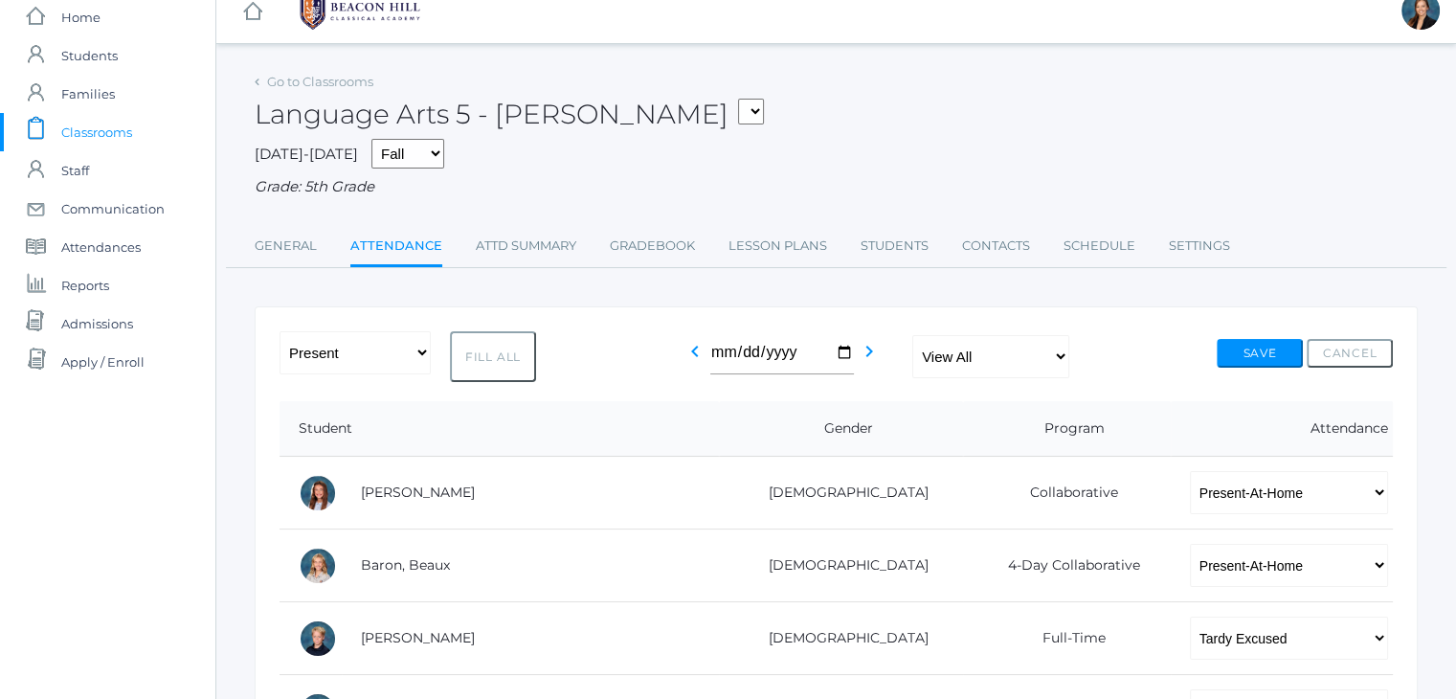
scroll to position [0, 0]
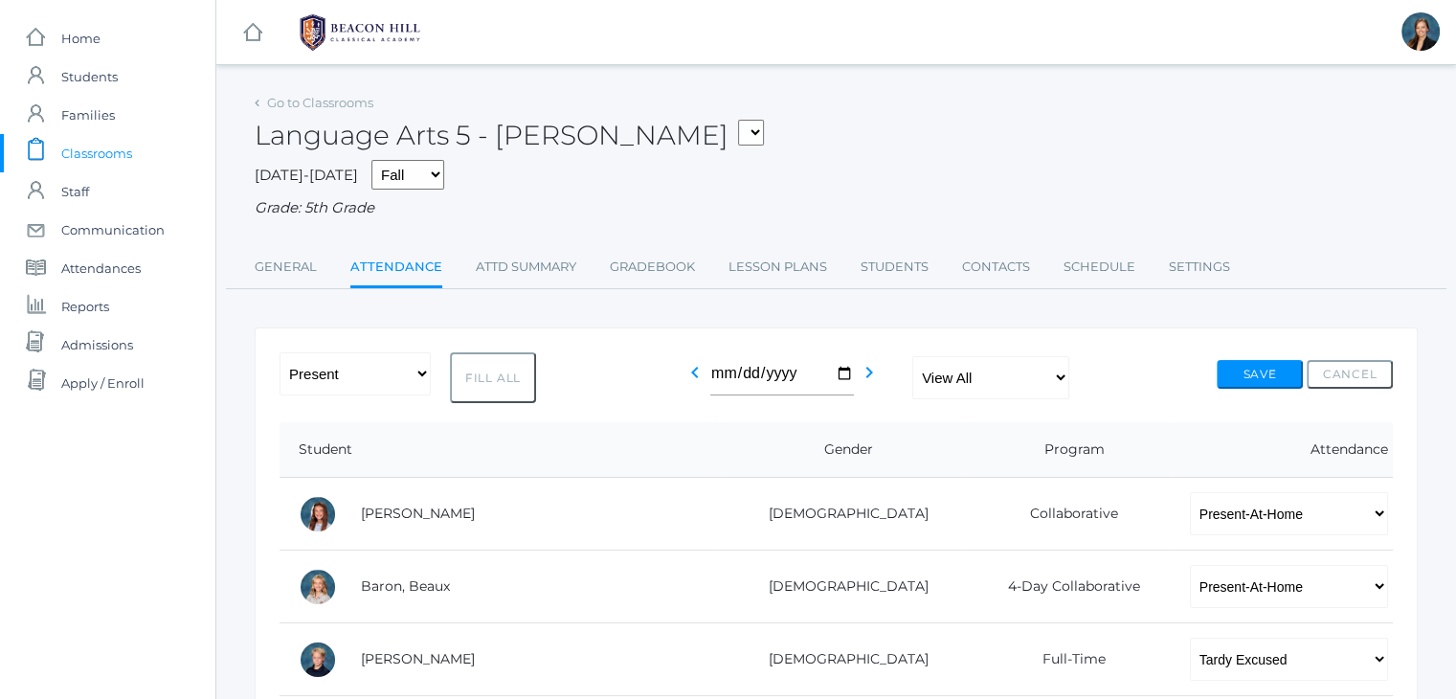
click at [96, 162] on span "Classrooms" at bounding box center [96, 153] width 71 height 38
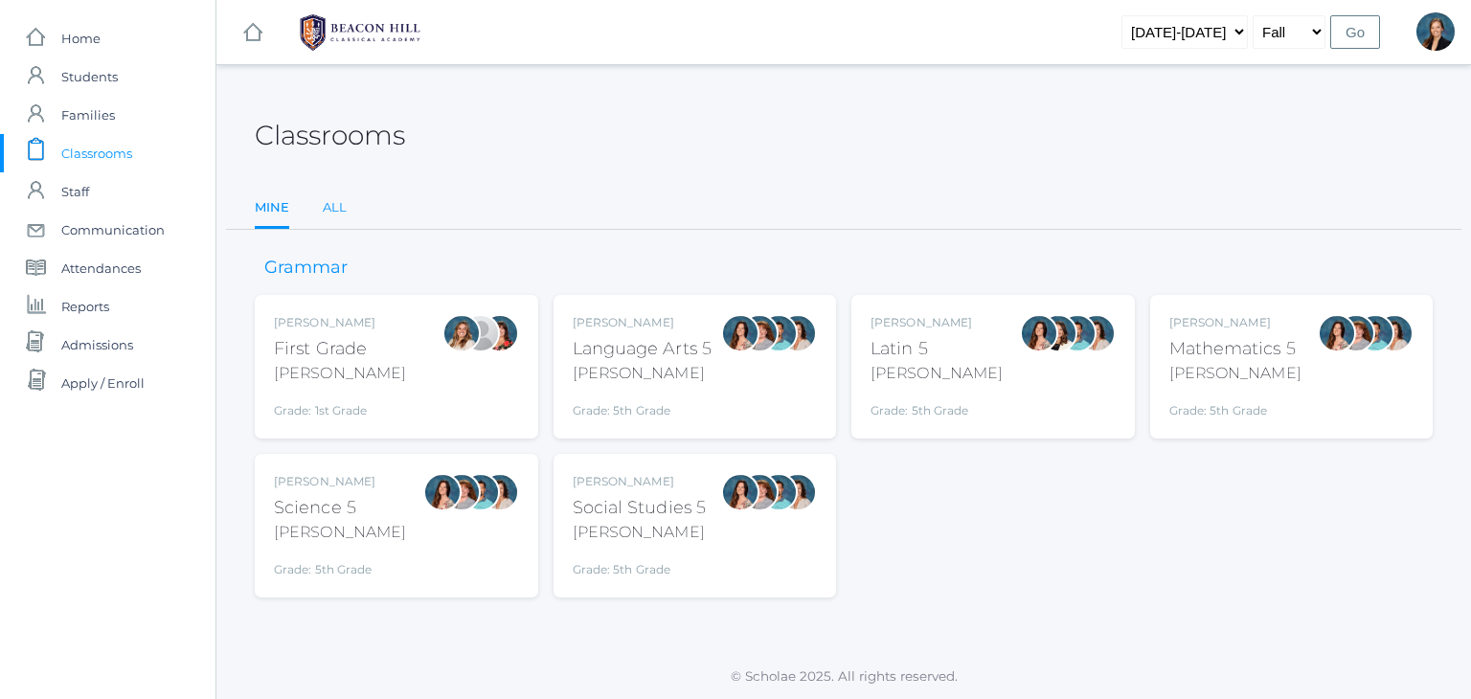
click at [332, 214] on link "All" at bounding box center [335, 208] width 24 height 38
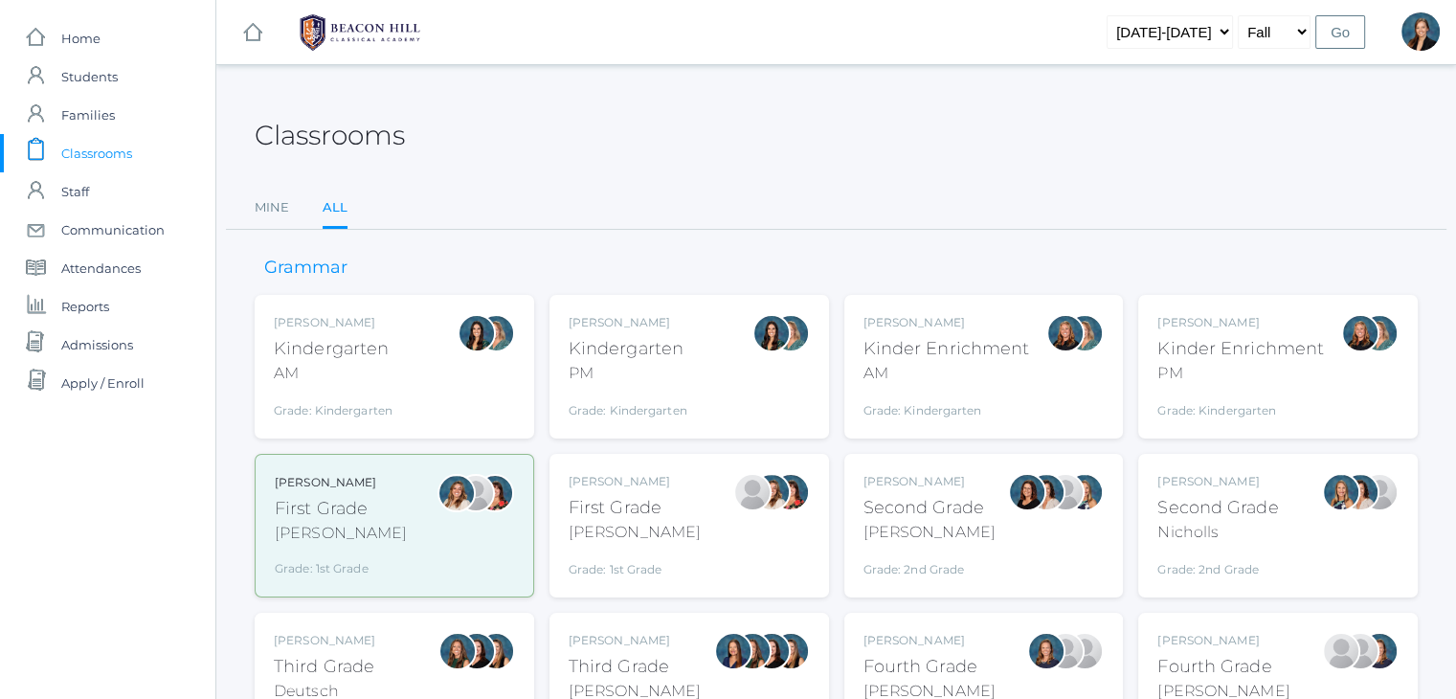
click at [682, 644] on div "Lori Webster Third Grade Webster Grade: 3rd Grade 03LA" at bounding box center [689, 684] width 241 height 105
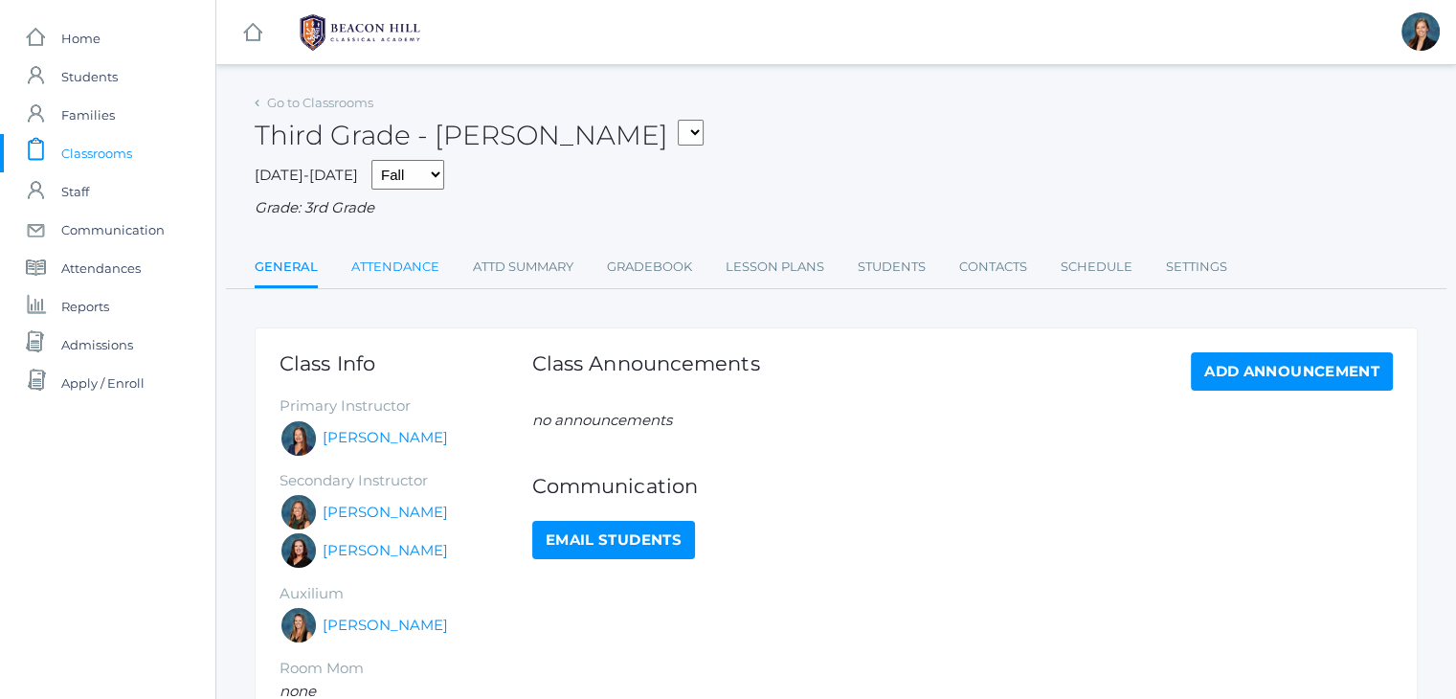
click at [409, 273] on link "Attendance" at bounding box center [395, 267] width 88 height 38
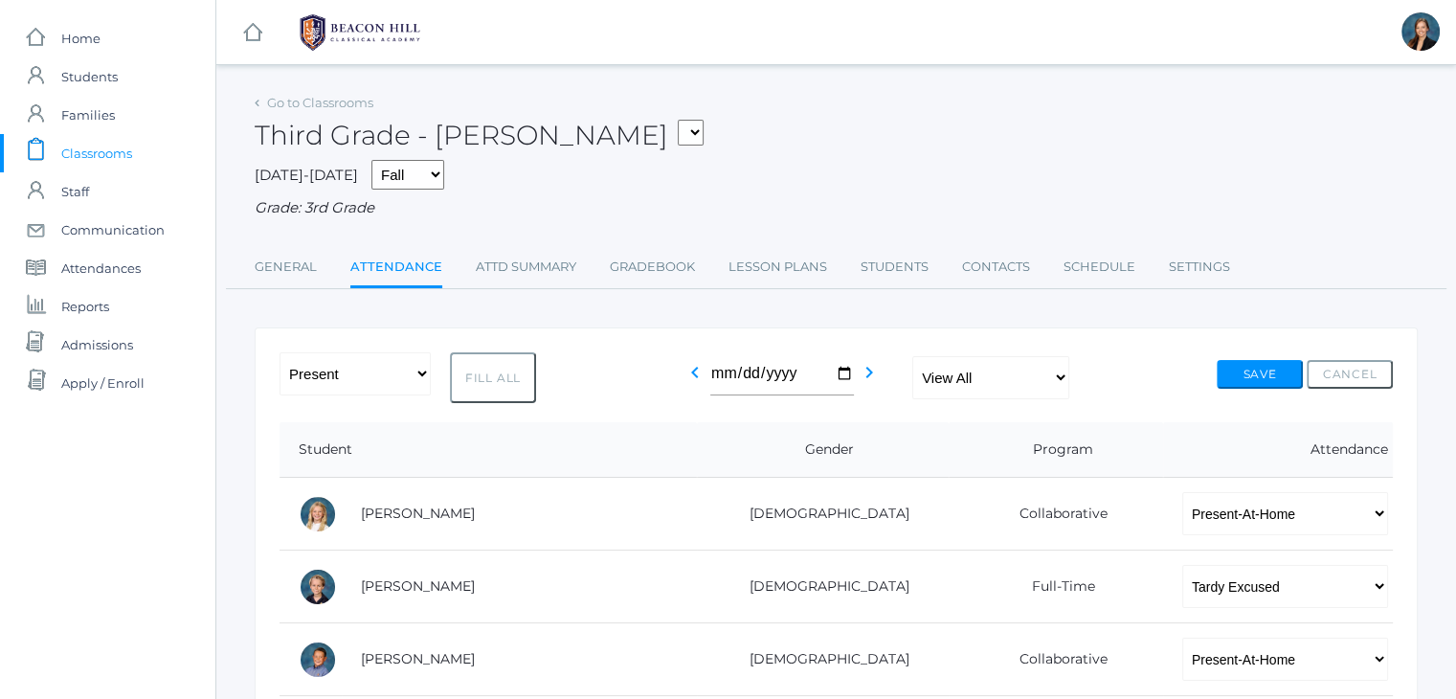
click at [117, 149] on span "Classrooms" at bounding box center [96, 153] width 71 height 38
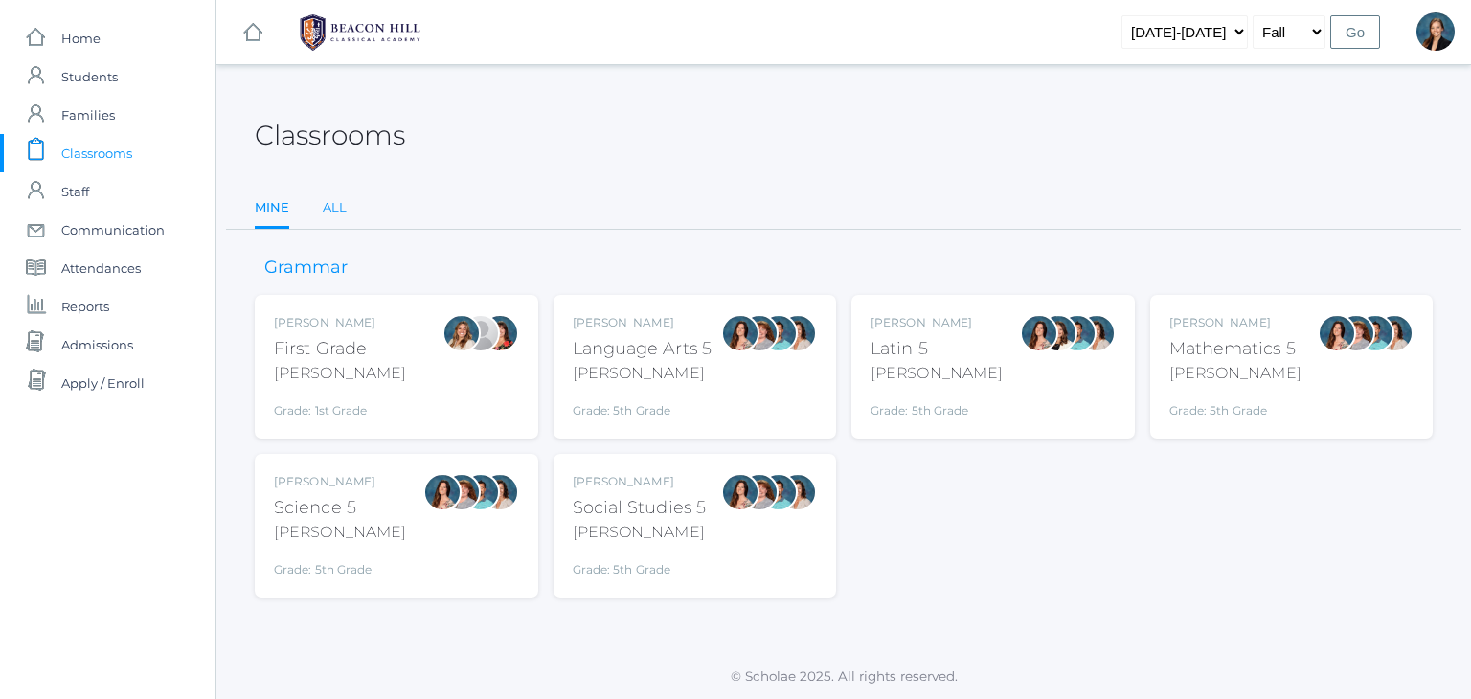
click at [338, 200] on link "All" at bounding box center [335, 208] width 24 height 38
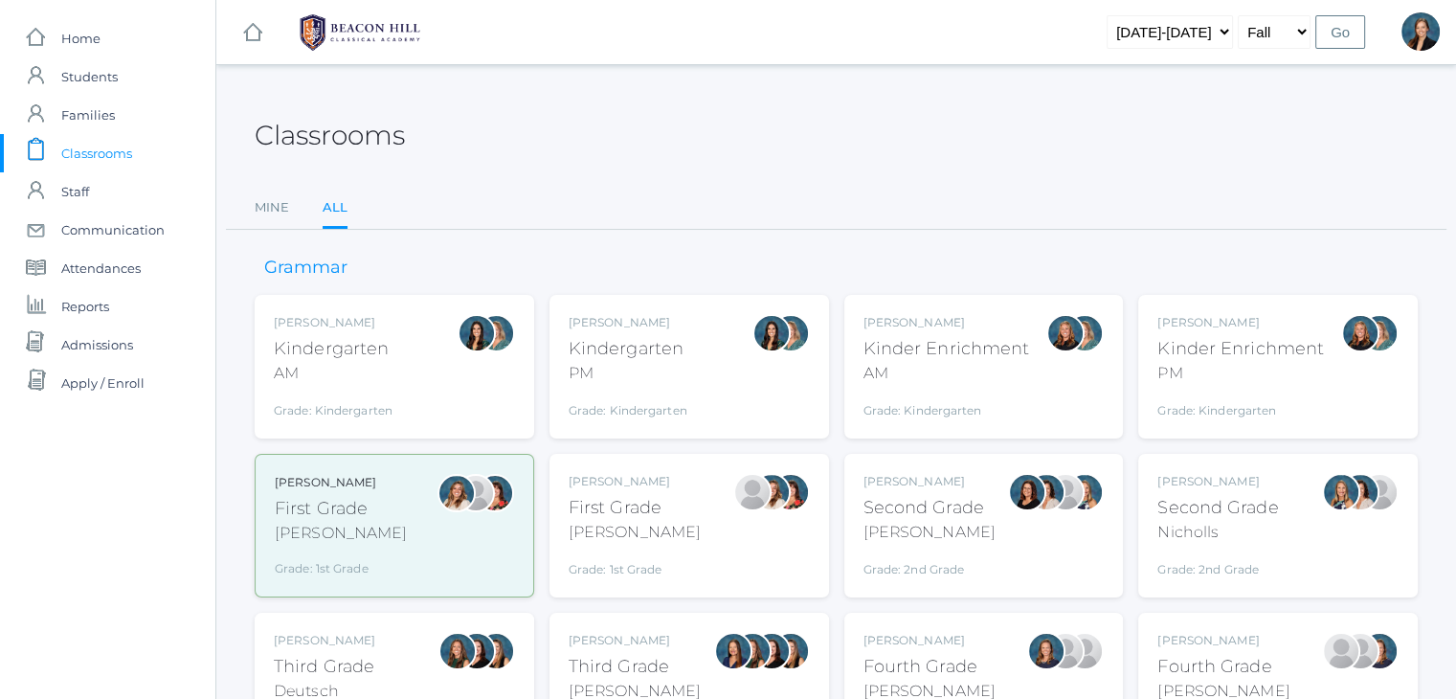
click at [352, 657] on div "Third Grade" at bounding box center [324, 667] width 101 height 26
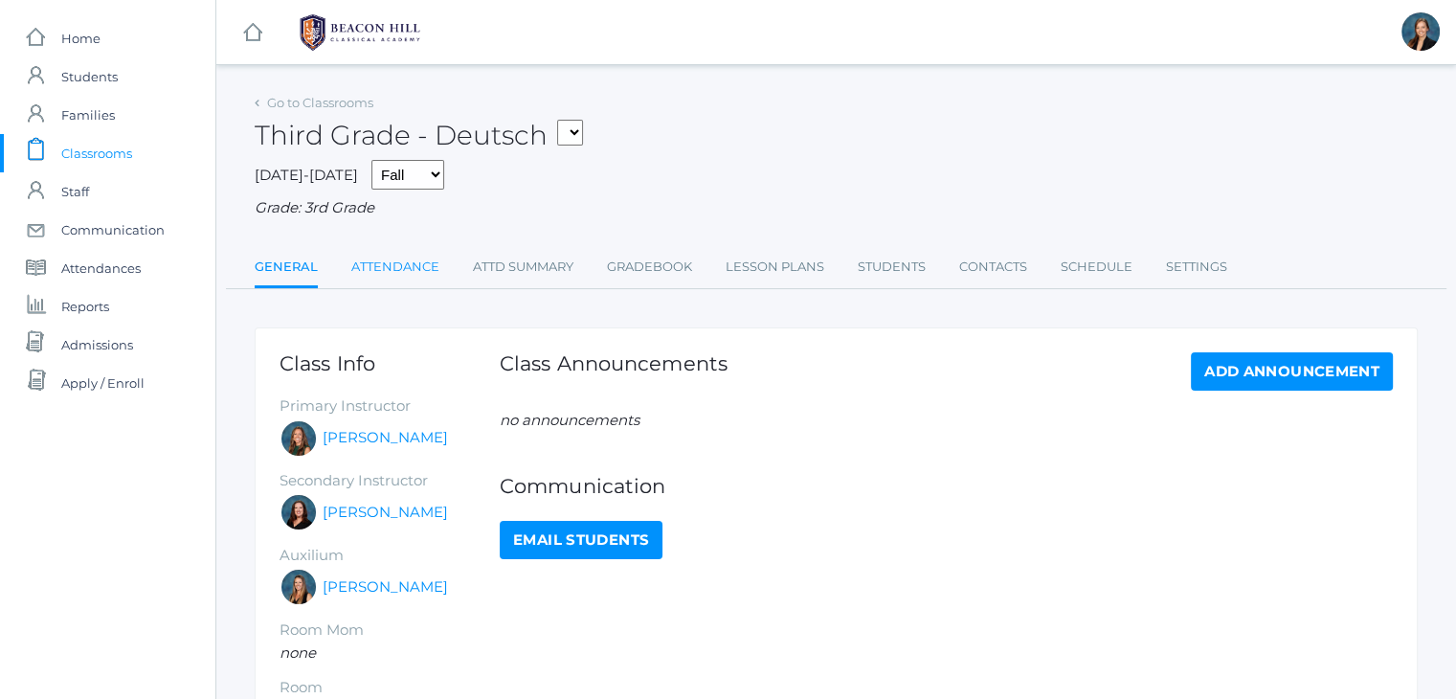
click at [396, 255] on link "Attendance" at bounding box center [395, 267] width 88 height 38
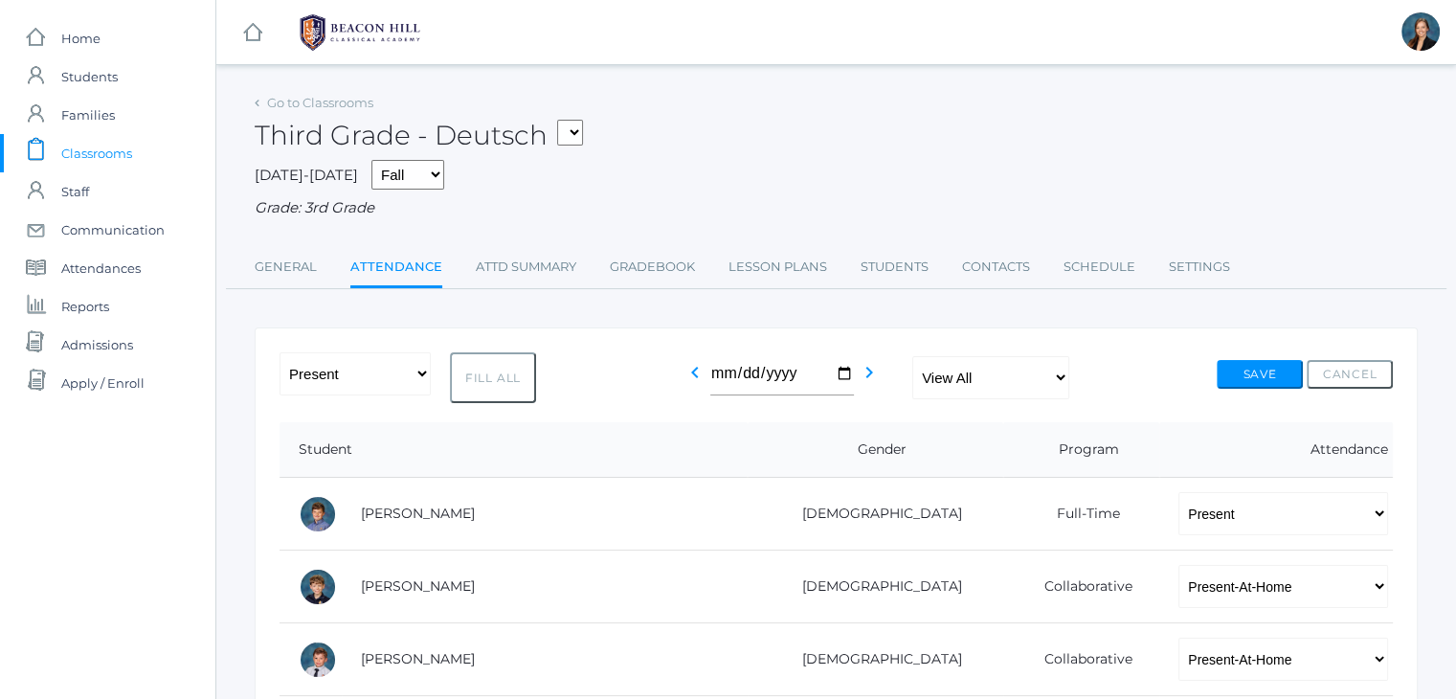
click at [119, 148] on span "Classrooms" at bounding box center [96, 153] width 71 height 38
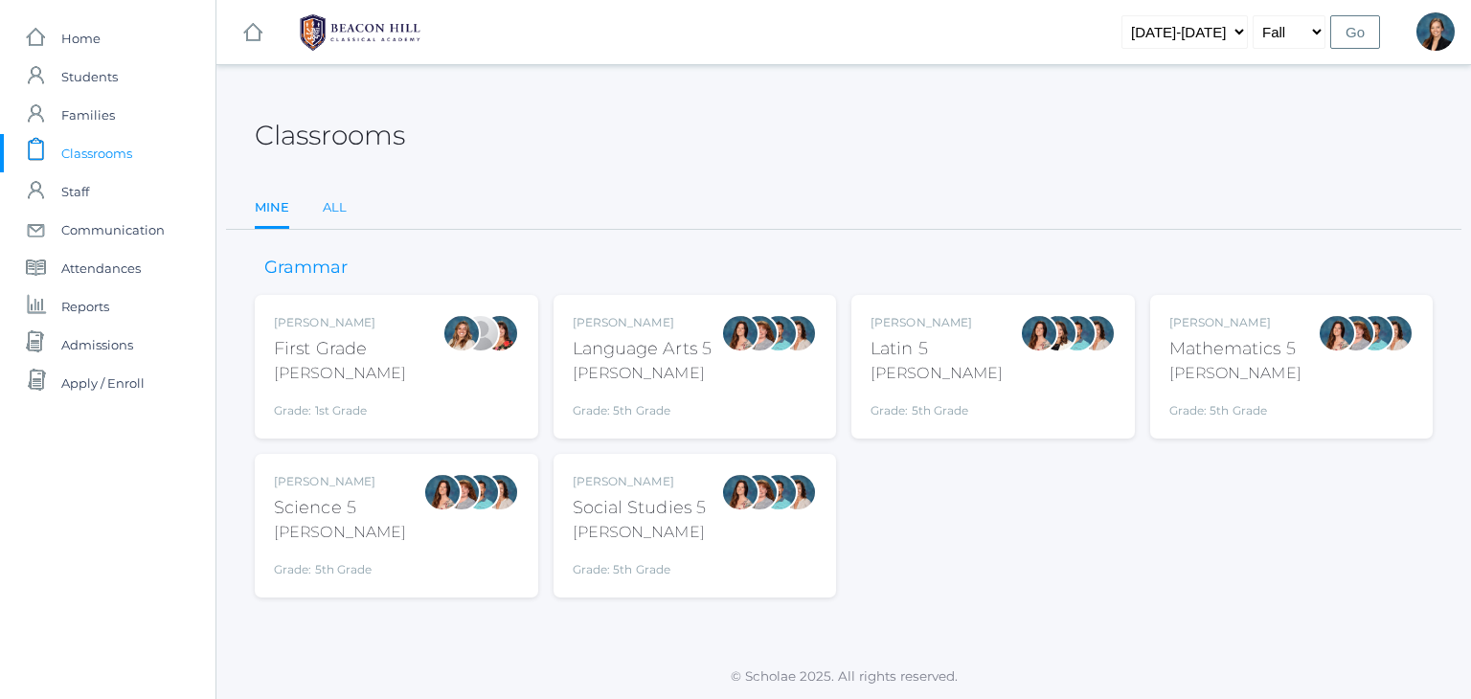
click at [328, 204] on link "All" at bounding box center [335, 208] width 24 height 38
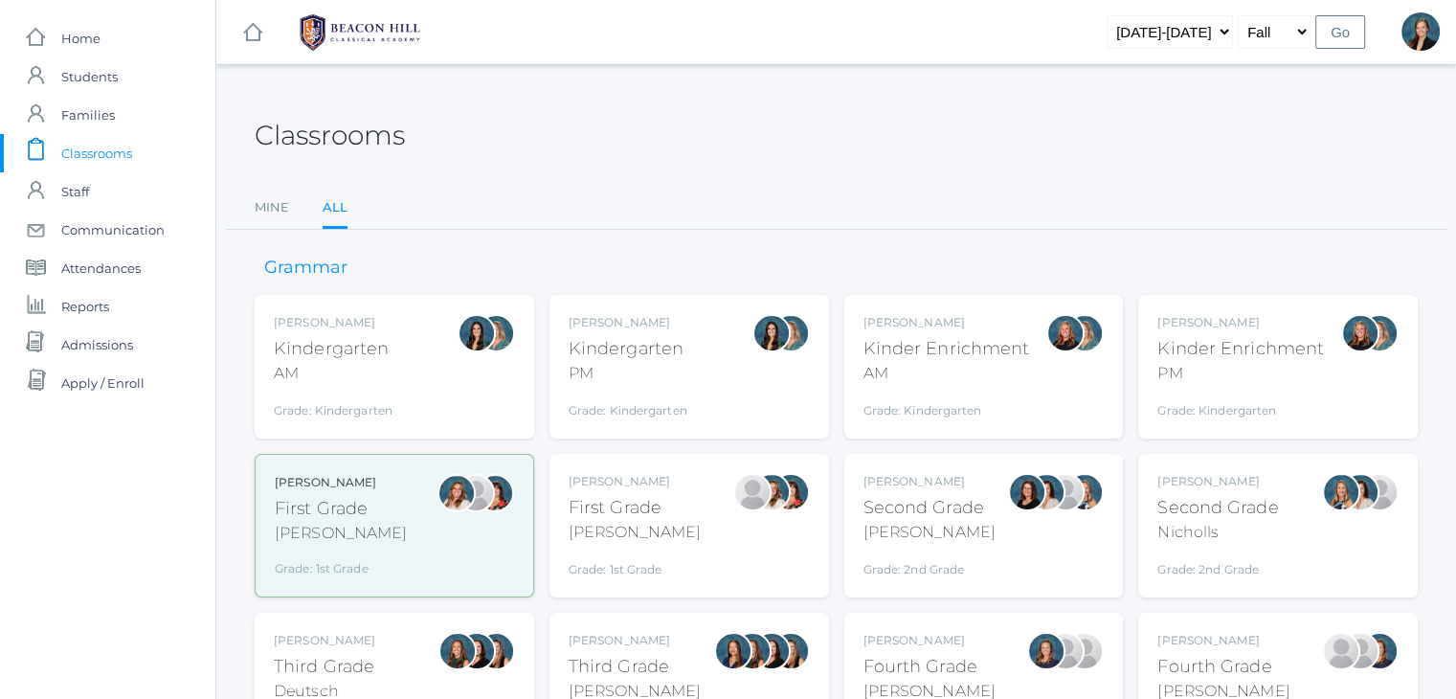
click at [877, 556] on div "Grade: 2nd Grade" at bounding box center [930, 564] width 132 height 27
click at [1144, 526] on div "[PERSON_NAME] Second Grade Nicholls Grade: 2nd Grade 02LA" at bounding box center [1278, 526] width 280 height 144
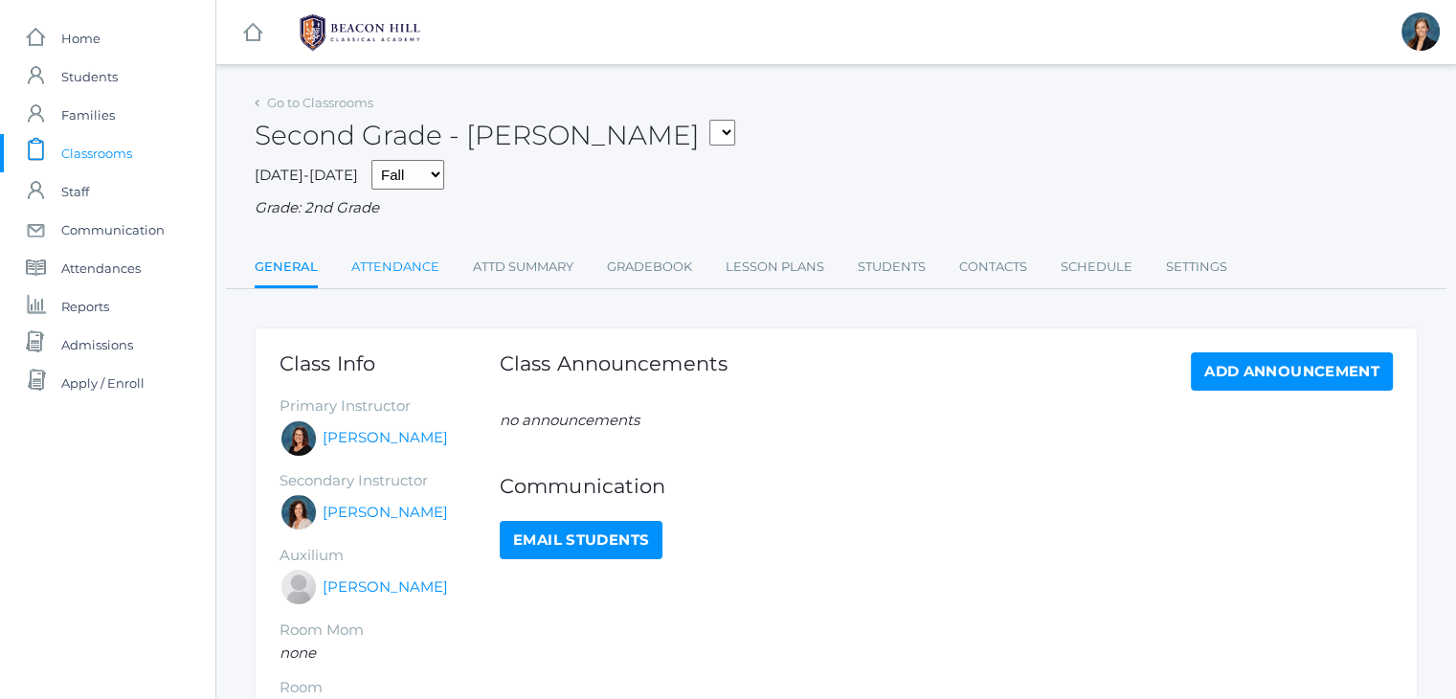
click at [395, 265] on link "Attendance" at bounding box center [395, 267] width 88 height 38
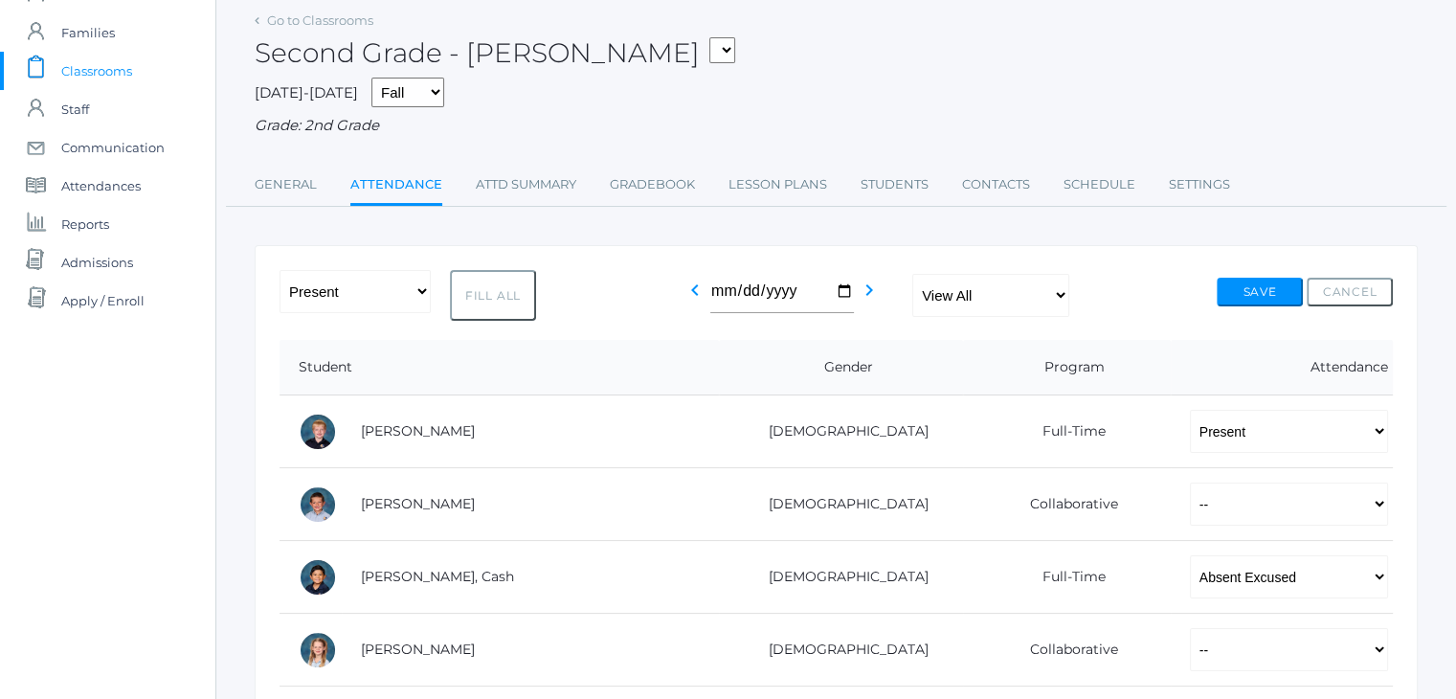
scroll to position [74, 0]
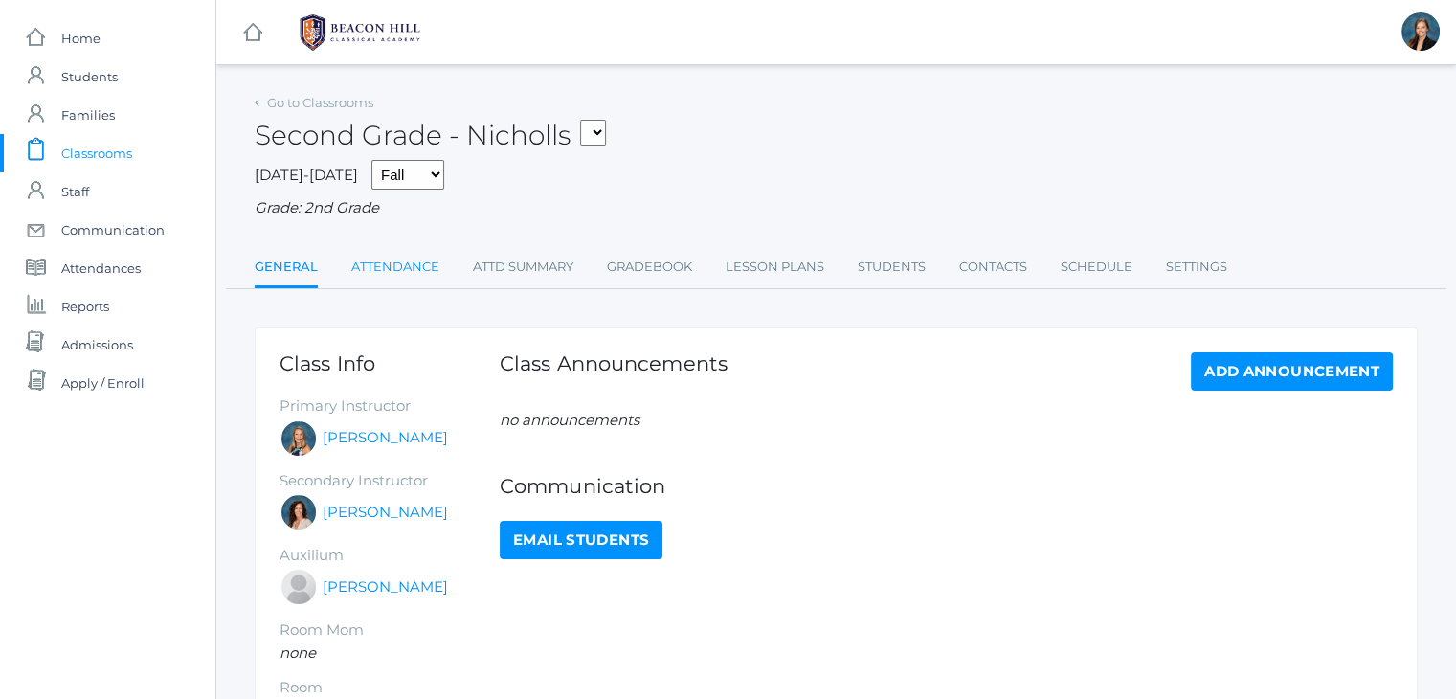
click at [351, 269] on link "Attendance" at bounding box center [395, 267] width 88 height 38
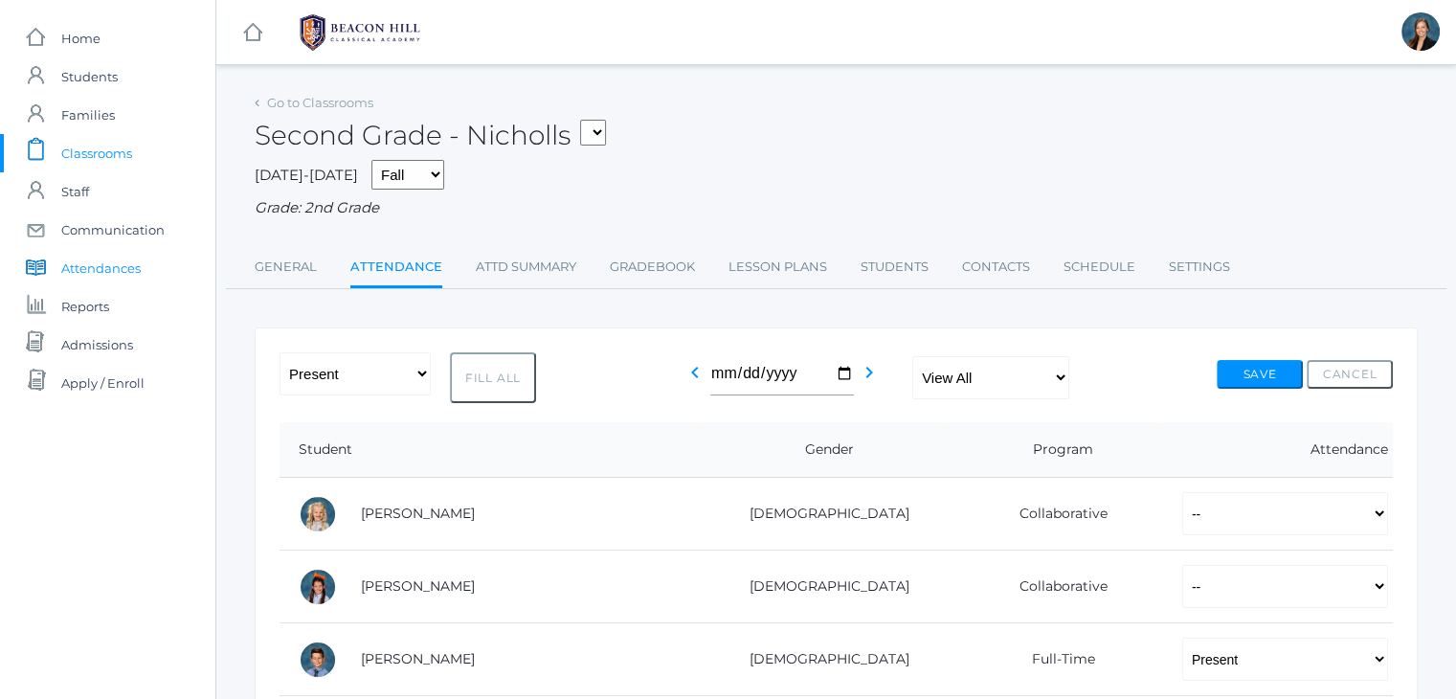
click at [86, 271] on span "Attendances" at bounding box center [100, 268] width 79 height 38
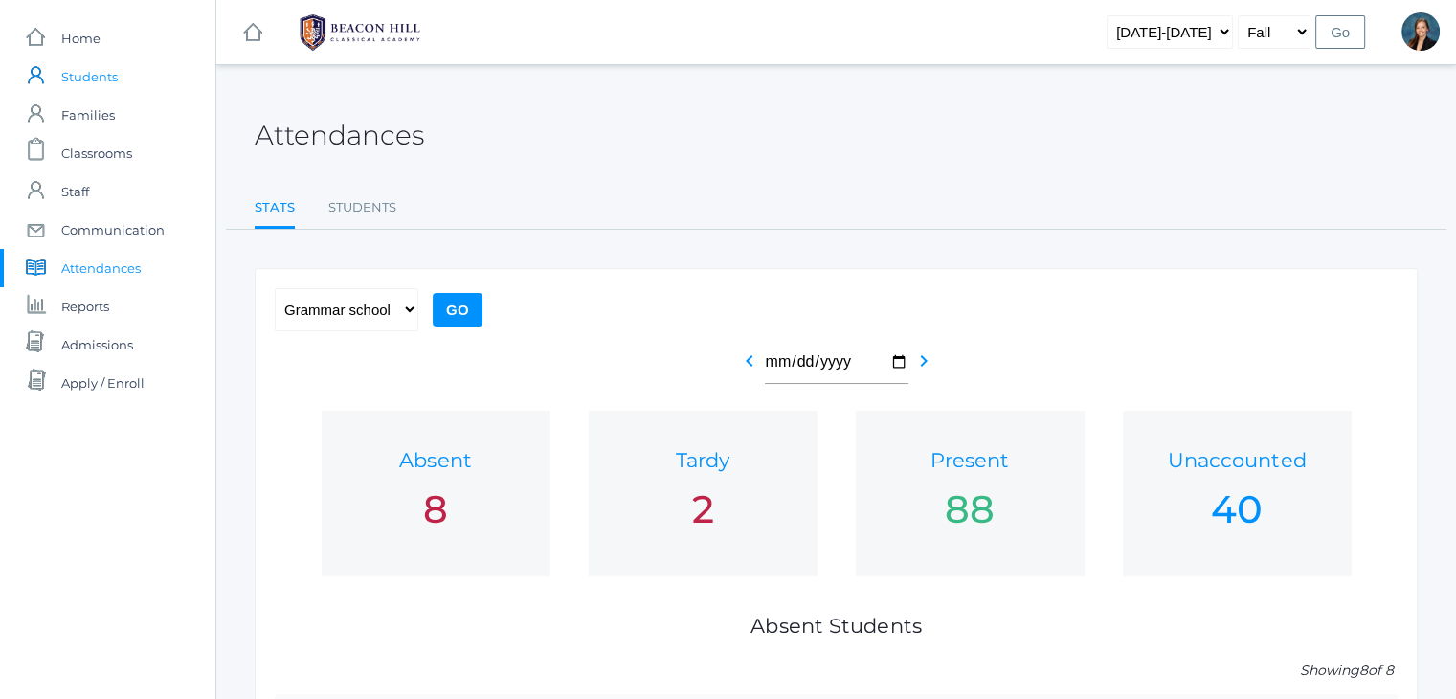
click at [84, 74] on span "Students" at bounding box center [89, 76] width 56 height 38
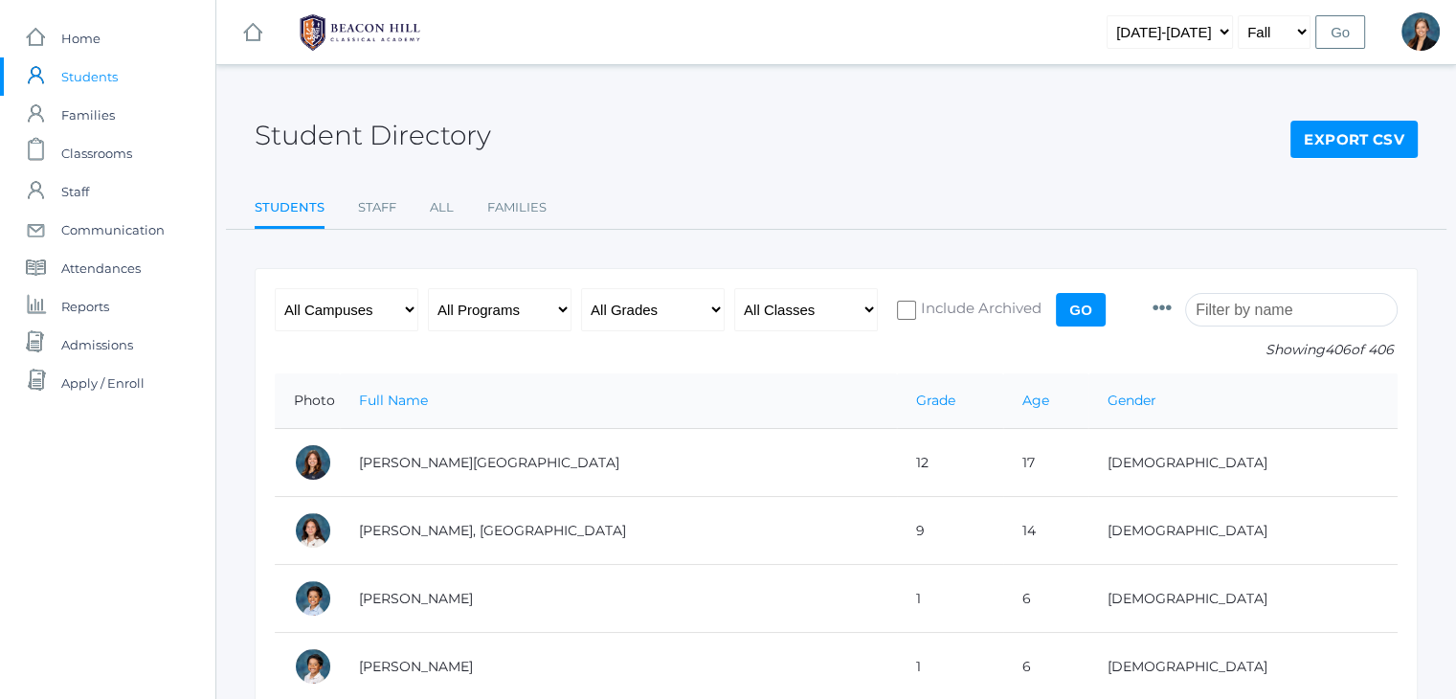
click at [1256, 311] on input "search" at bounding box center [1291, 310] width 213 height 34
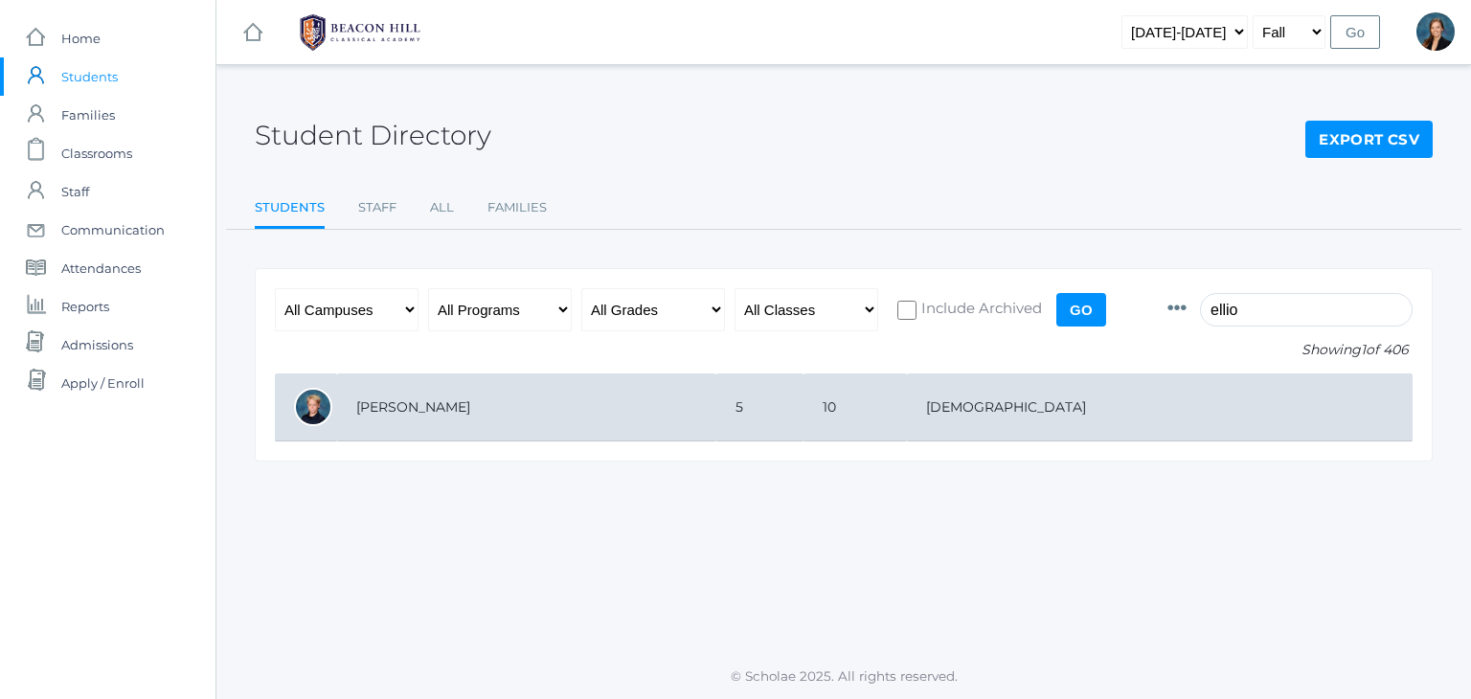
type input "ellio"
click at [716, 403] on td "[PERSON_NAME]" at bounding box center [526, 407] width 379 height 68
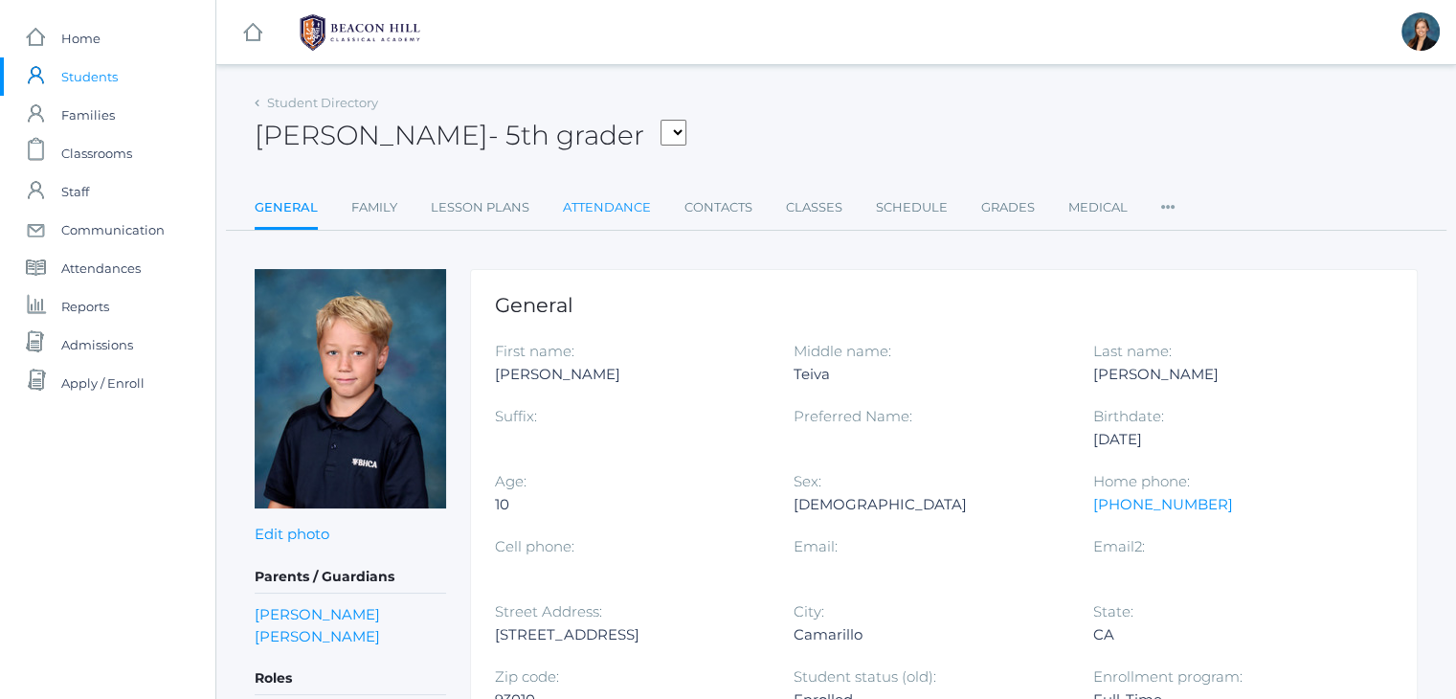
click at [591, 194] on link "Attendance" at bounding box center [607, 208] width 88 height 38
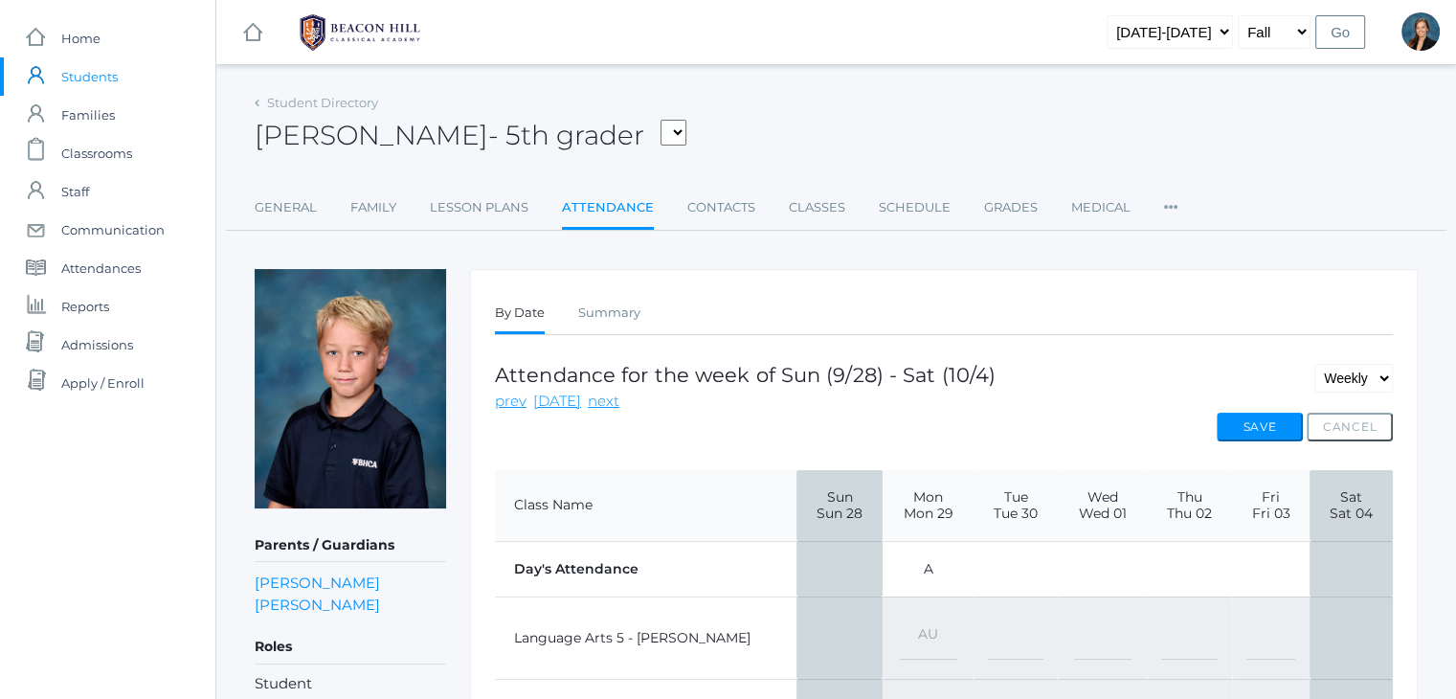
click at [900, 633] on select "-- Present Present-At-Home Tardy Excused Tardy Unexcused Absent Excused Absent …" at bounding box center [928, 638] width 57 height 43
select select "TE"
click at [900, 617] on select "-- Present Present-At-Home Tardy Excused Tardy Unexcused Absent Excused Absent …" at bounding box center [928, 638] width 57 height 43
click at [1264, 413] on button "Save" at bounding box center [1260, 427] width 86 height 29
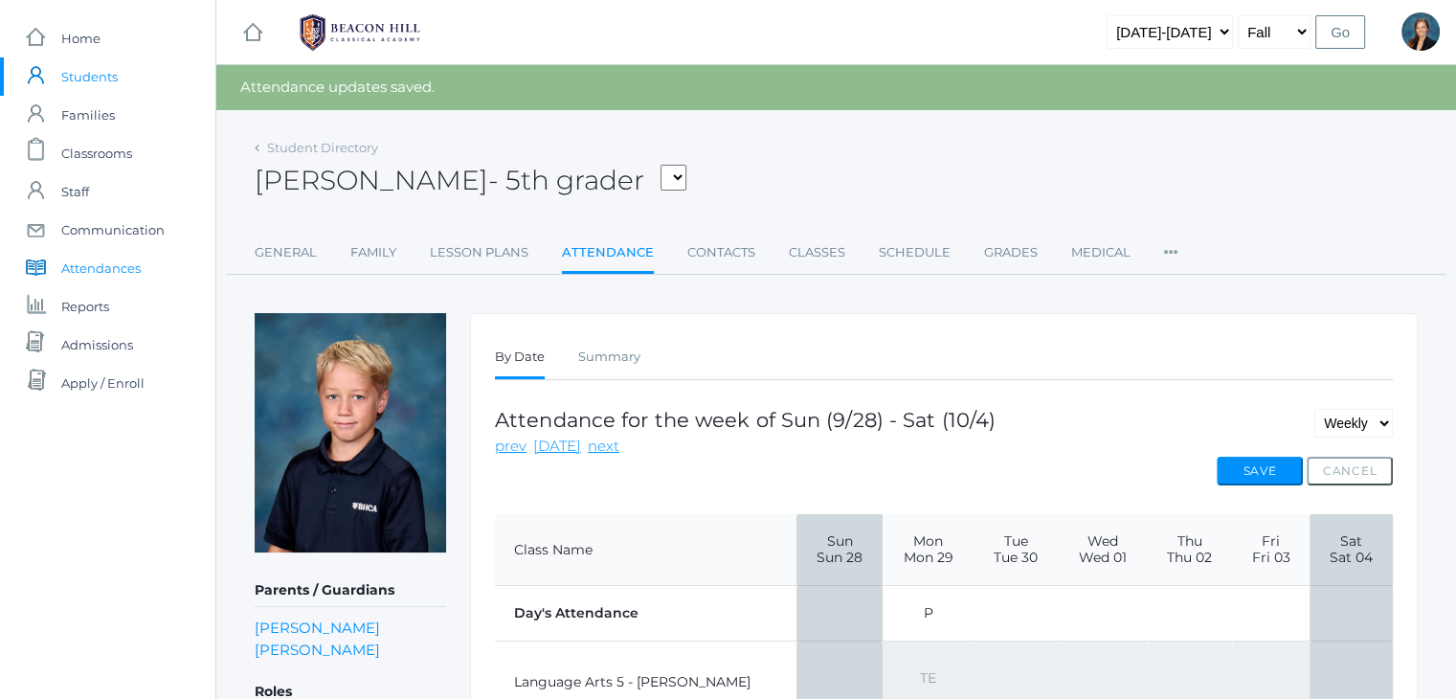
click at [107, 261] on span "Attendances" at bounding box center [100, 268] width 79 height 38
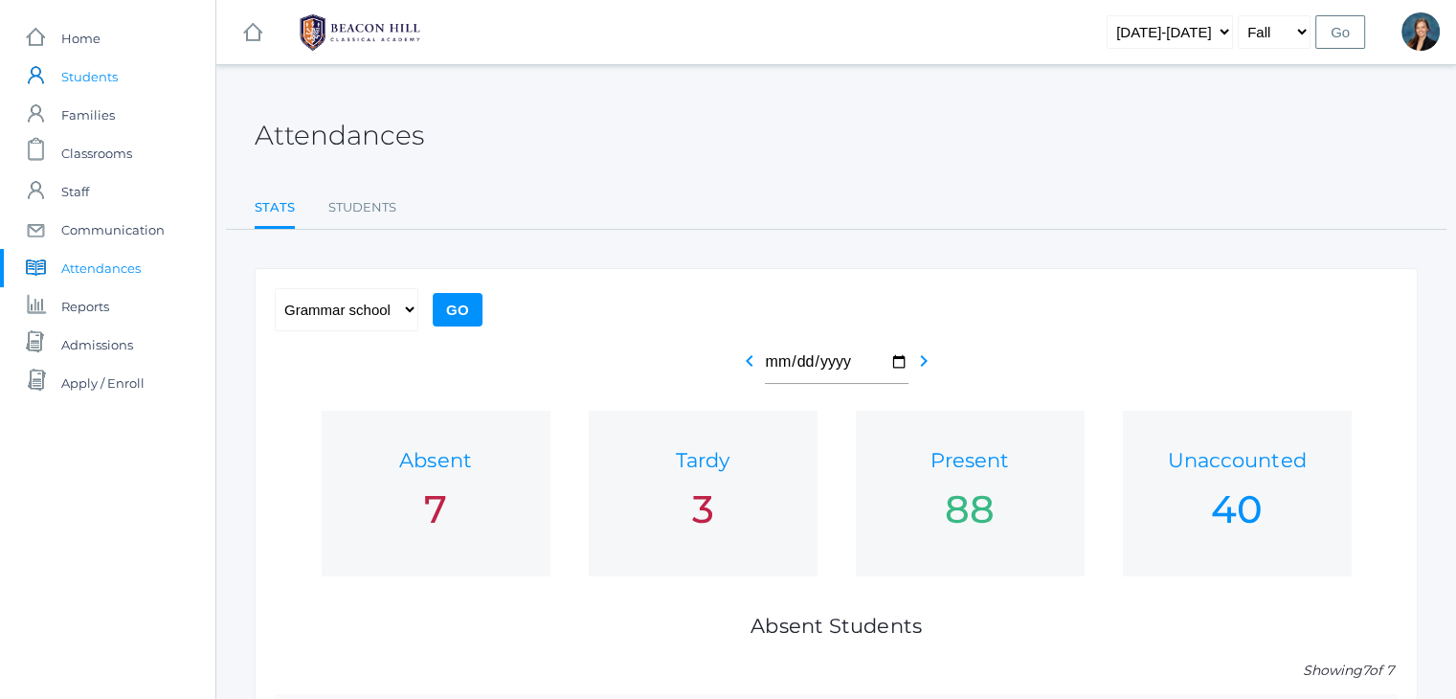
click at [90, 76] on span "Students" at bounding box center [89, 76] width 56 height 38
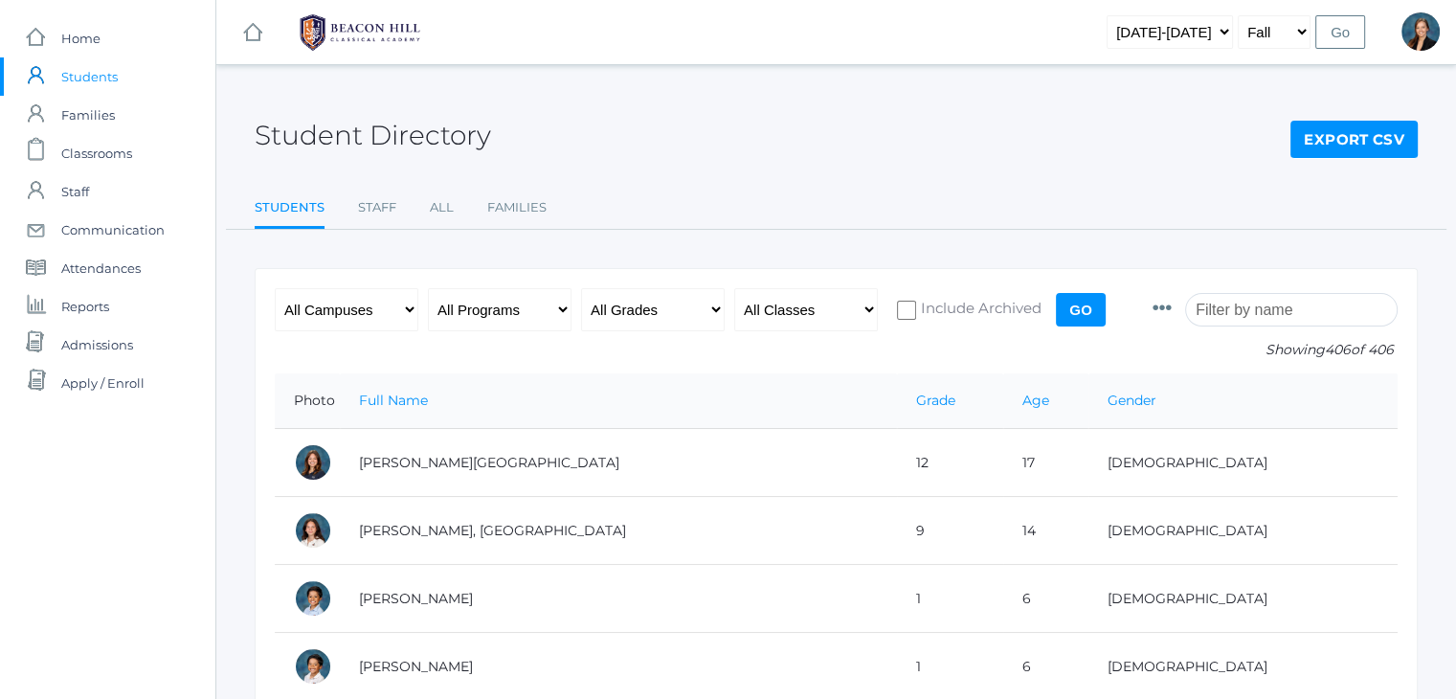
click at [754, 166] on div "Student Directory Export CSV Students Staff All Families Students Staff All Fam…" at bounding box center [836, 159] width 1163 height 141
click at [810, 491] on td "Abdulla, Charlotte" at bounding box center [618, 463] width 557 height 68
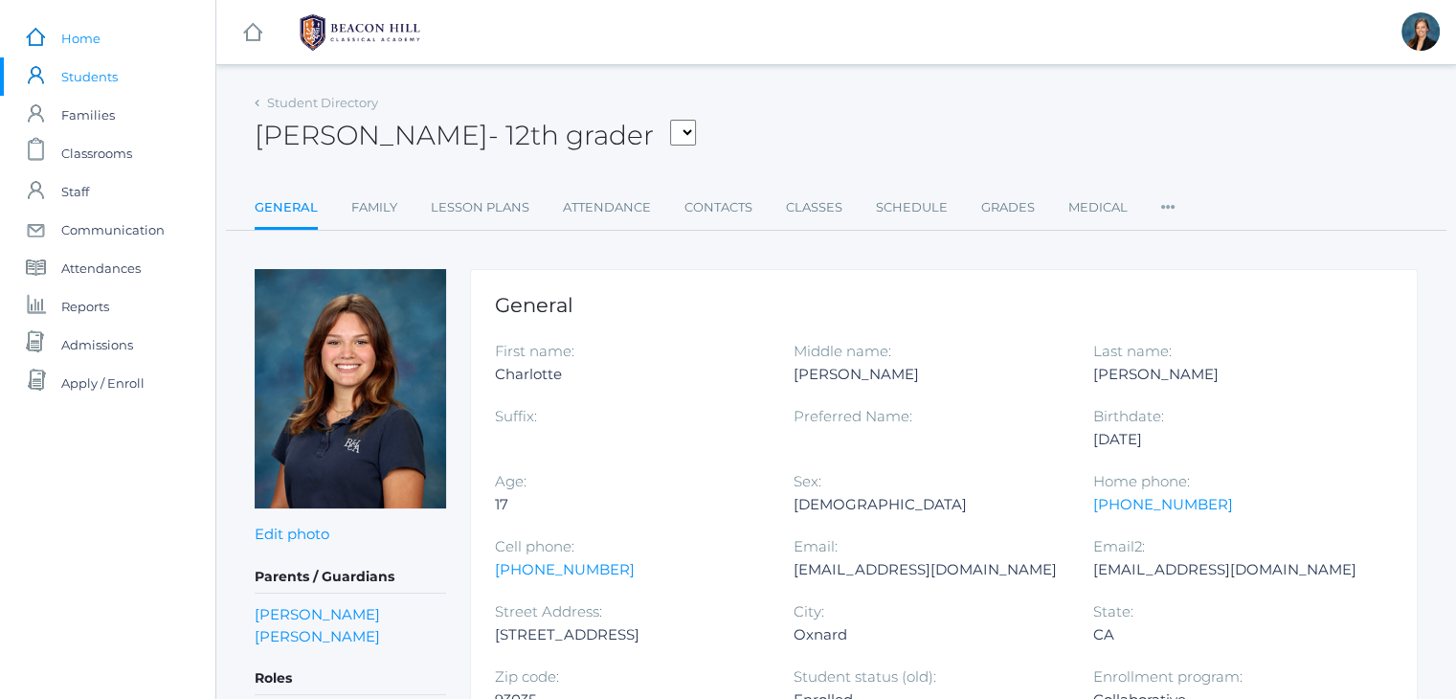
click at [55, 54] on link "icons/ui/navigation/home Created with Sketch. Home" at bounding box center [107, 38] width 215 height 38
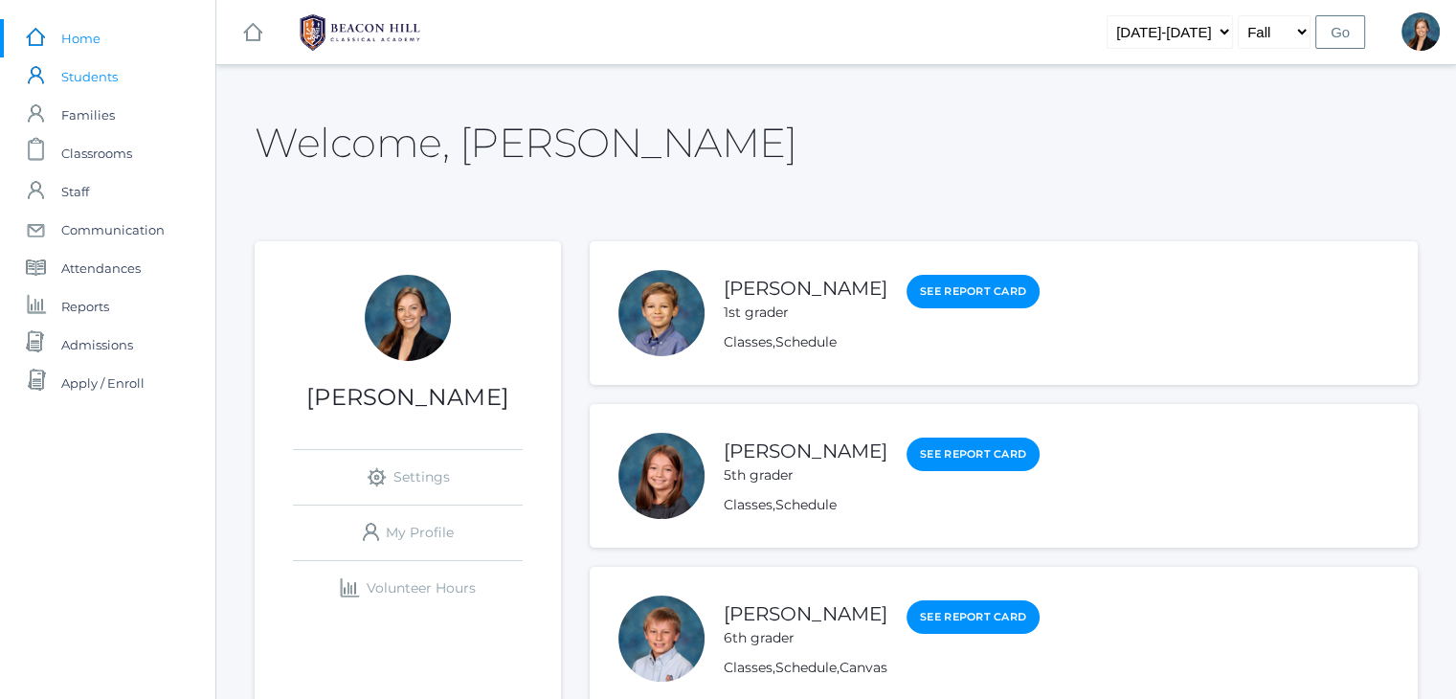
click at [87, 81] on span "Students" at bounding box center [89, 76] width 56 height 38
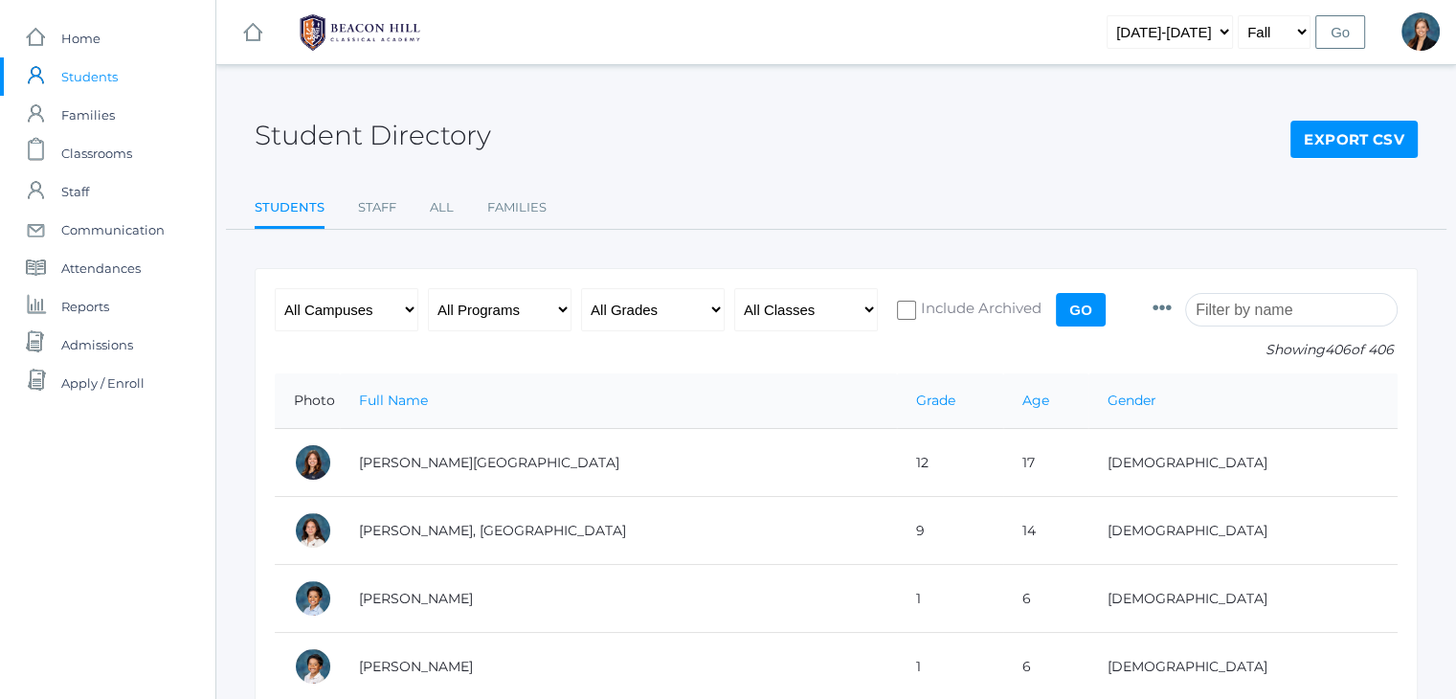
click at [1233, 304] on input "search" at bounding box center [1291, 310] width 213 height 34
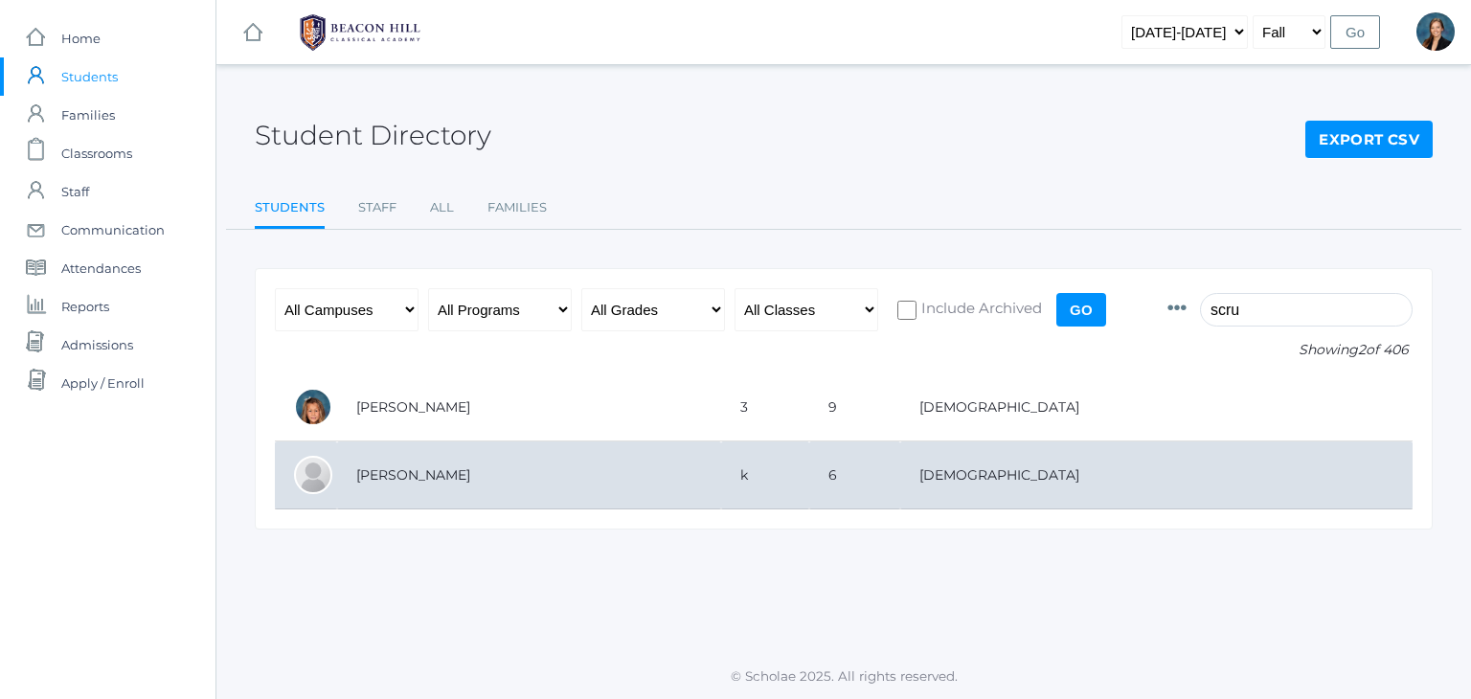
type input "scru"
click at [375, 471] on td "[PERSON_NAME]" at bounding box center [529, 475] width 384 height 68
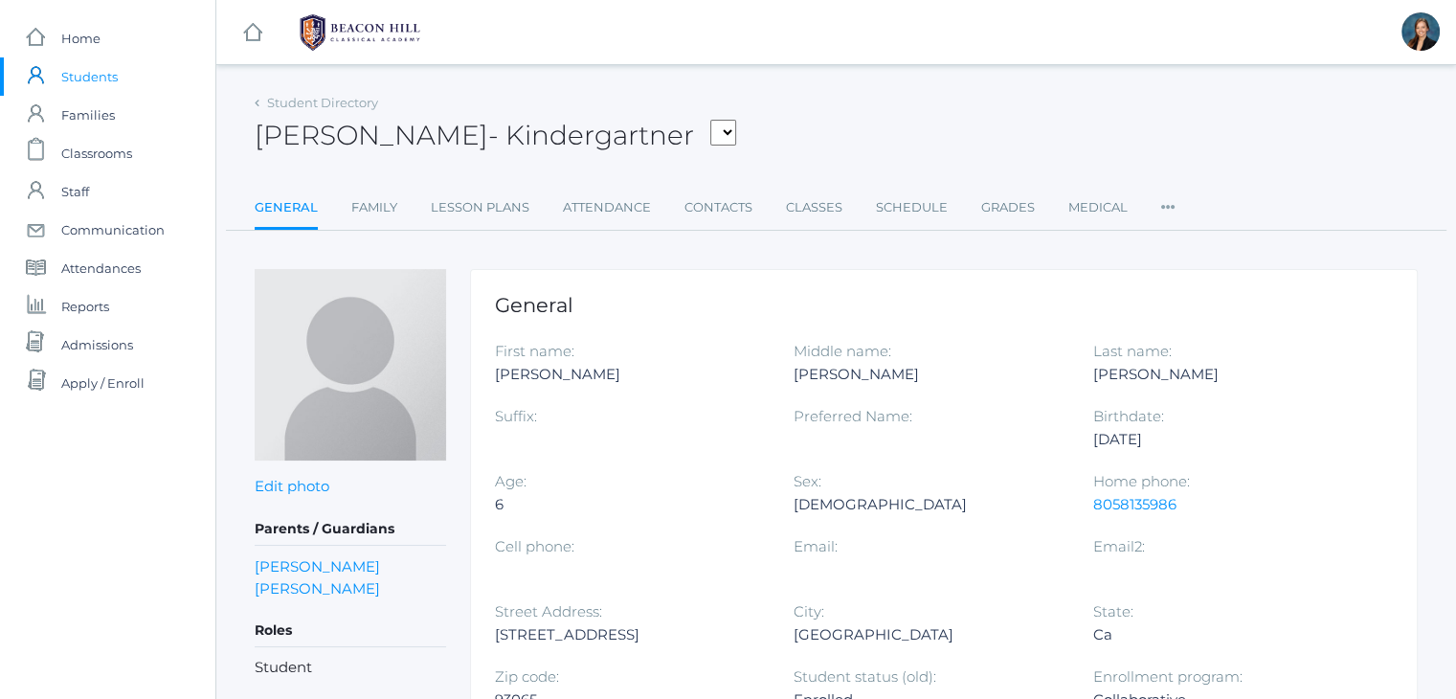
click at [75, 93] on span "Students" at bounding box center [89, 76] width 56 height 38
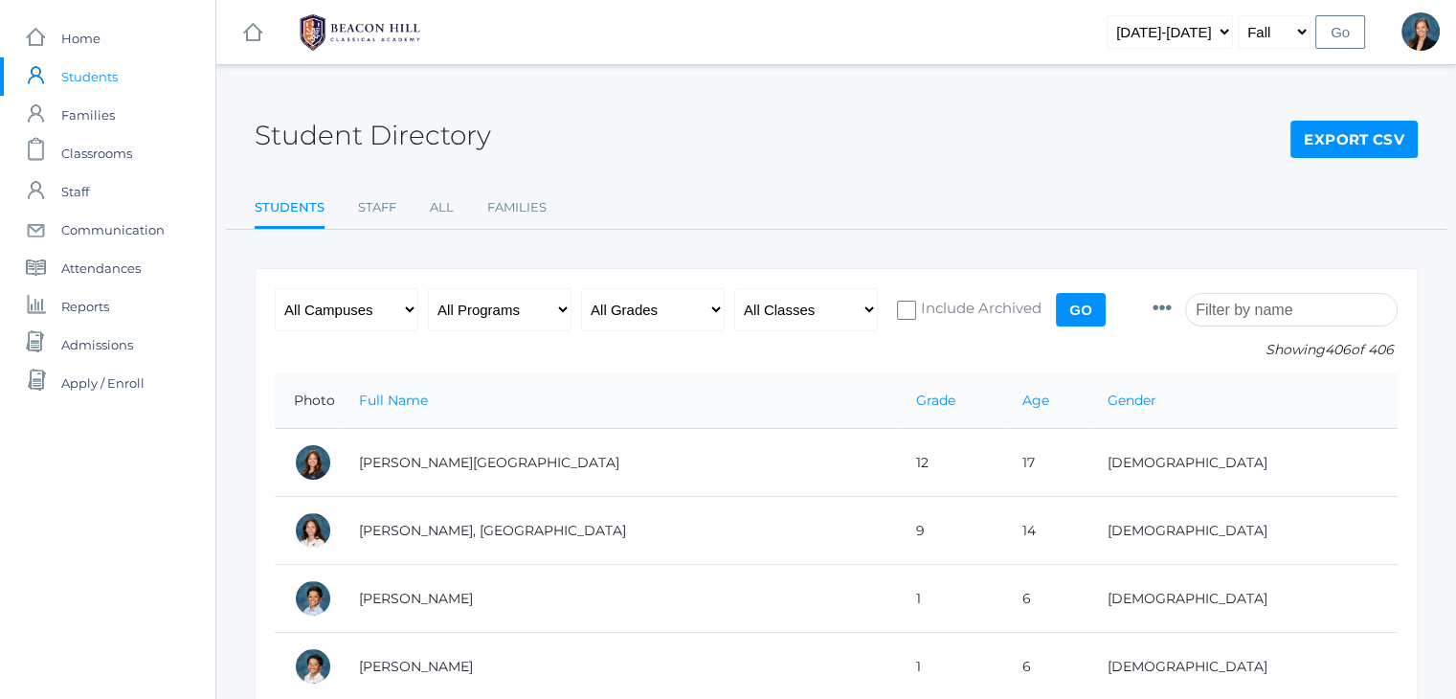
click at [1363, 313] on input "search" at bounding box center [1291, 310] width 213 height 34
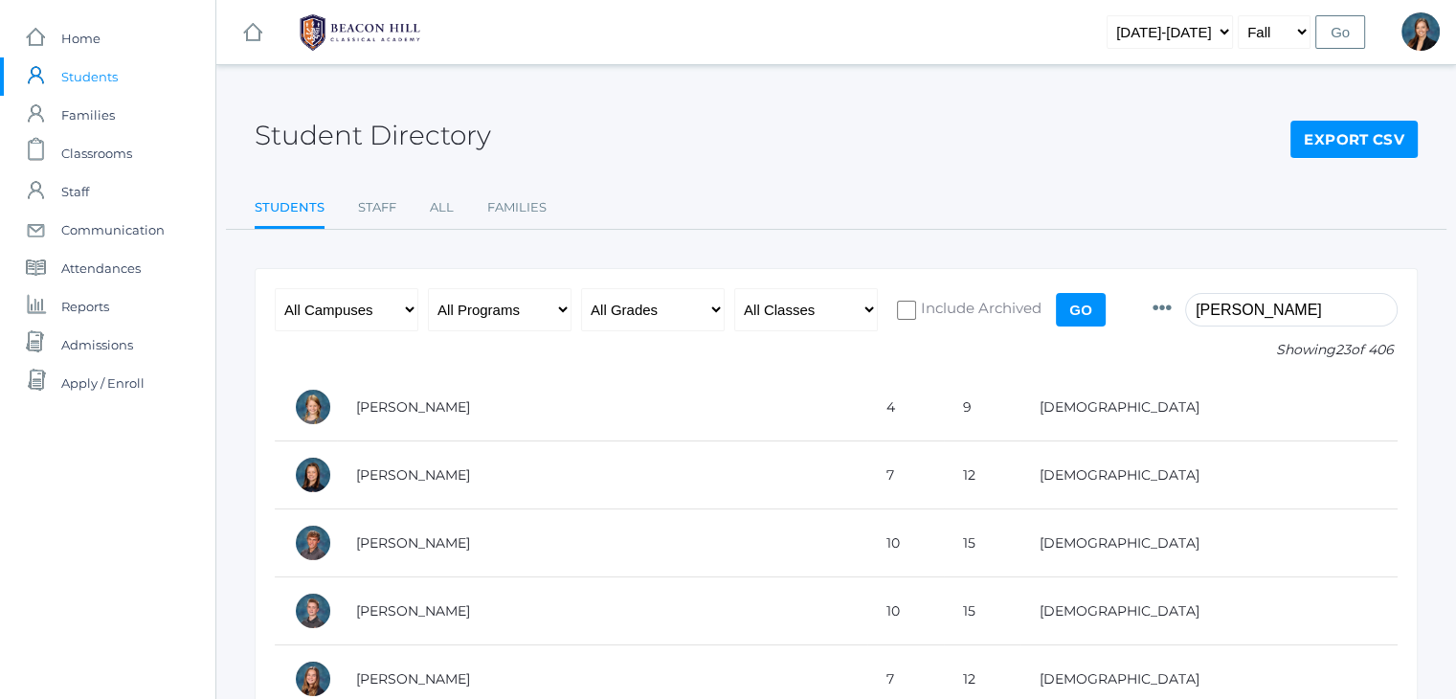
type input "[PERSON_NAME]"
click at [73, 92] on span "Students" at bounding box center [89, 76] width 56 height 38
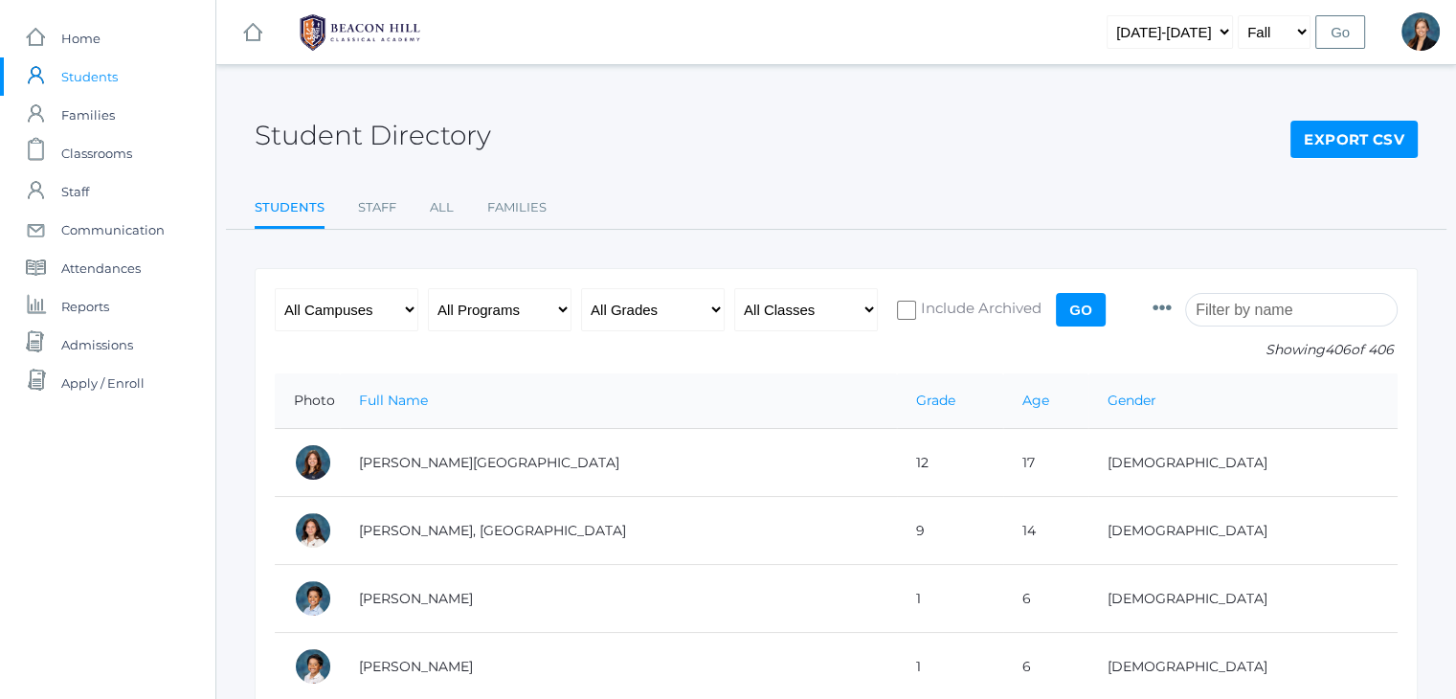
click at [1241, 311] on input "search" at bounding box center [1291, 310] width 213 height 34
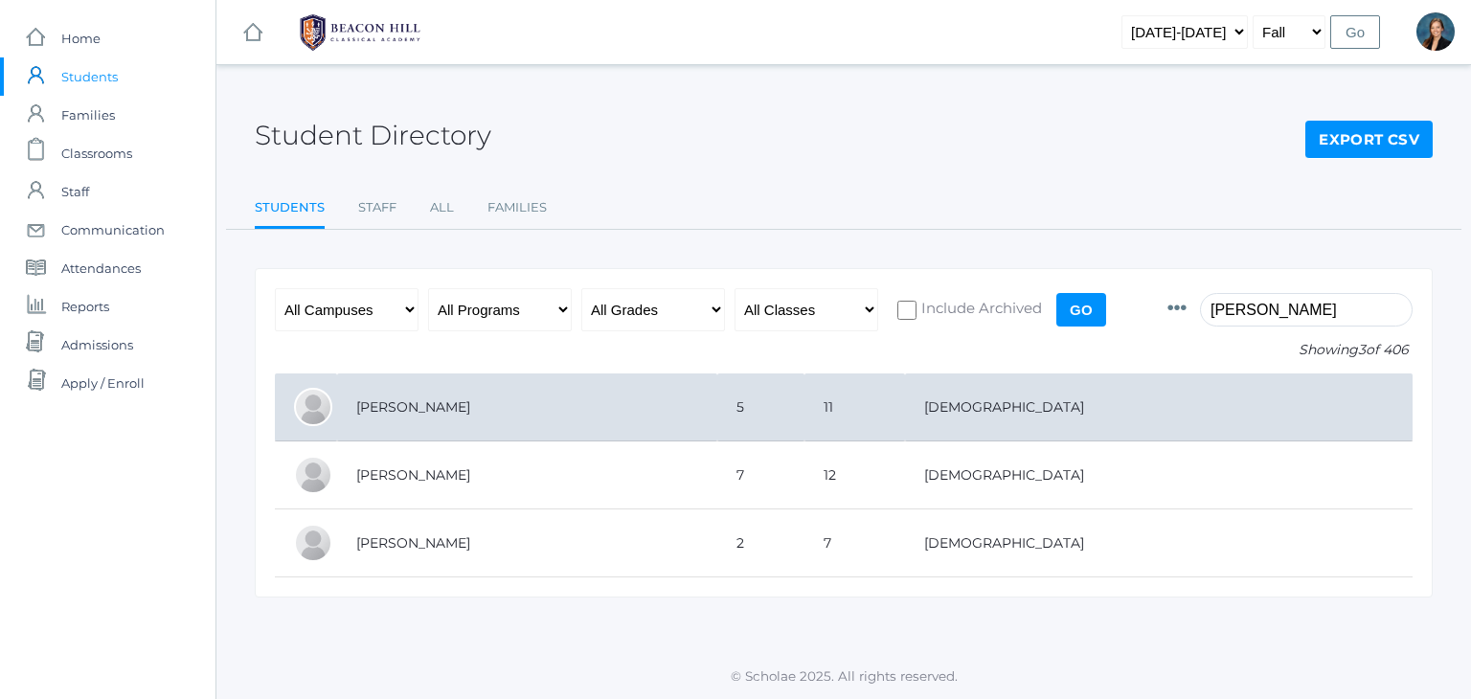
type input "[PERSON_NAME]"
click at [717, 415] on td "[PERSON_NAME]" at bounding box center [527, 407] width 380 height 68
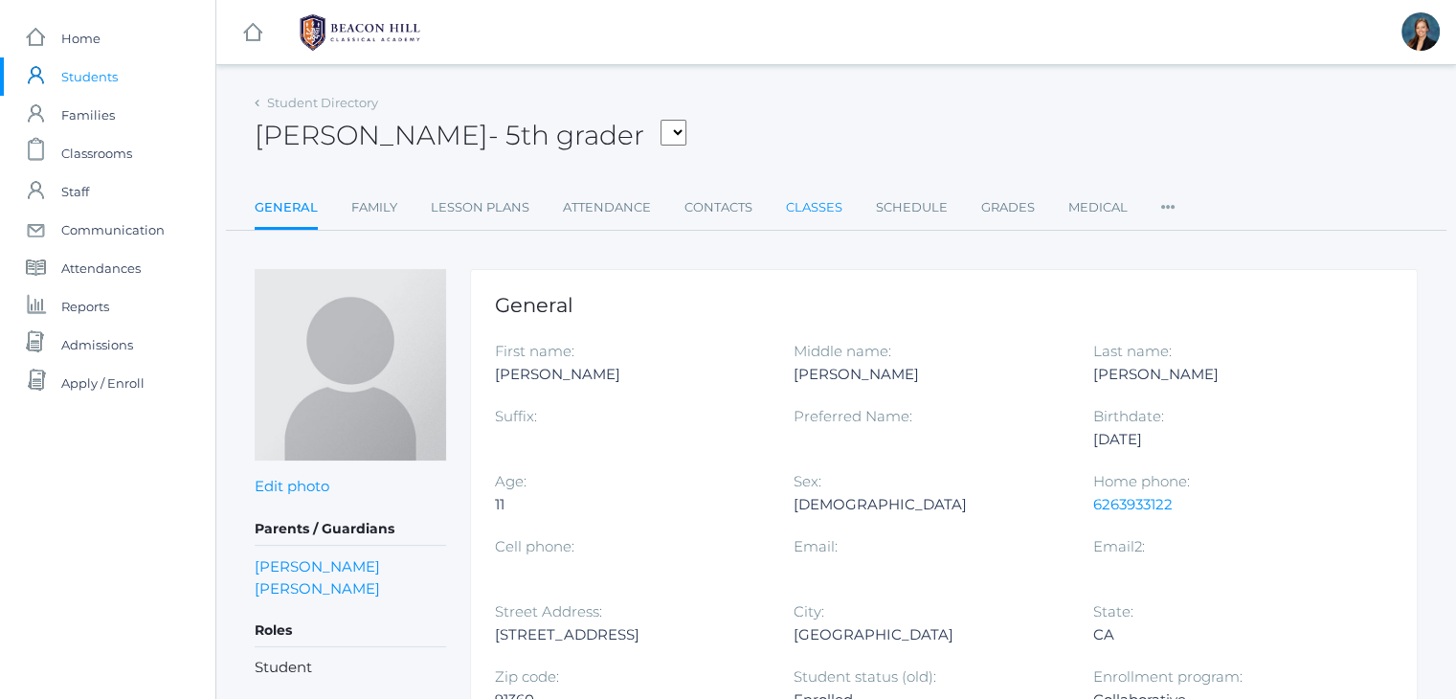
click at [825, 194] on link "Classes" at bounding box center [814, 208] width 56 height 38
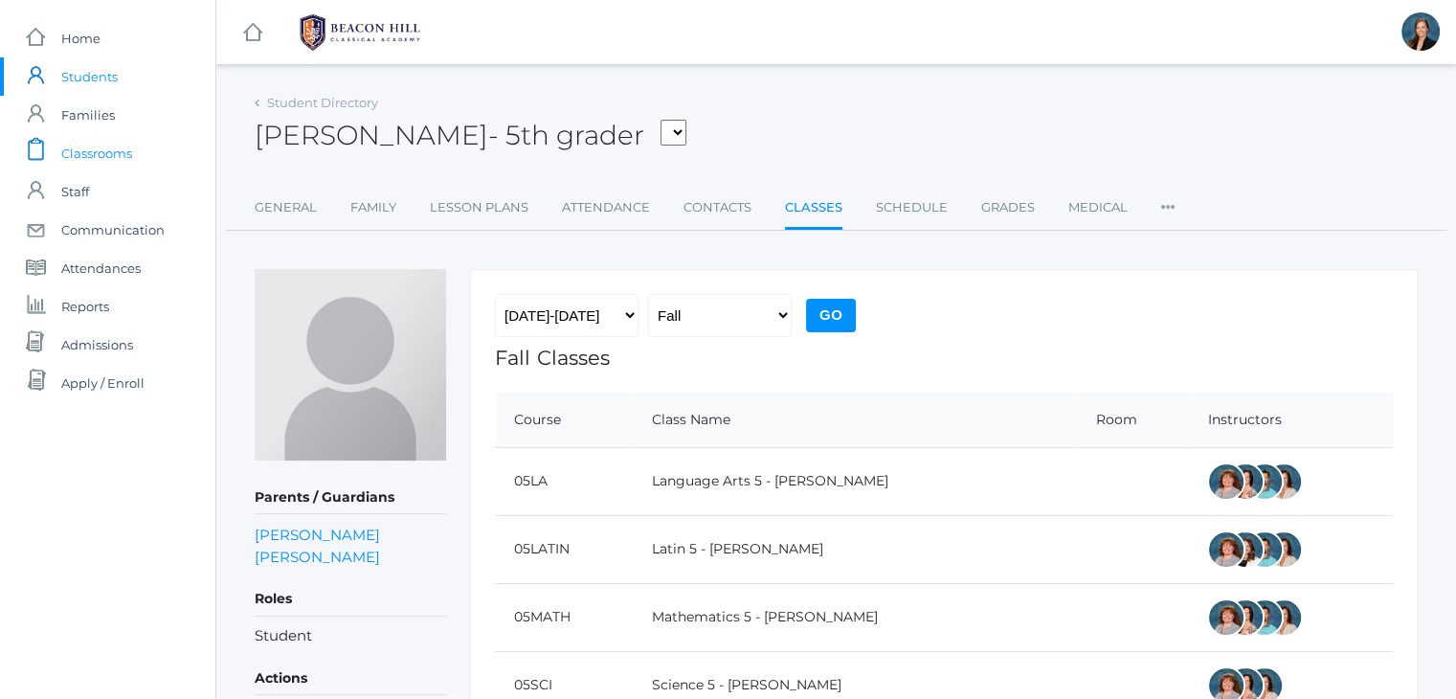
click at [101, 154] on span "Classrooms" at bounding box center [96, 153] width 71 height 38
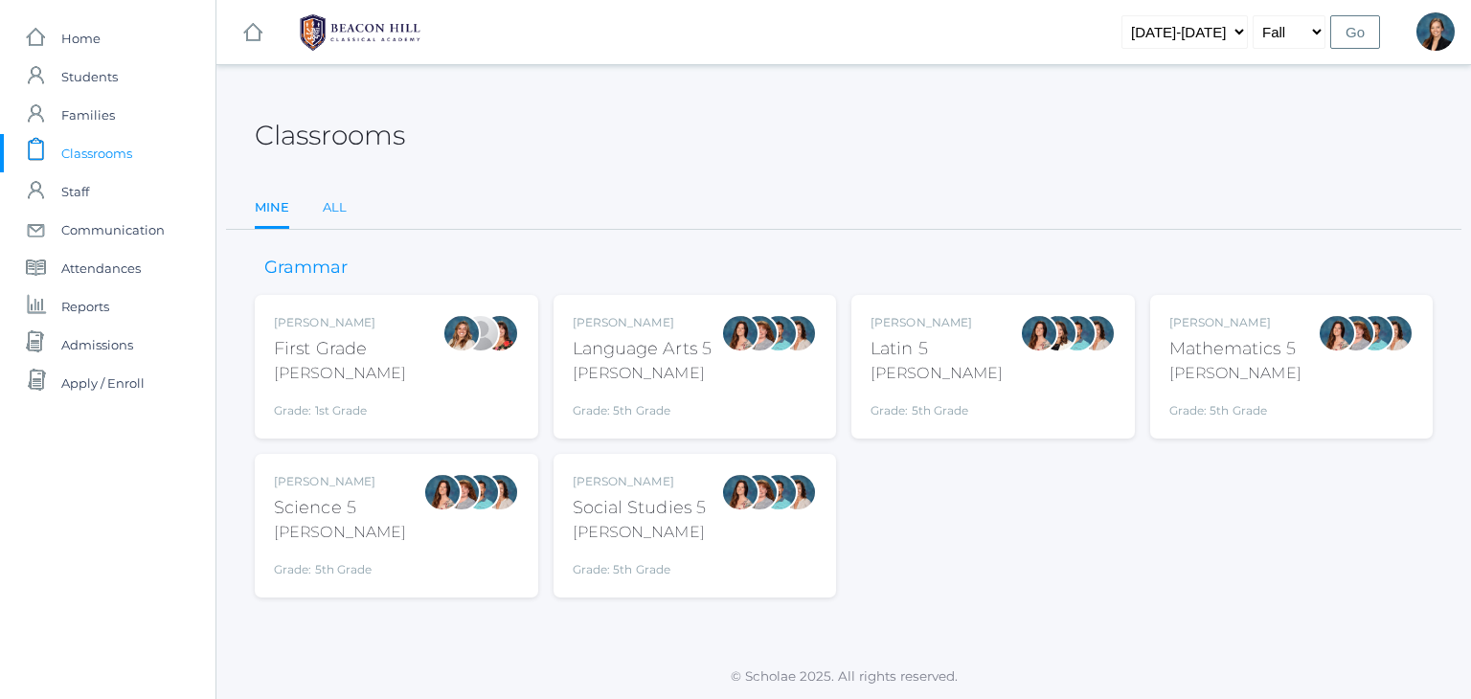
click at [341, 208] on link "All" at bounding box center [335, 208] width 24 height 38
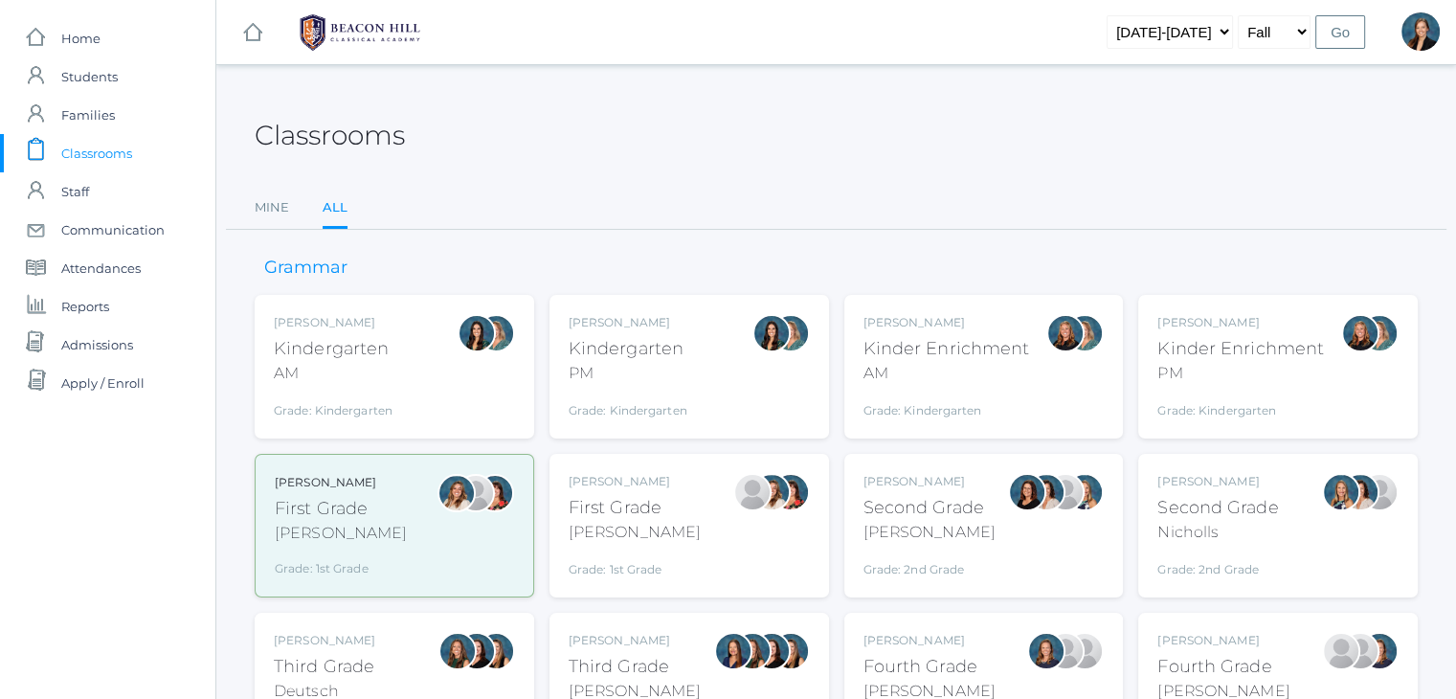
click at [839, 138] on div "Classrooms" at bounding box center [836, 124] width 1163 height 71
click at [806, 131] on div "Classrooms" at bounding box center [836, 124] width 1163 height 71
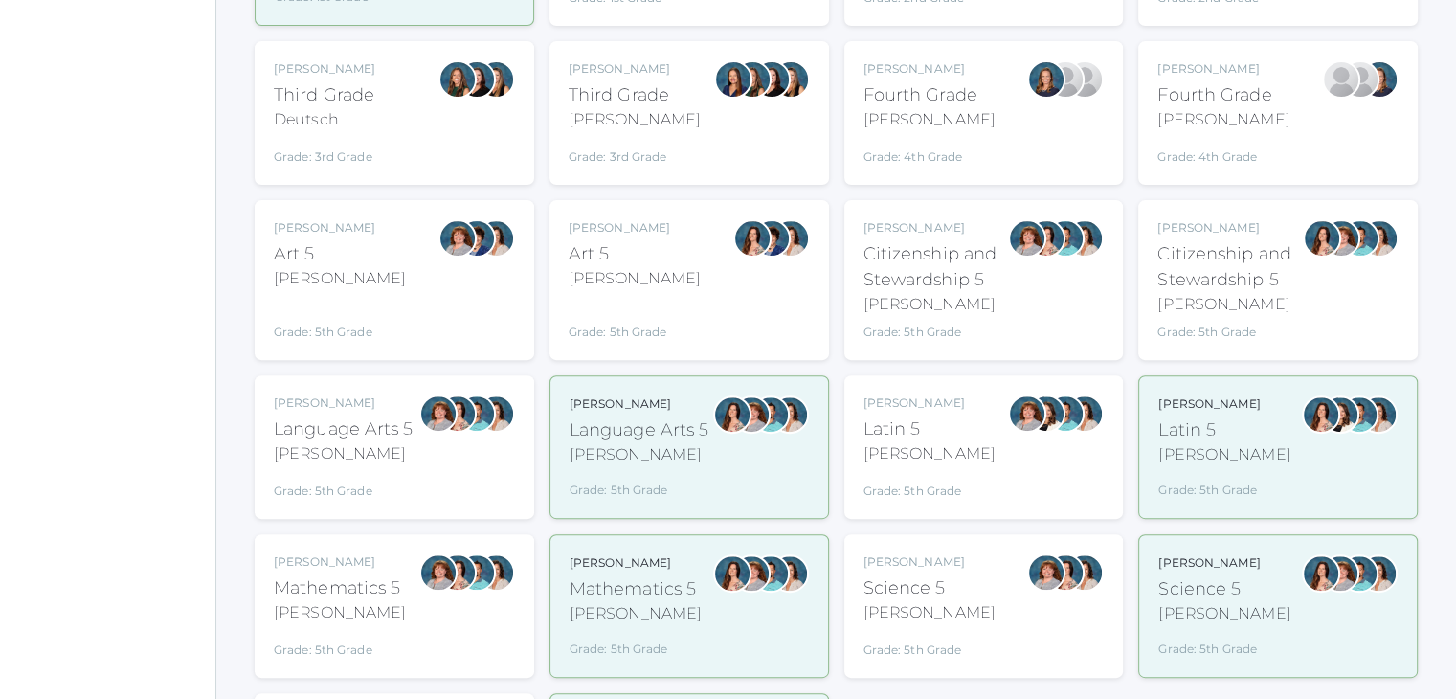
scroll to position [574, 0]
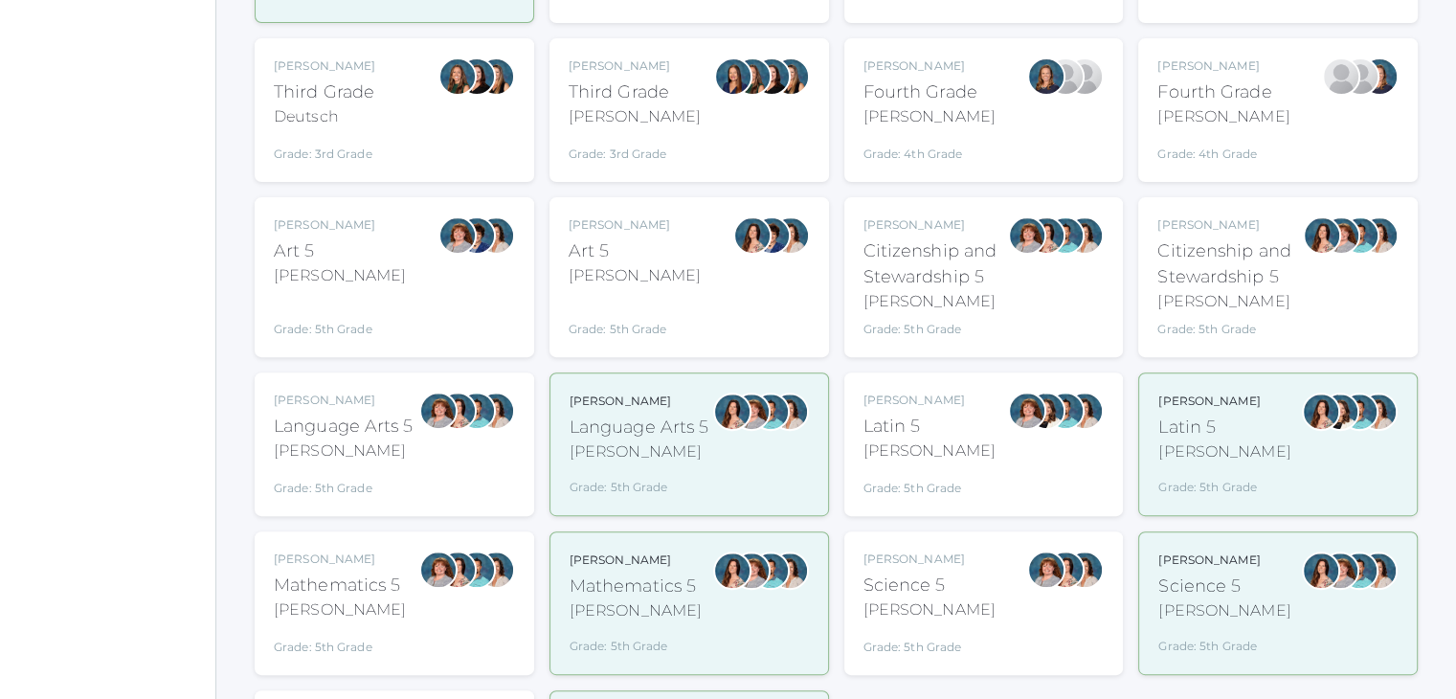
click at [375, 453] on div "[PERSON_NAME]" at bounding box center [344, 450] width 140 height 23
click at [666, 426] on div "Language Arts 5" at bounding box center [640, 428] width 140 height 26
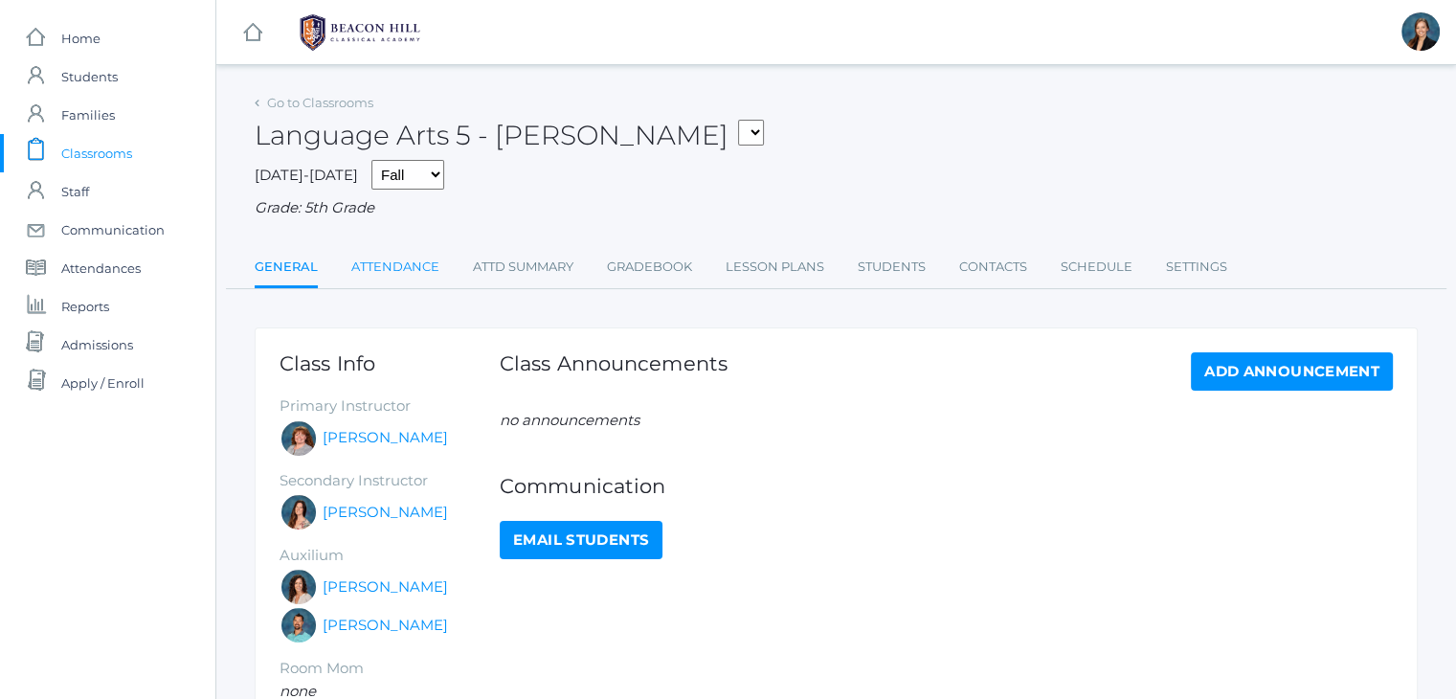
click at [381, 271] on link "Attendance" at bounding box center [395, 267] width 88 height 38
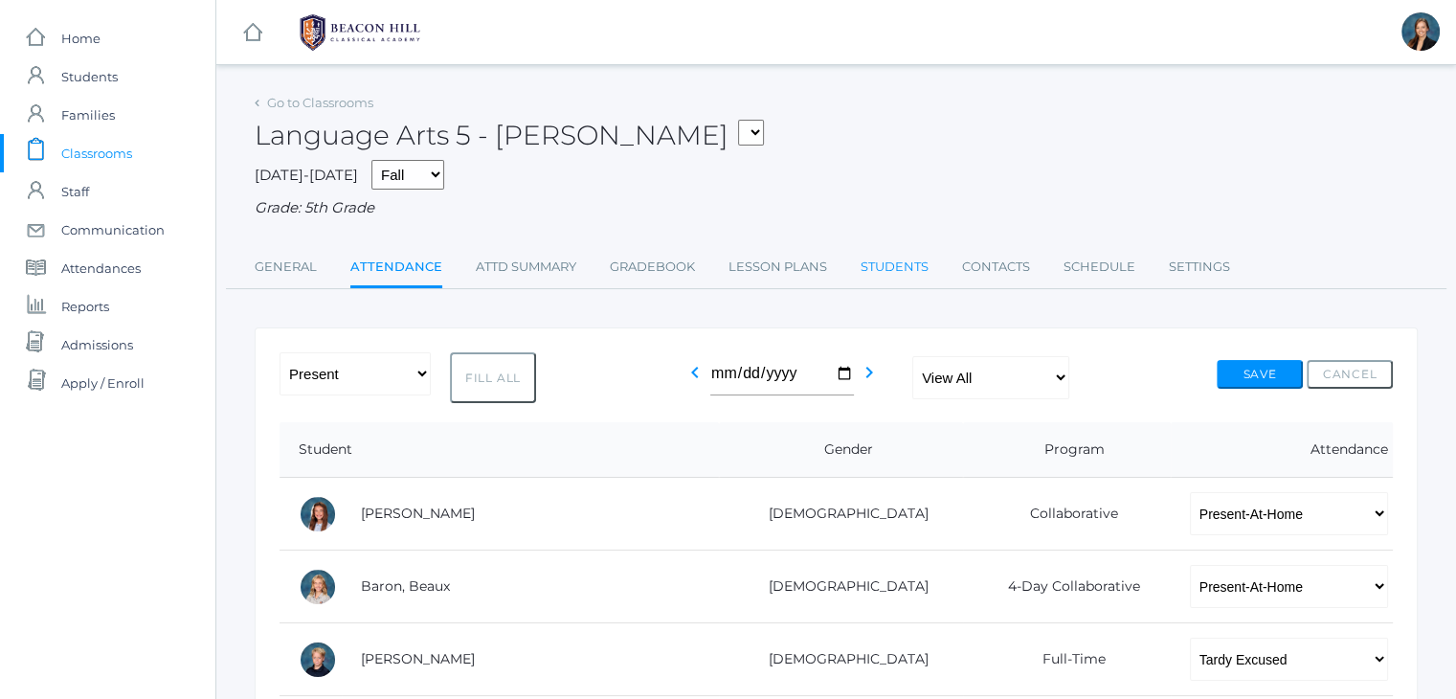
click at [869, 284] on link "Students" at bounding box center [895, 267] width 68 height 38
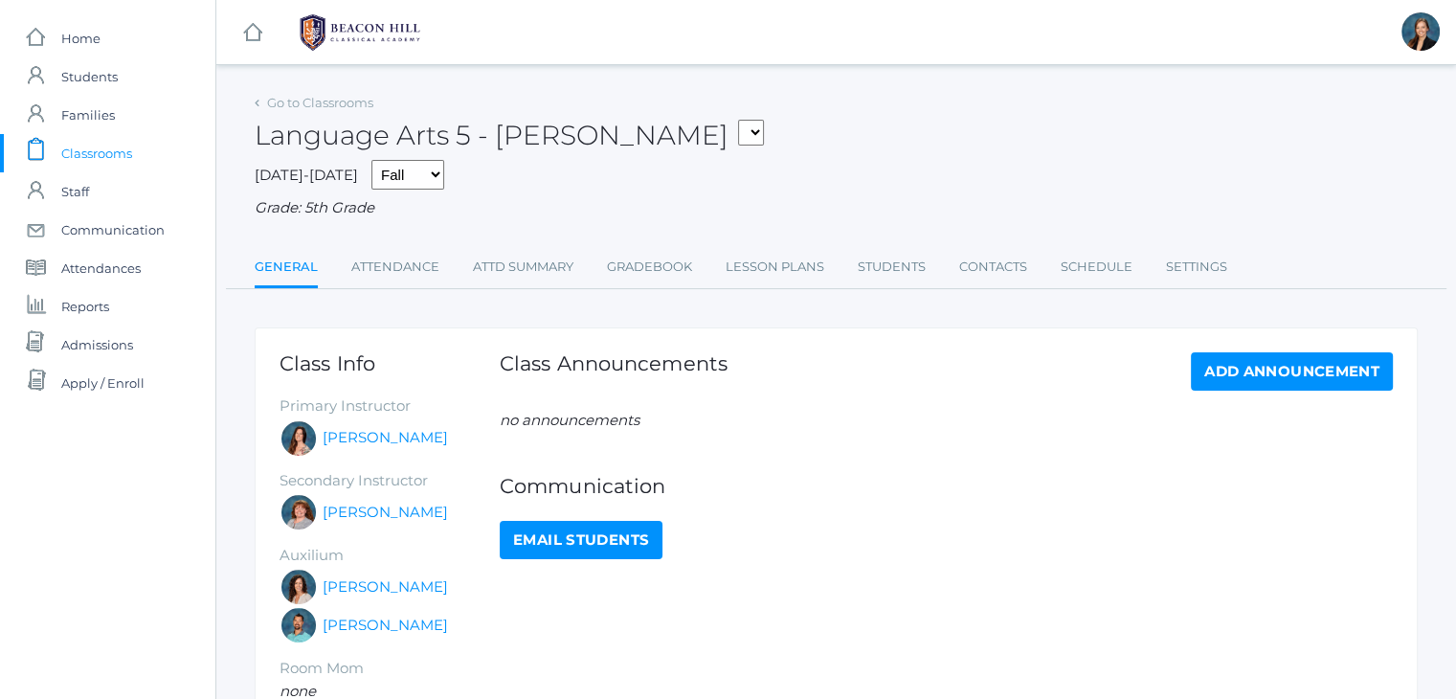
click at [926, 261] on ul "General Attendance Attd Summary Gradebook Lesson Plans Students Contacts Schedu…" at bounding box center [836, 268] width 1163 height 41
click at [900, 262] on link "Students" at bounding box center [892, 267] width 68 height 38
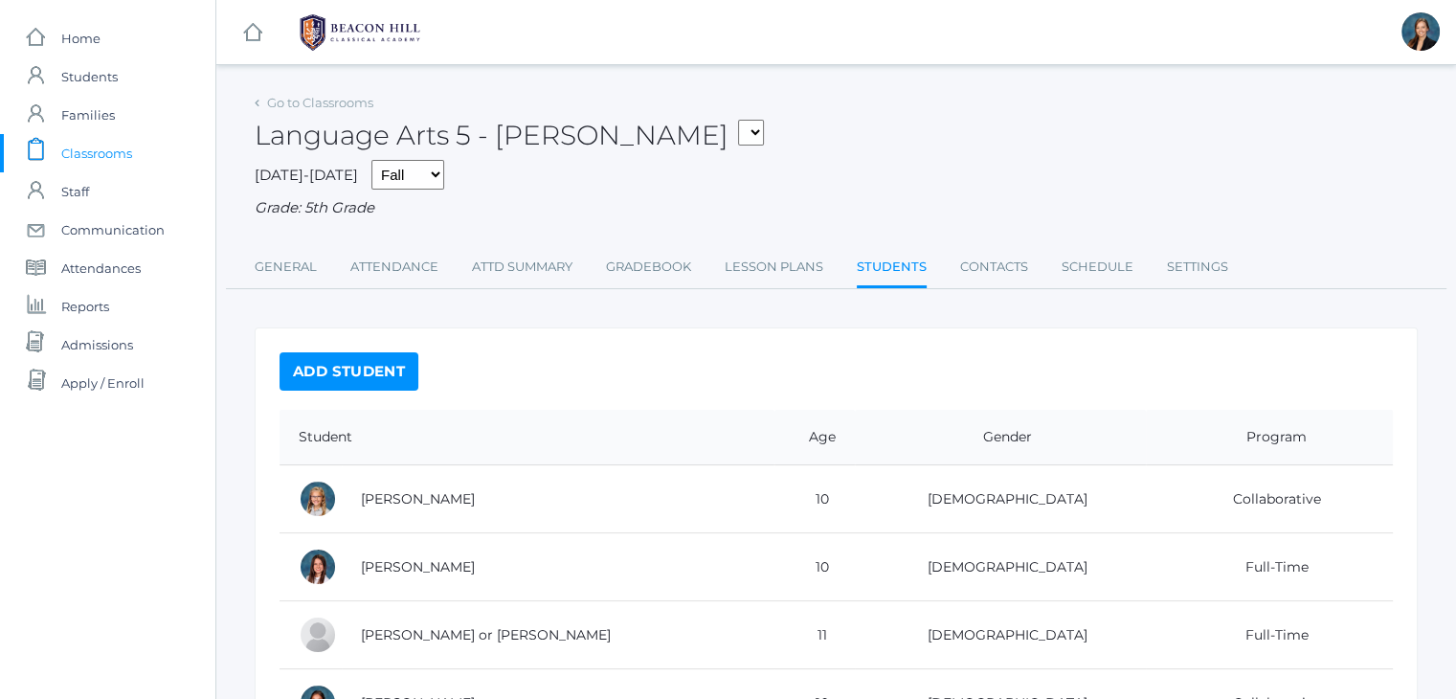
click at [909, 108] on div "Language Arts 5 - [PERSON_NAME] 01LA - First Grade [PERSON_NAME] 05LATIN - Lati…" at bounding box center [836, 124] width 1163 height 71
click at [69, 158] on span "Classrooms" at bounding box center [96, 153] width 71 height 38
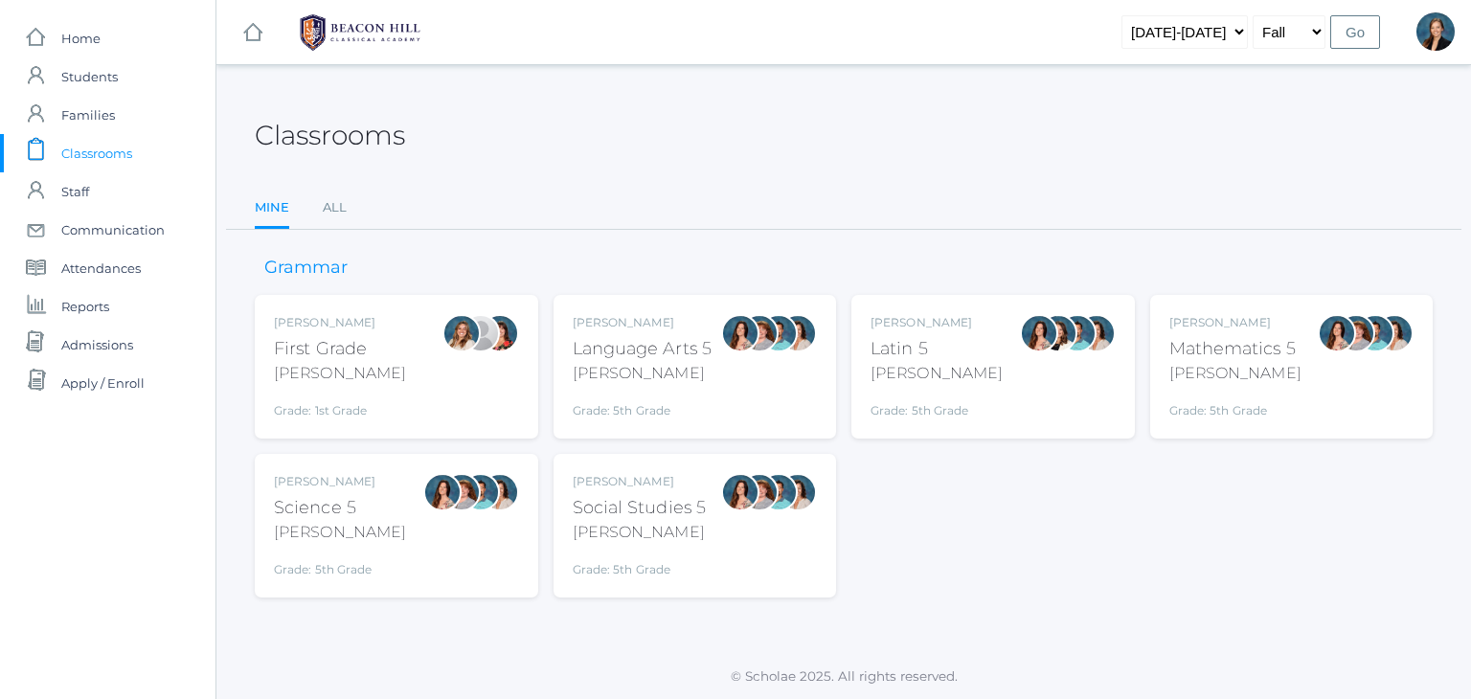
click at [69, 158] on span "Classrooms" at bounding box center [96, 153] width 71 height 38
click at [88, 72] on span "Students" at bounding box center [89, 76] width 56 height 38
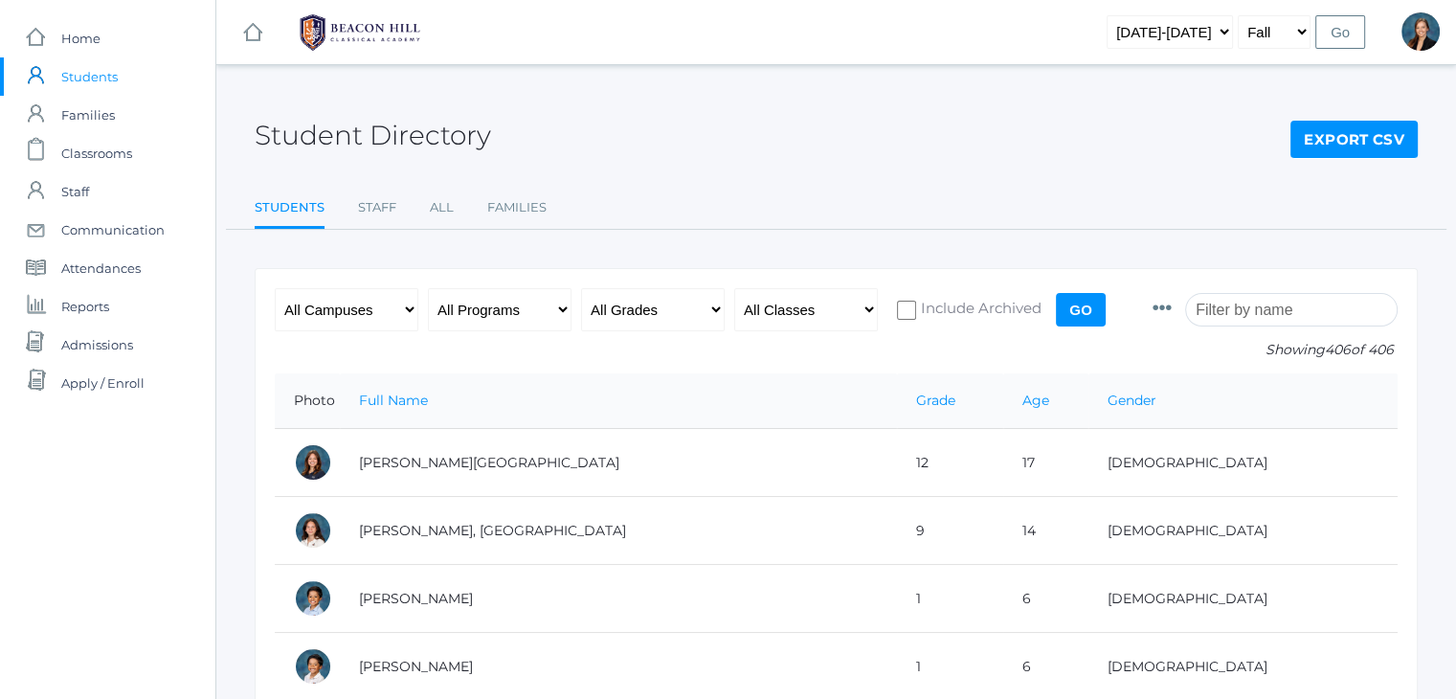
click at [1320, 303] on input "search" at bounding box center [1291, 310] width 213 height 34
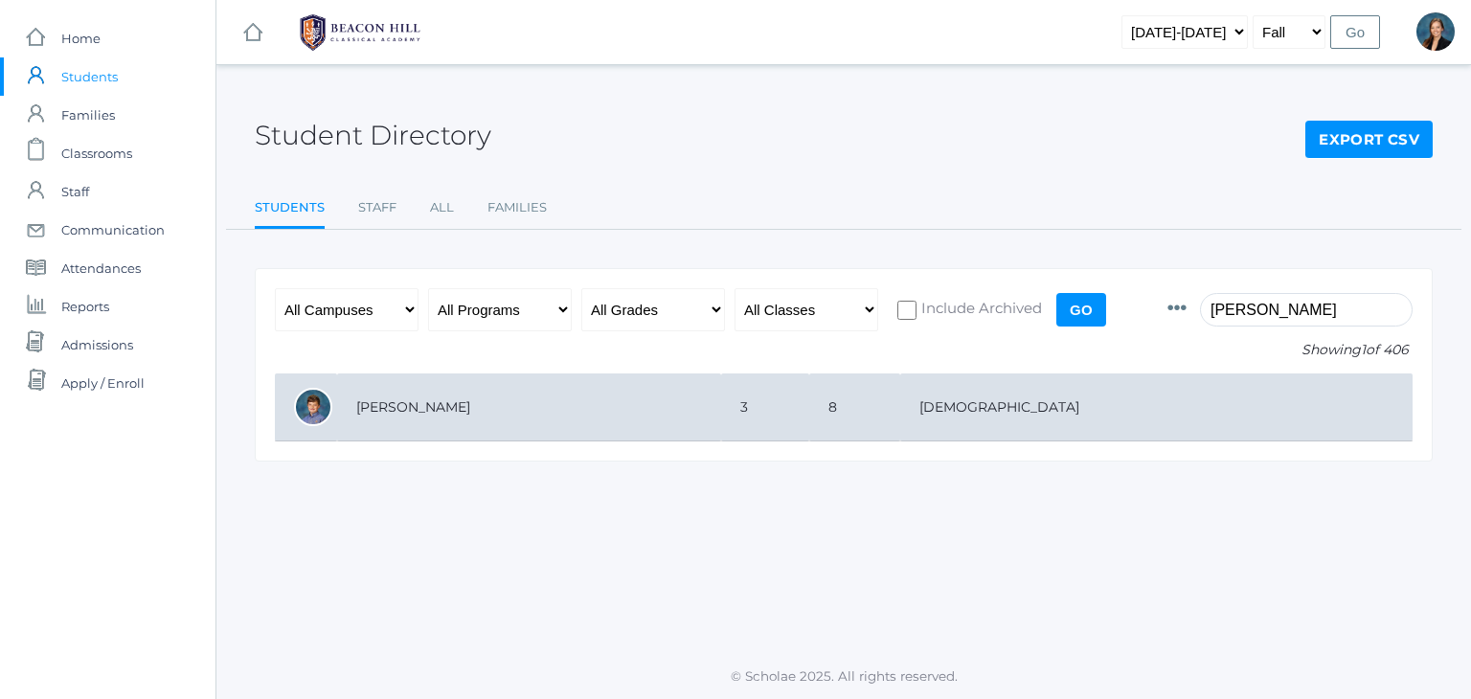
type input "[PERSON_NAME]"
click at [497, 392] on td "[PERSON_NAME]" at bounding box center [529, 407] width 384 height 68
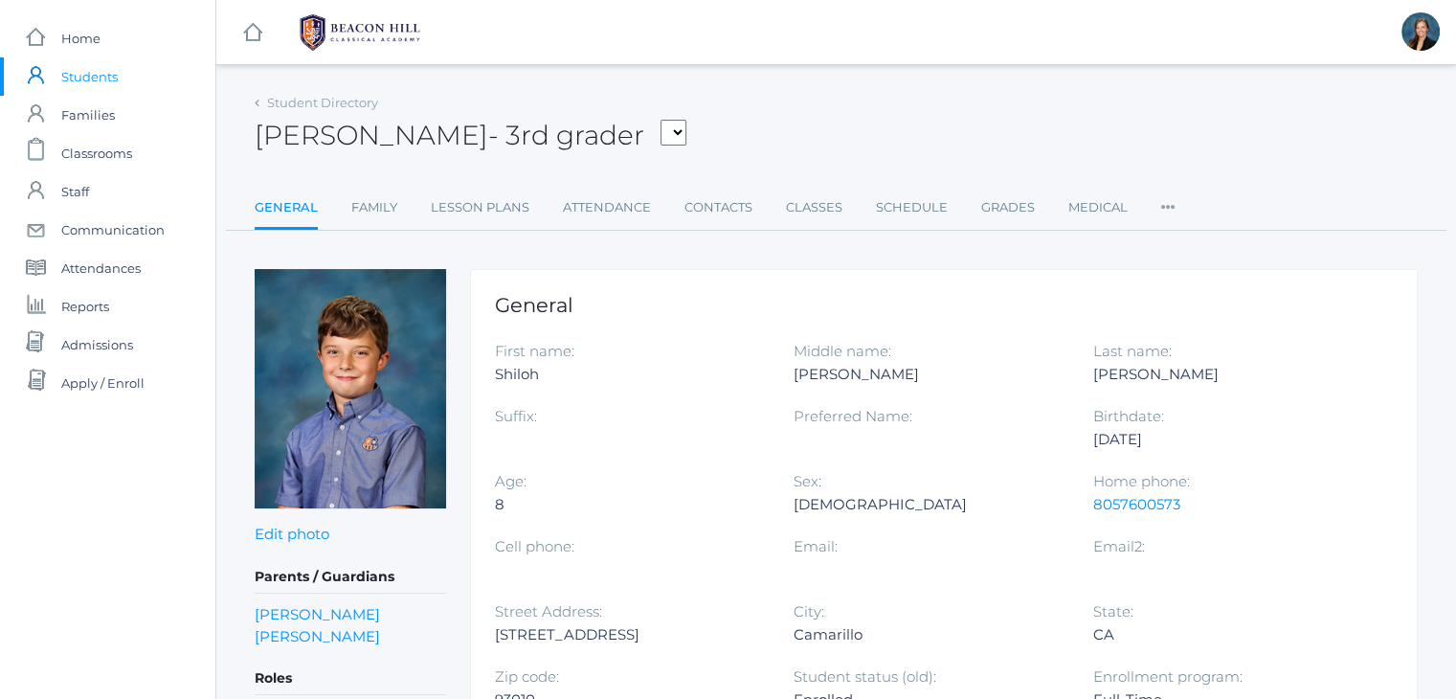
click at [839, 108] on div "[PERSON_NAME] - 3rd grader [PERSON_NAME] [PERSON_NAME], [PERSON_NAME], [PERSON_…" at bounding box center [836, 124] width 1163 height 71
click at [276, 632] on link "[PERSON_NAME]" at bounding box center [317, 636] width 125 height 22
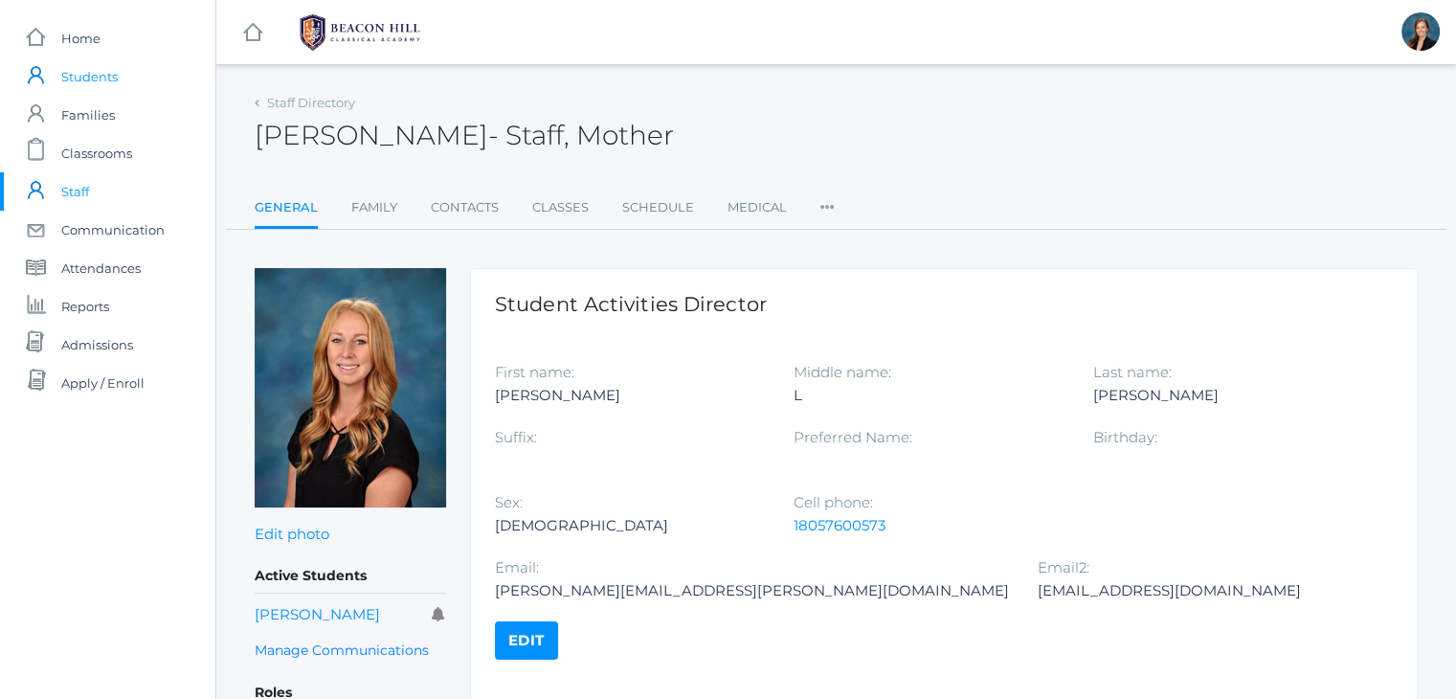
click at [70, 84] on span "Students" at bounding box center [89, 76] width 56 height 38
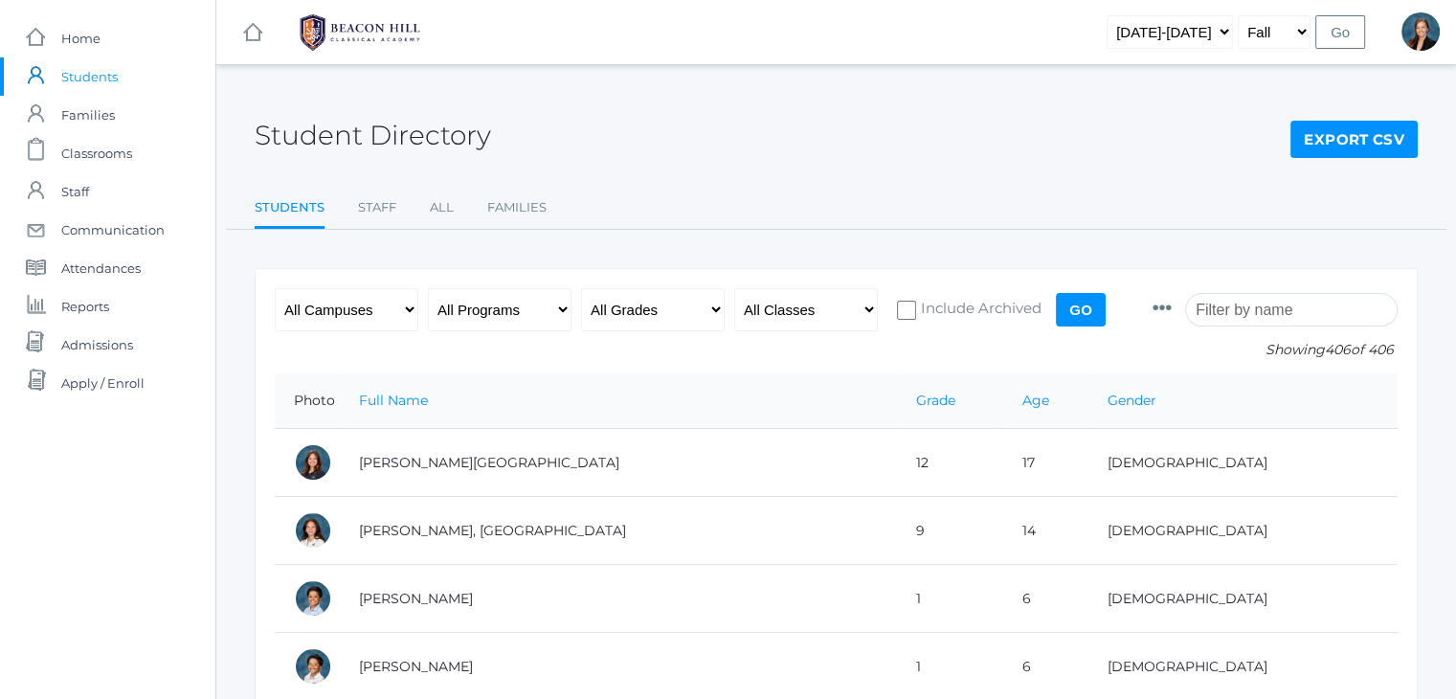
click at [1246, 298] on input "search" at bounding box center [1291, 310] width 213 height 34
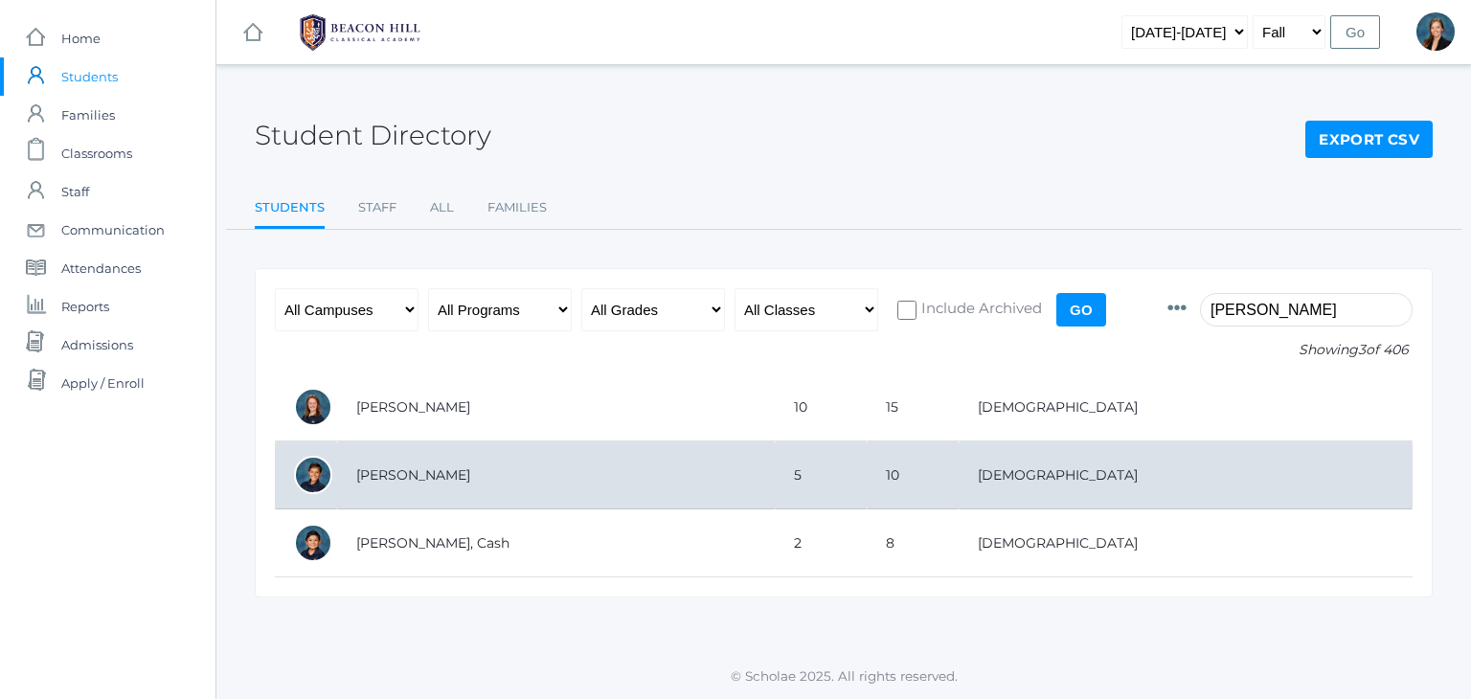
type input "[PERSON_NAME]"
click at [733, 464] on td "[PERSON_NAME]" at bounding box center [556, 475] width 438 height 68
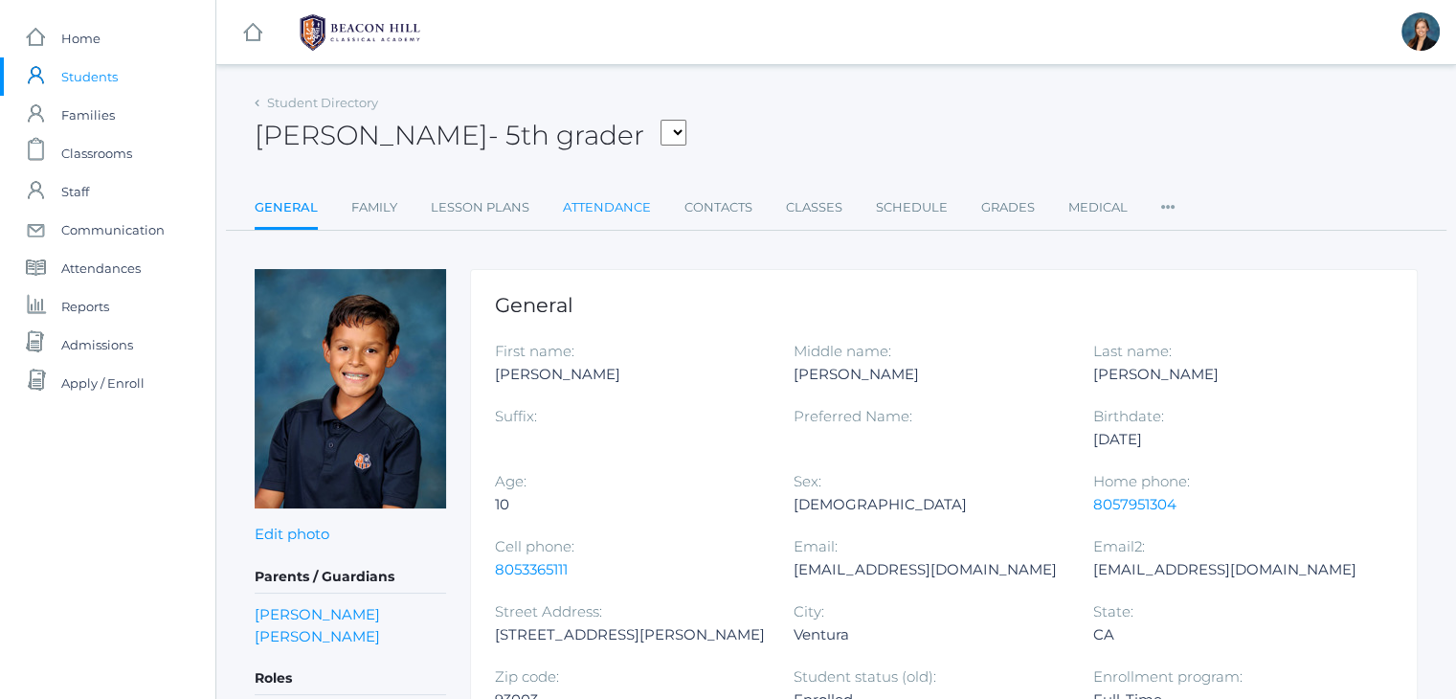
click at [597, 208] on link "Attendance" at bounding box center [607, 208] width 88 height 38
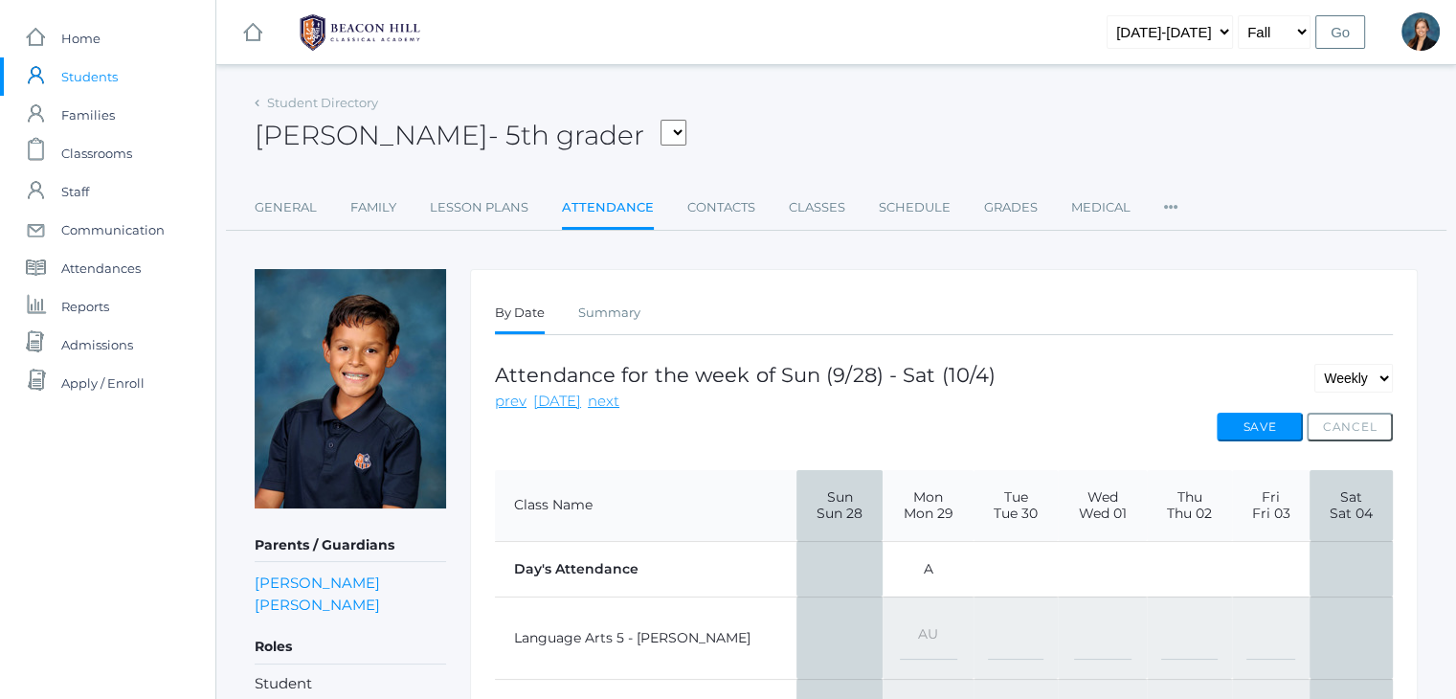
click at [900, 630] on select "-- Present Present-At-Home Tardy Excused Tardy Unexcused Absent Excused Absent …" at bounding box center [928, 638] width 57 height 43
select select "TE"
click at [900, 617] on select "-- Present Present-At-Home Tardy Excused Tardy Unexcused Absent Excused Absent …" at bounding box center [928, 638] width 57 height 43
click at [1248, 424] on button "Save" at bounding box center [1260, 427] width 86 height 29
click at [86, 83] on span "Students" at bounding box center [89, 76] width 56 height 38
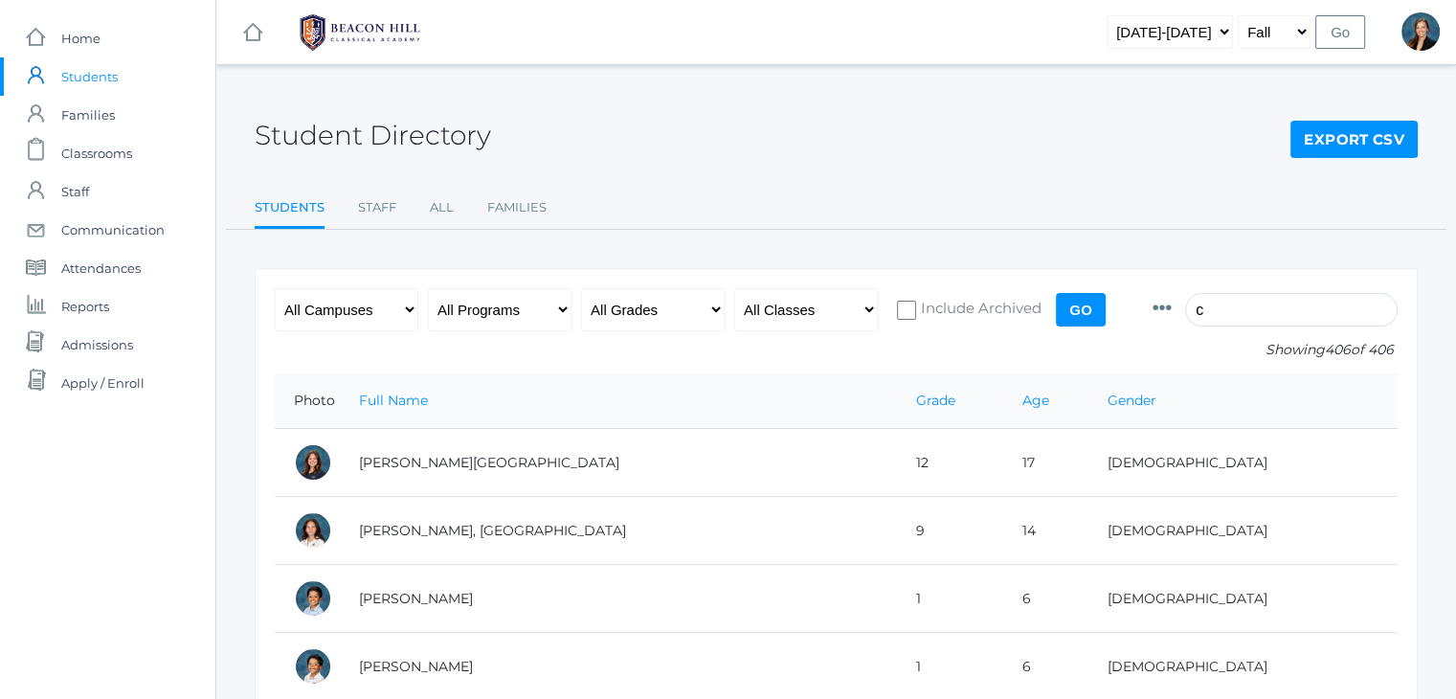
click at [1241, 315] on input "c" at bounding box center [1291, 310] width 213 height 34
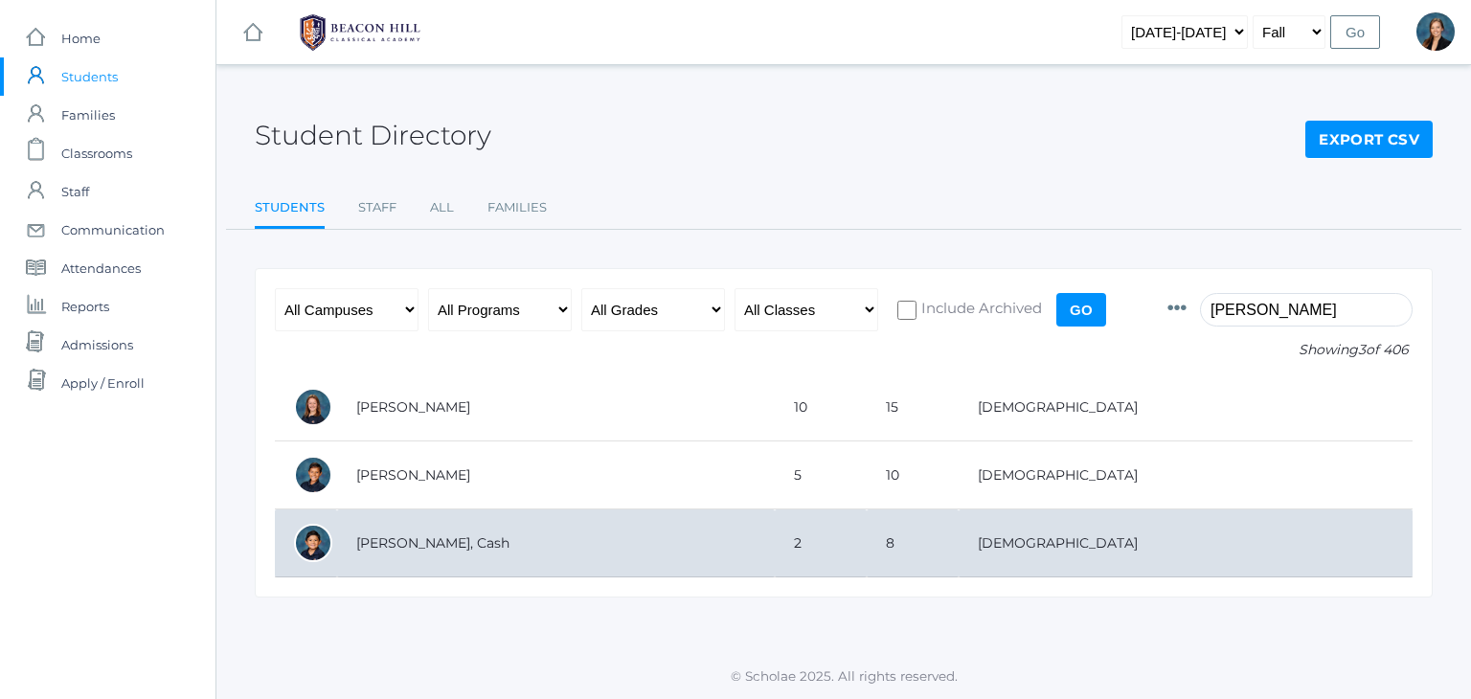
type input "[PERSON_NAME]"
click at [775, 545] on td "[PERSON_NAME], Cash" at bounding box center [556, 543] width 438 height 68
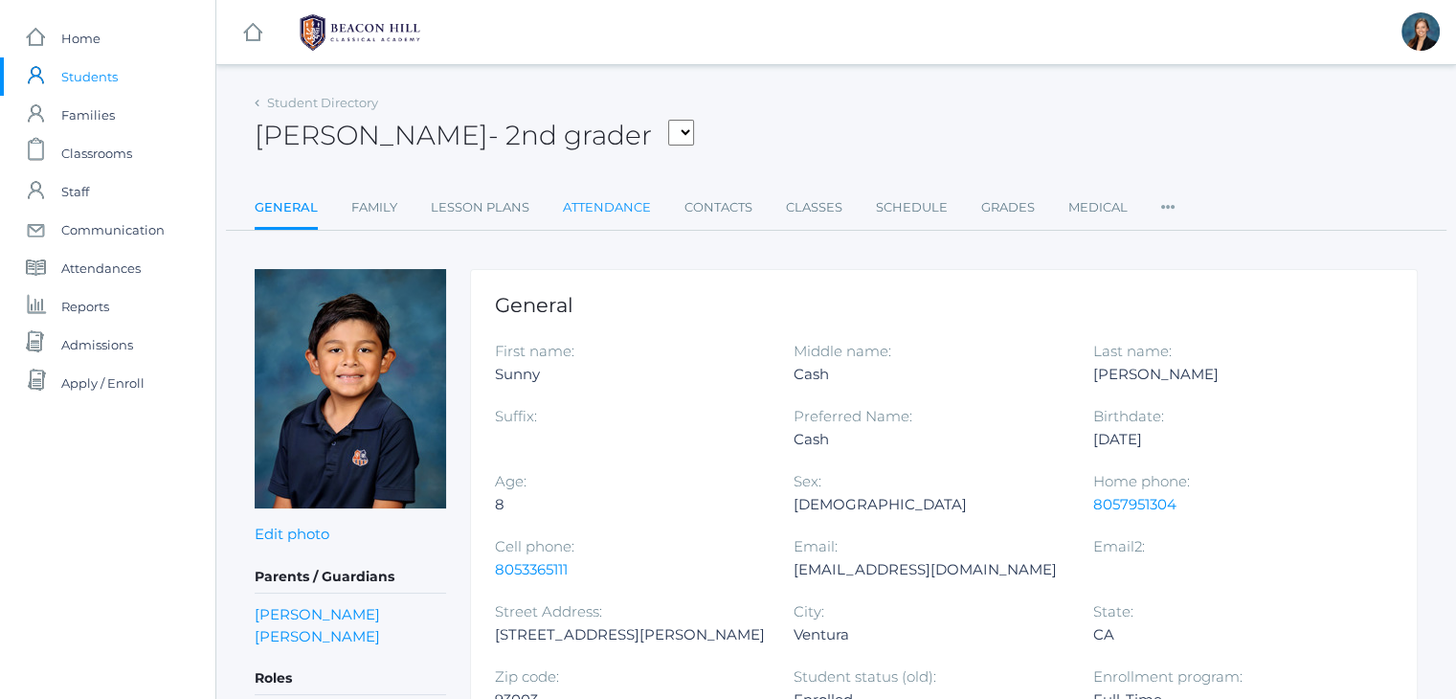
click at [601, 196] on link "Attendance" at bounding box center [607, 208] width 88 height 38
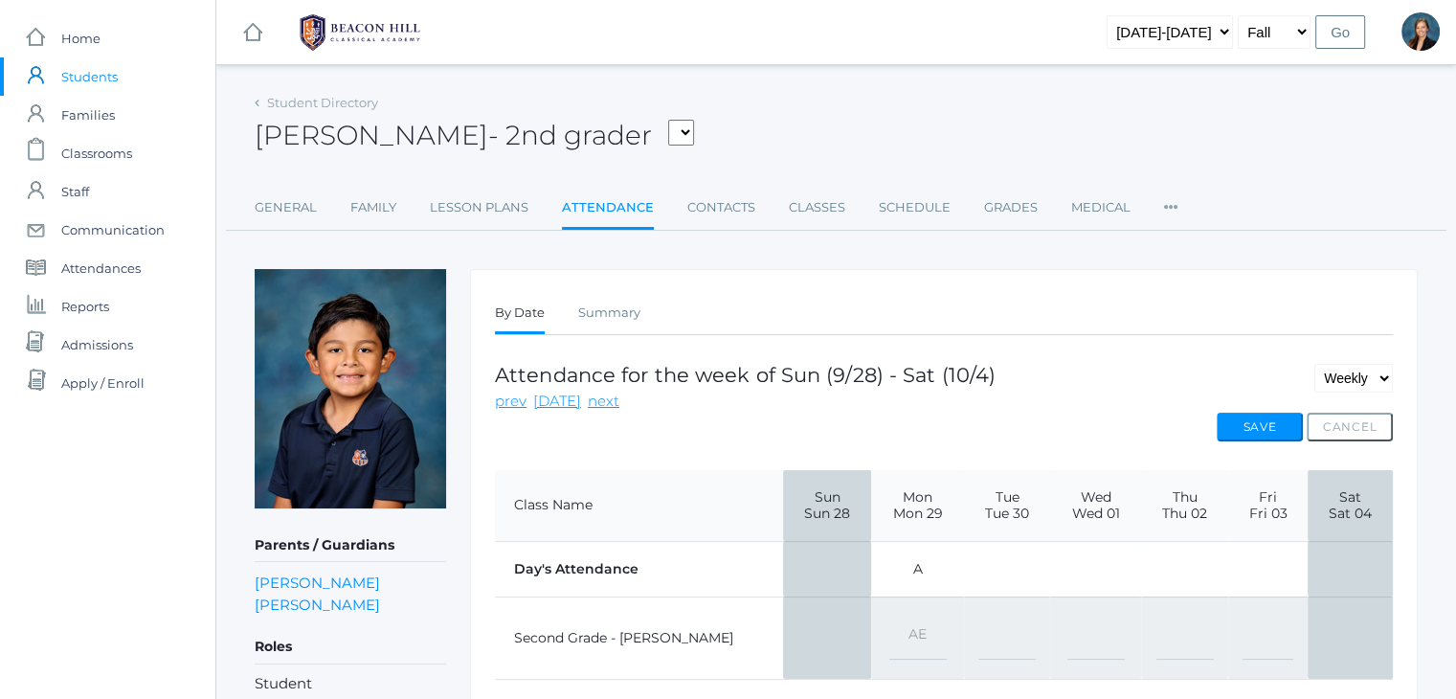
click at [889, 628] on select "-- Present Present-At-Home Tardy Excused Tardy Unexcused Absent Excused Absent …" at bounding box center [917, 638] width 57 height 43
select select "TE"
click at [889, 617] on select "-- Present Present-At-Home Tardy Excused Tardy Unexcused Absent Excused Absent …" at bounding box center [917, 638] width 57 height 43
click at [1256, 423] on button "Save" at bounding box center [1260, 427] width 86 height 29
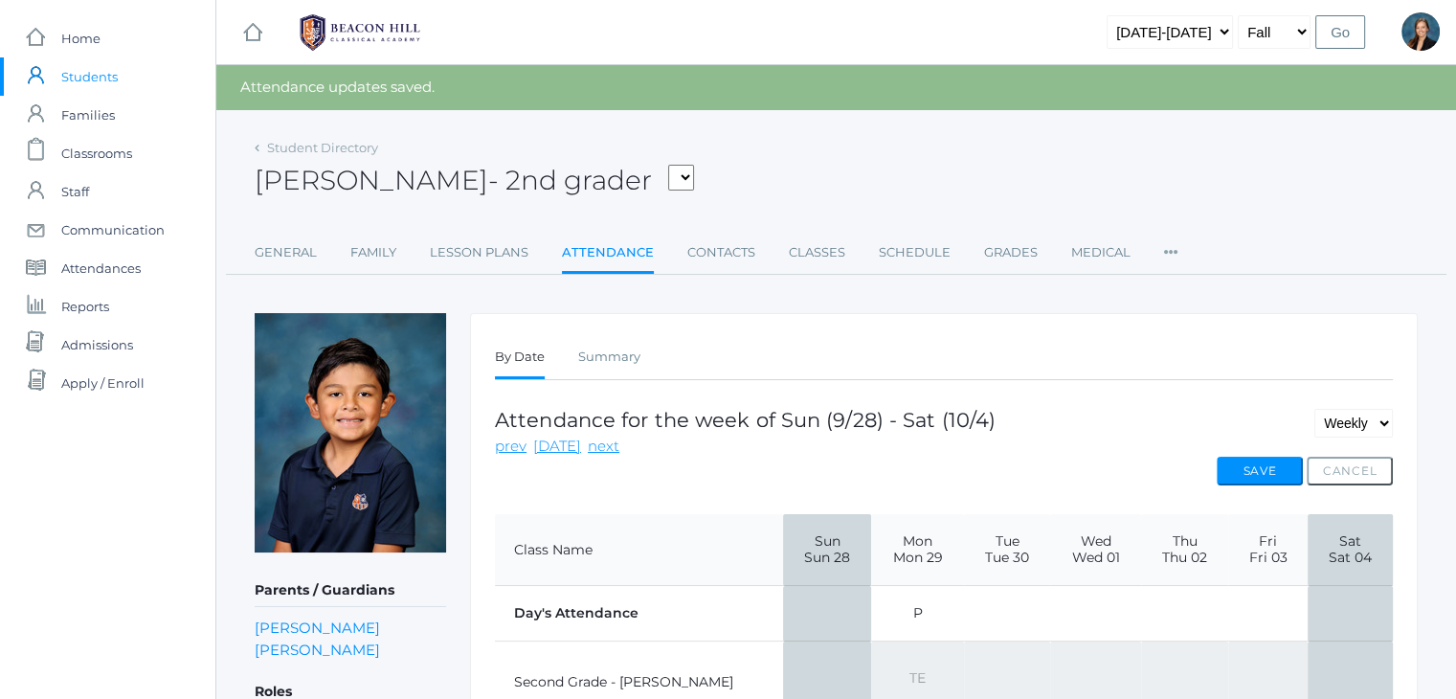
click at [74, 74] on span "Students" at bounding box center [89, 76] width 56 height 38
